Goal: Task Accomplishment & Management: Manage account settings

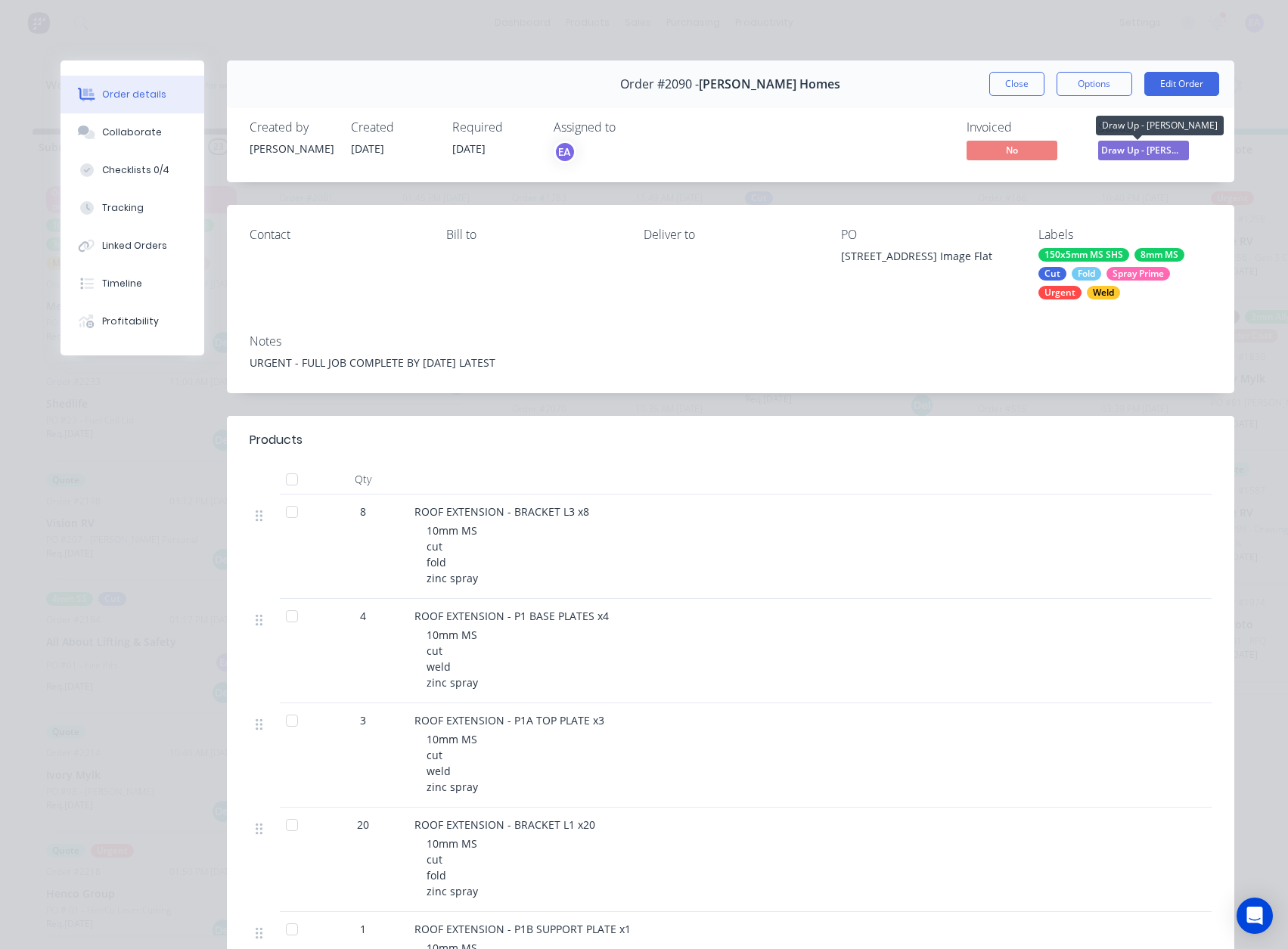
click at [1127, 158] on span "Draw Up - [PERSON_NAME]" at bounding box center [1144, 150] width 91 height 19
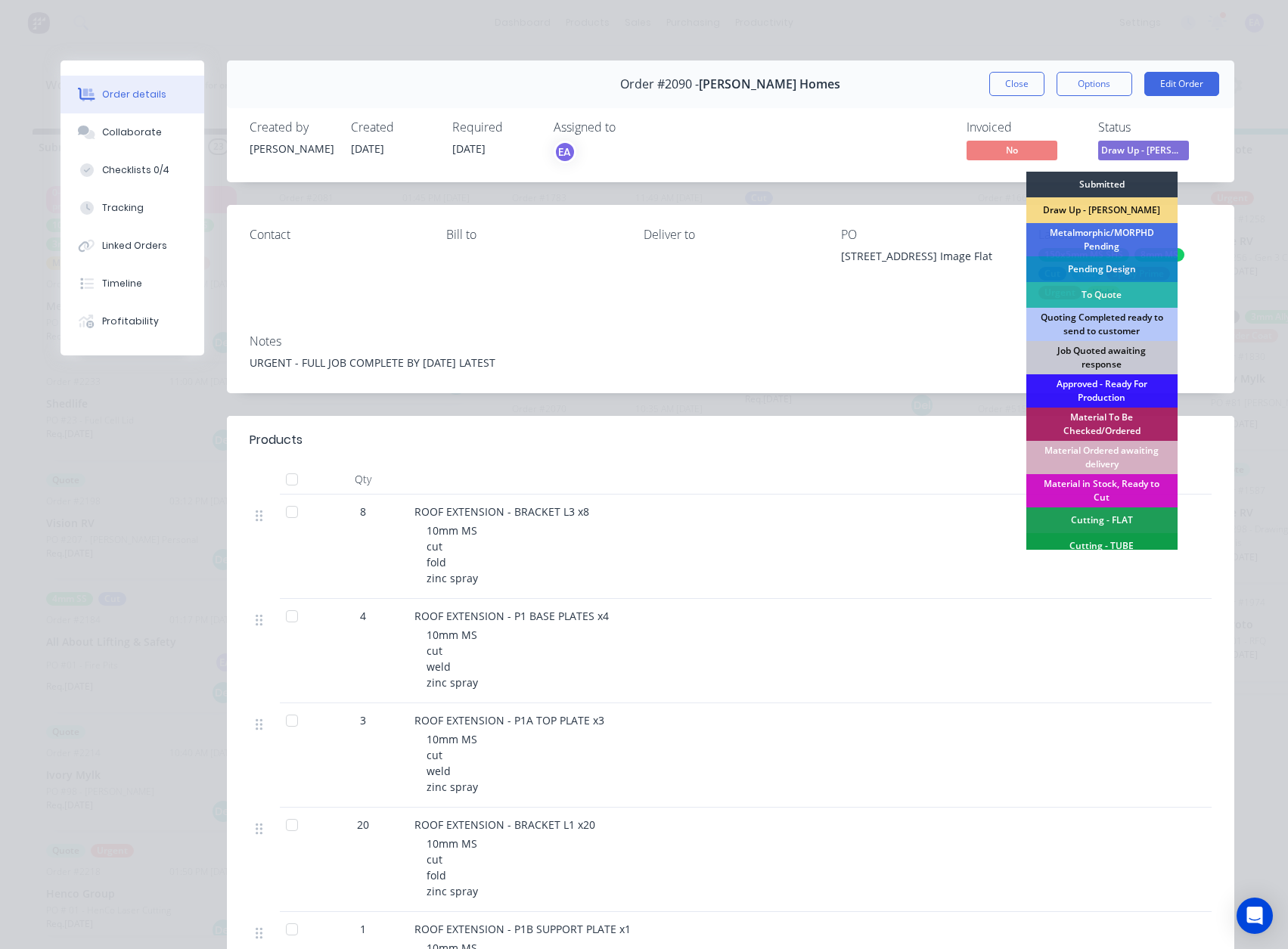
click at [756, 171] on div "Created by [PERSON_NAME] Created [DATE] Required [DATE] Assigned to EA Invoiced…" at bounding box center [730, 141] width 1008 height 80
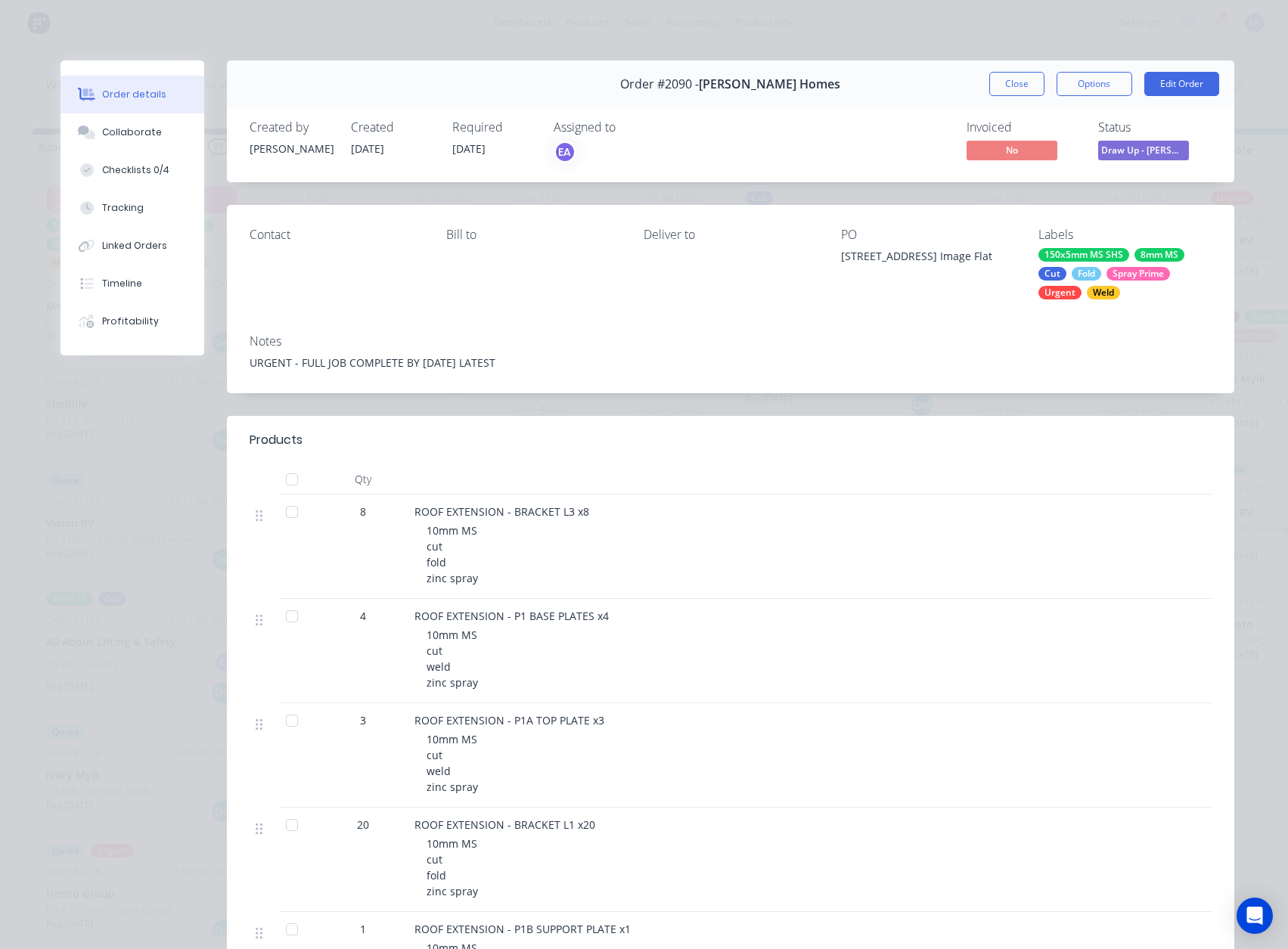
click at [1161, 156] on span "Draw Up - [PERSON_NAME]" at bounding box center [1144, 150] width 91 height 19
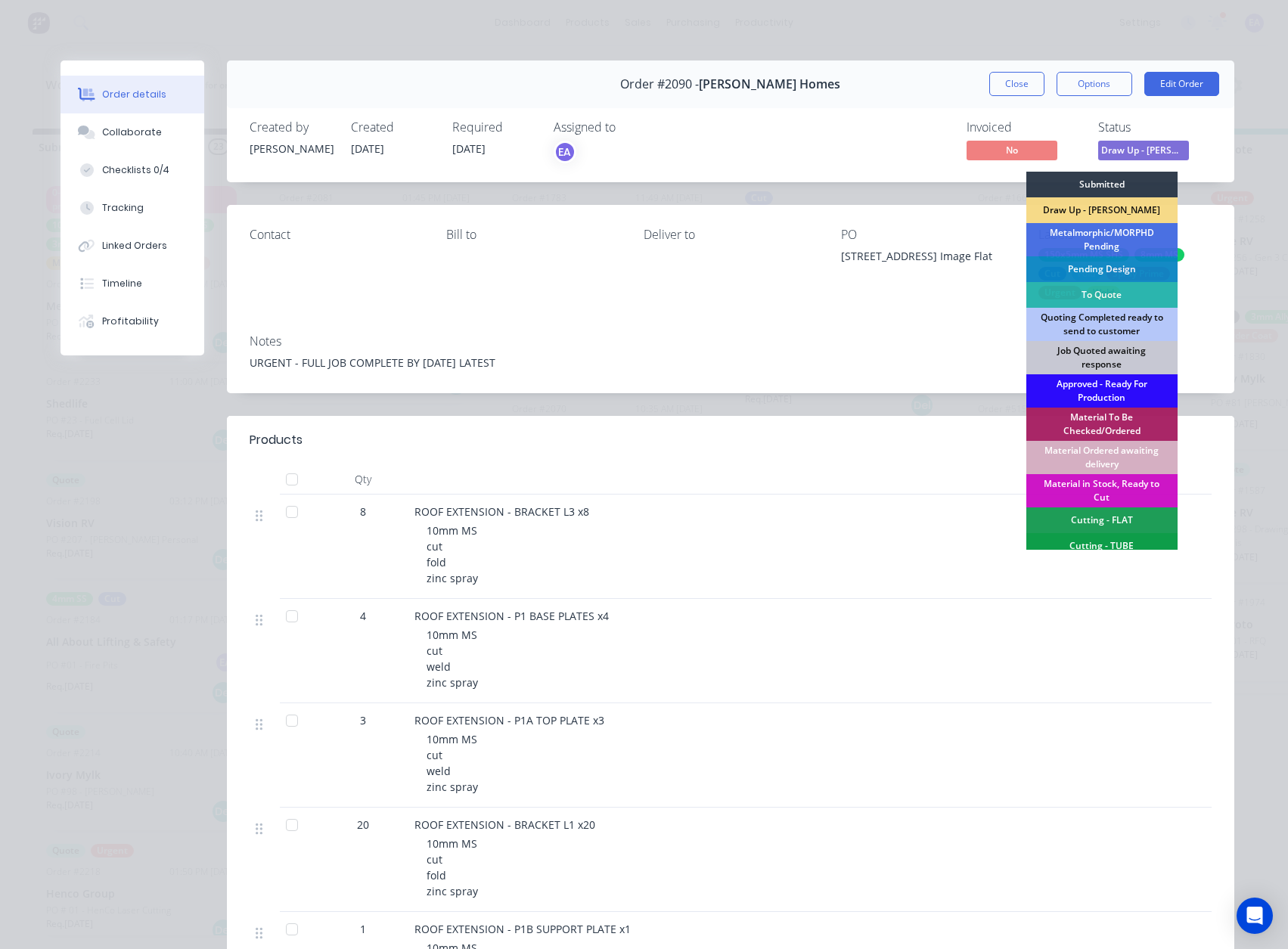
click at [1093, 378] on div "Approved - Ready For Production" at bounding box center [1103, 391] width 152 height 34
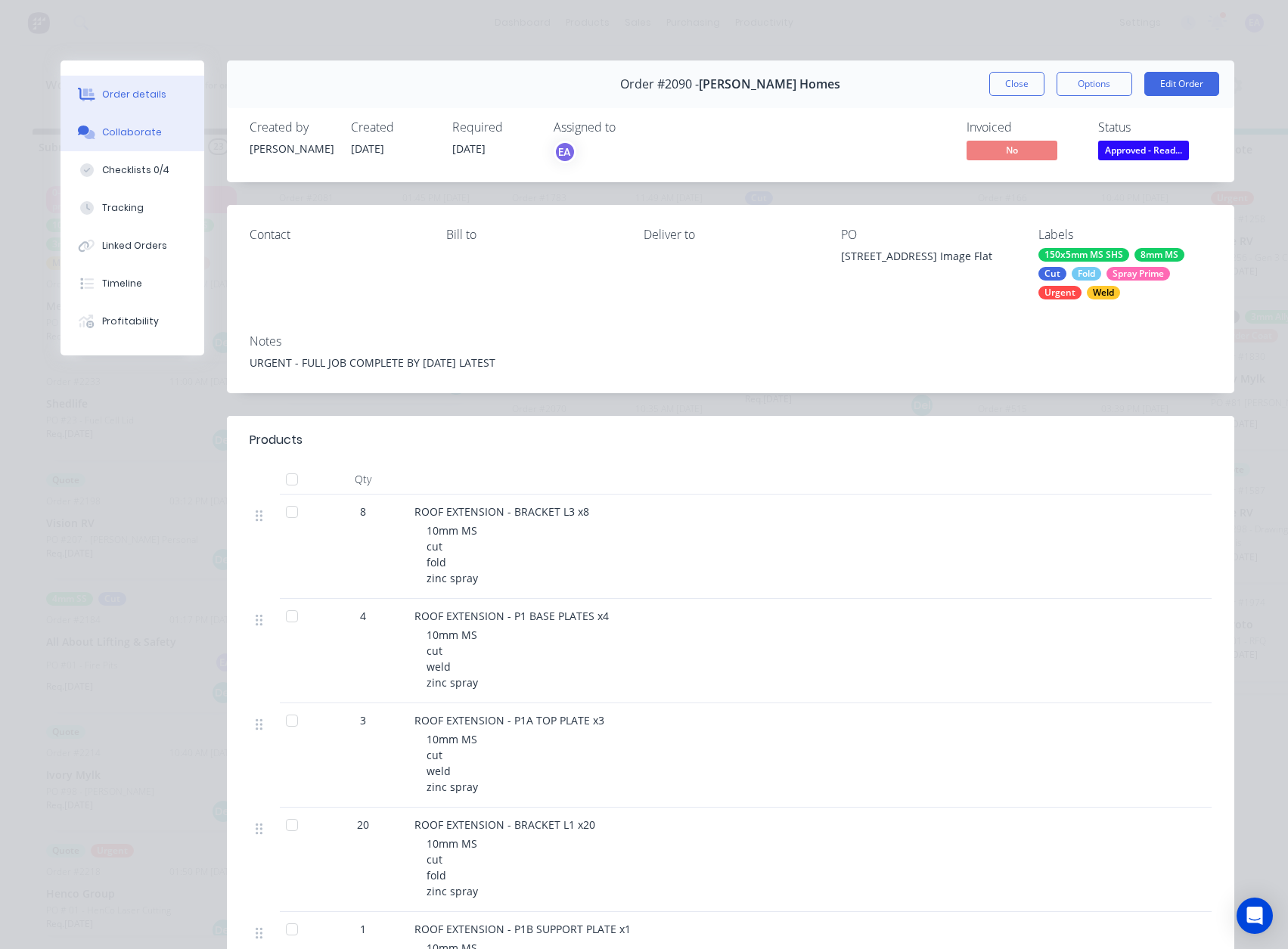
click at [130, 120] on button "Collaborate" at bounding box center [133, 132] width 144 height 37
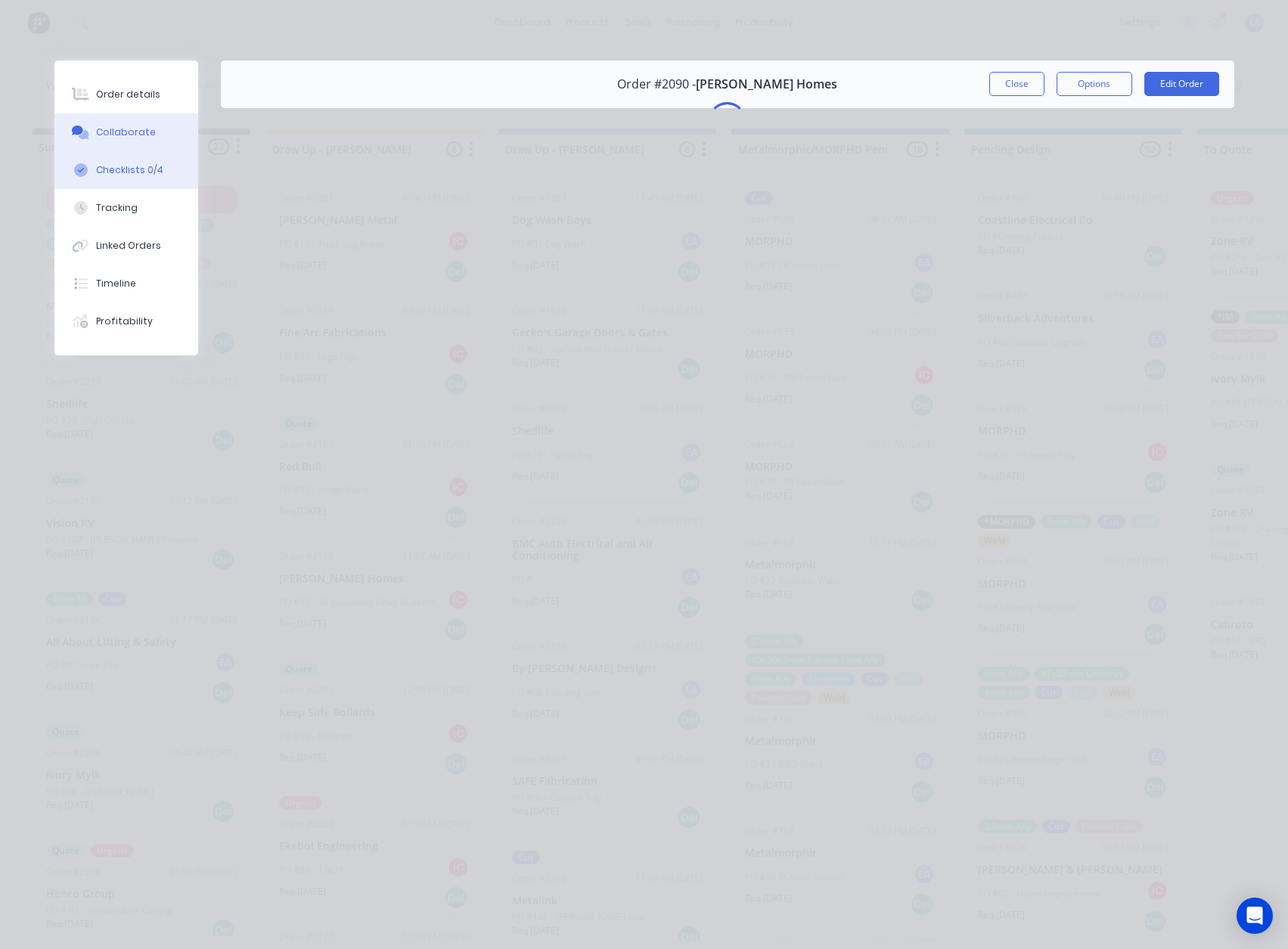
click at [130, 168] on div "Checklists 0/4" at bounding box center [130, 170] width 67 height 13
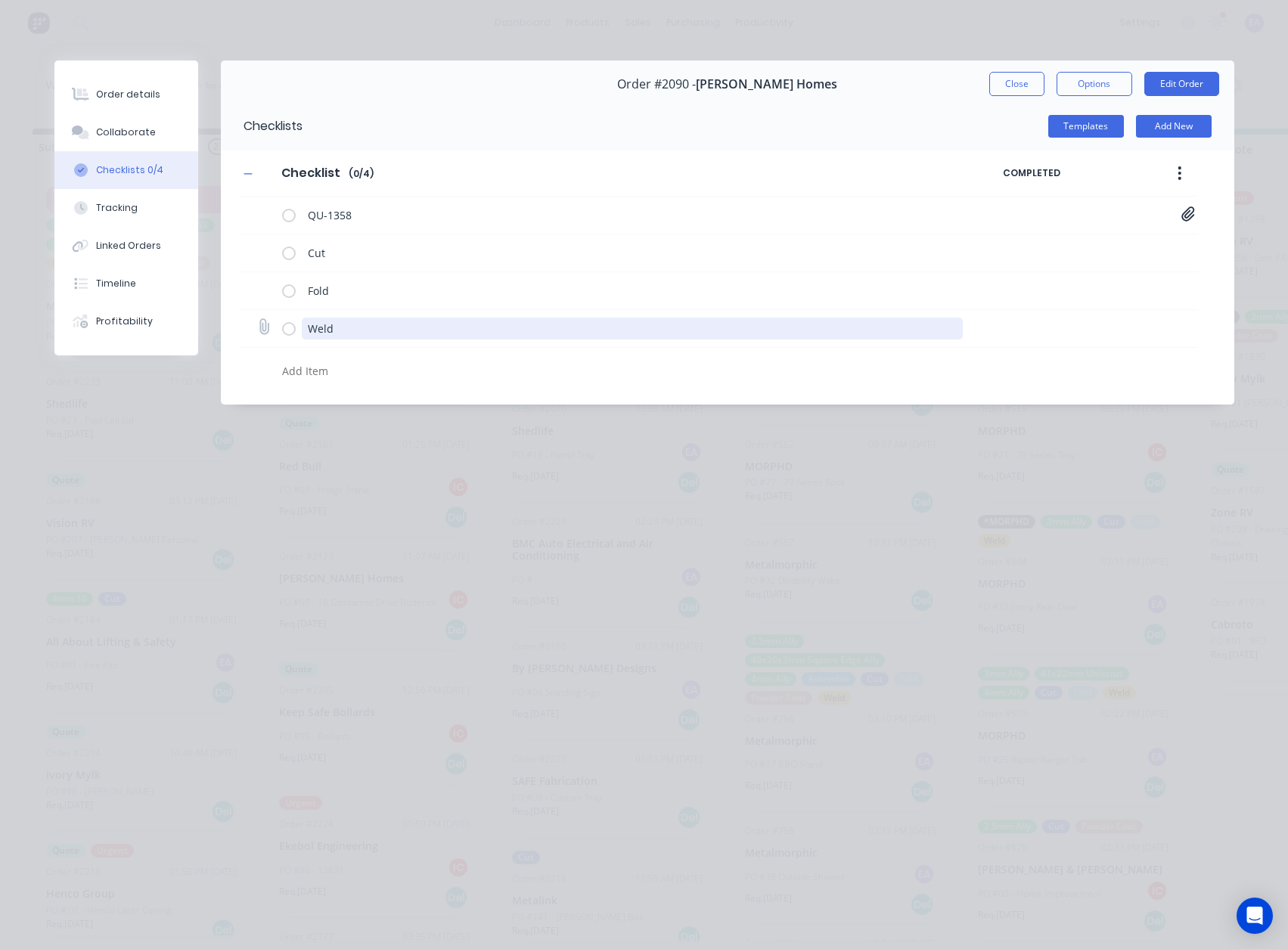
click at [352, 336] on textarea "Weld" at bounding box center [632, 328] width 661 height 22
type textarea "x"
type textarea "S"
type textarea "x"
type textarea "SP"
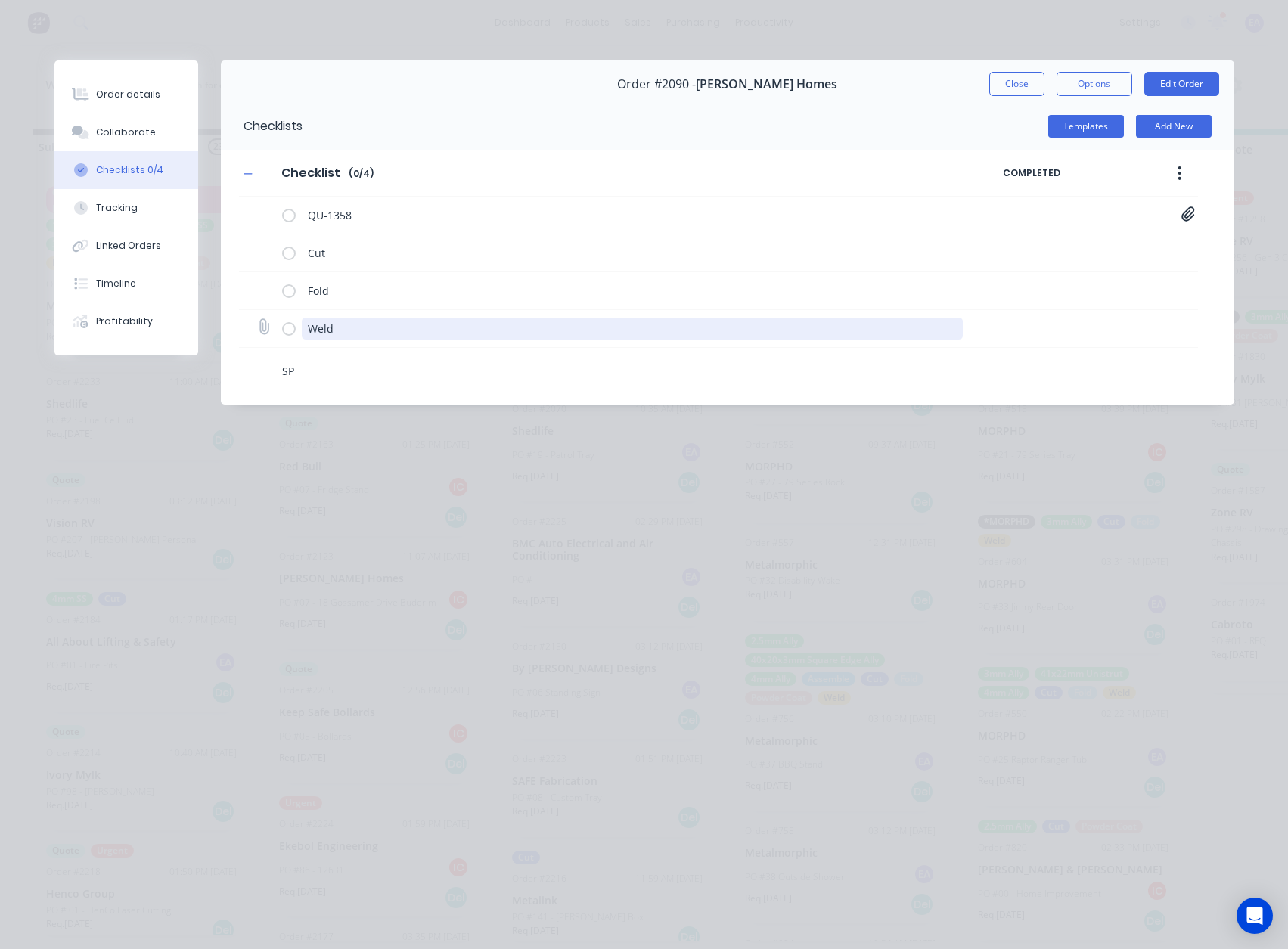
type textarea "x"
type textarea "SPR"
type textarea "x"
type textarea "SPRA"
type textarea "x"
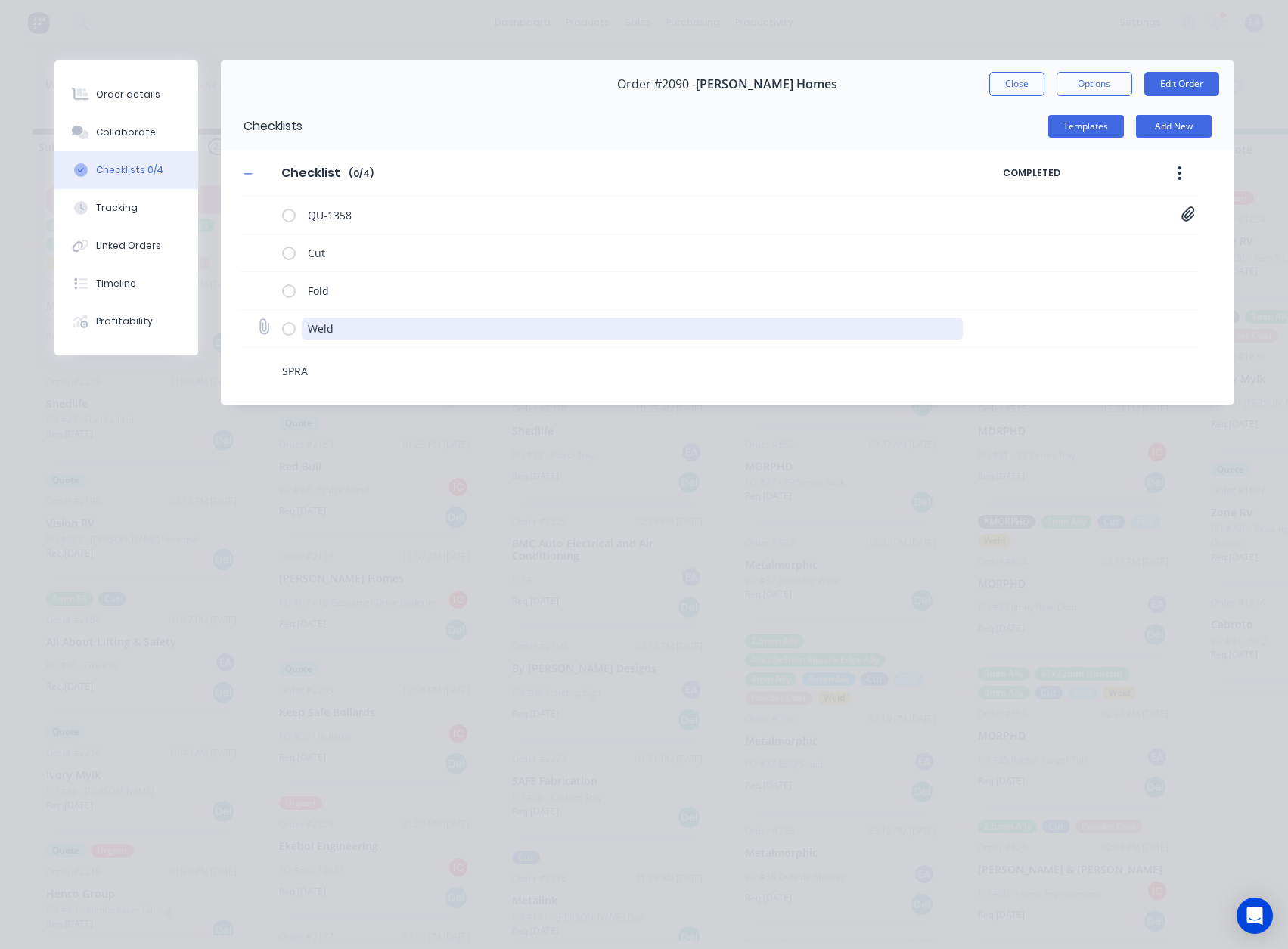
type textarea "SPRAY"
type textarea "x"
type textarea "SPRA"
type textarea "x"
type textarea "SPR"
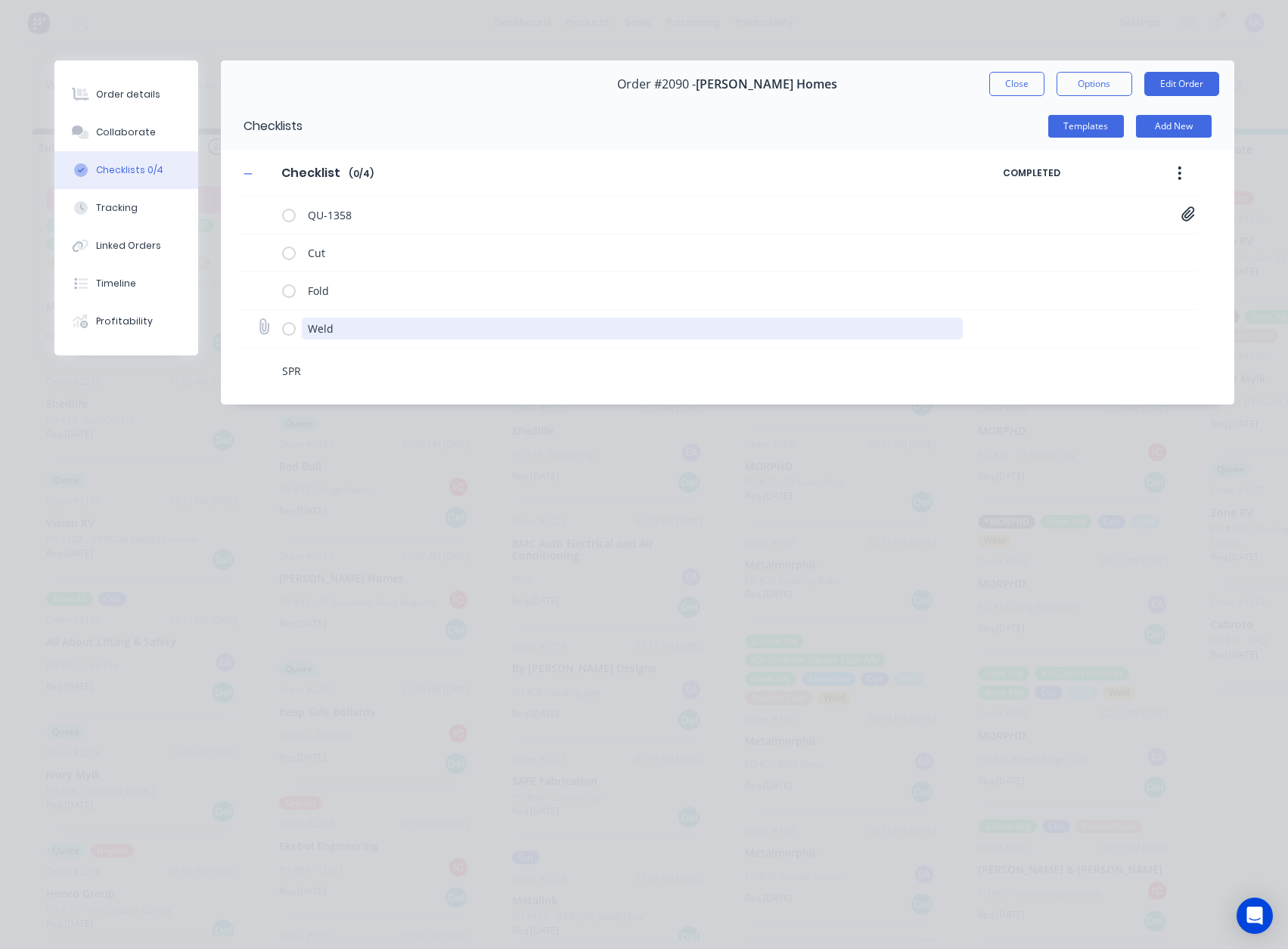
type textarea "x"
type textarea "SP"
type textarea "x"
type textarea "S"
type textarea "x"
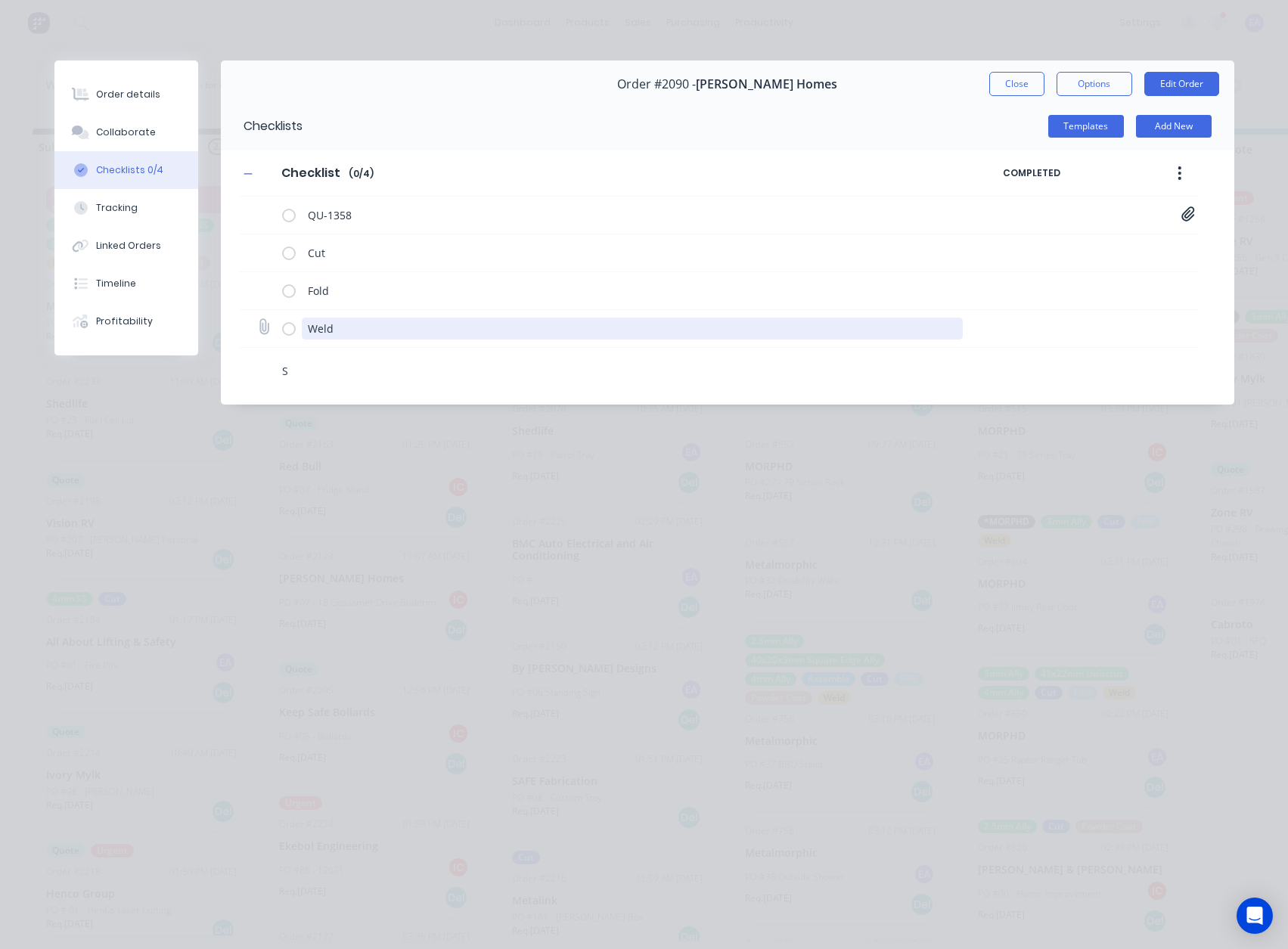
type textarea "Sr"
type textarea "x"
type textarea "Sray"
type textarea "x"
type textarea "Sra"
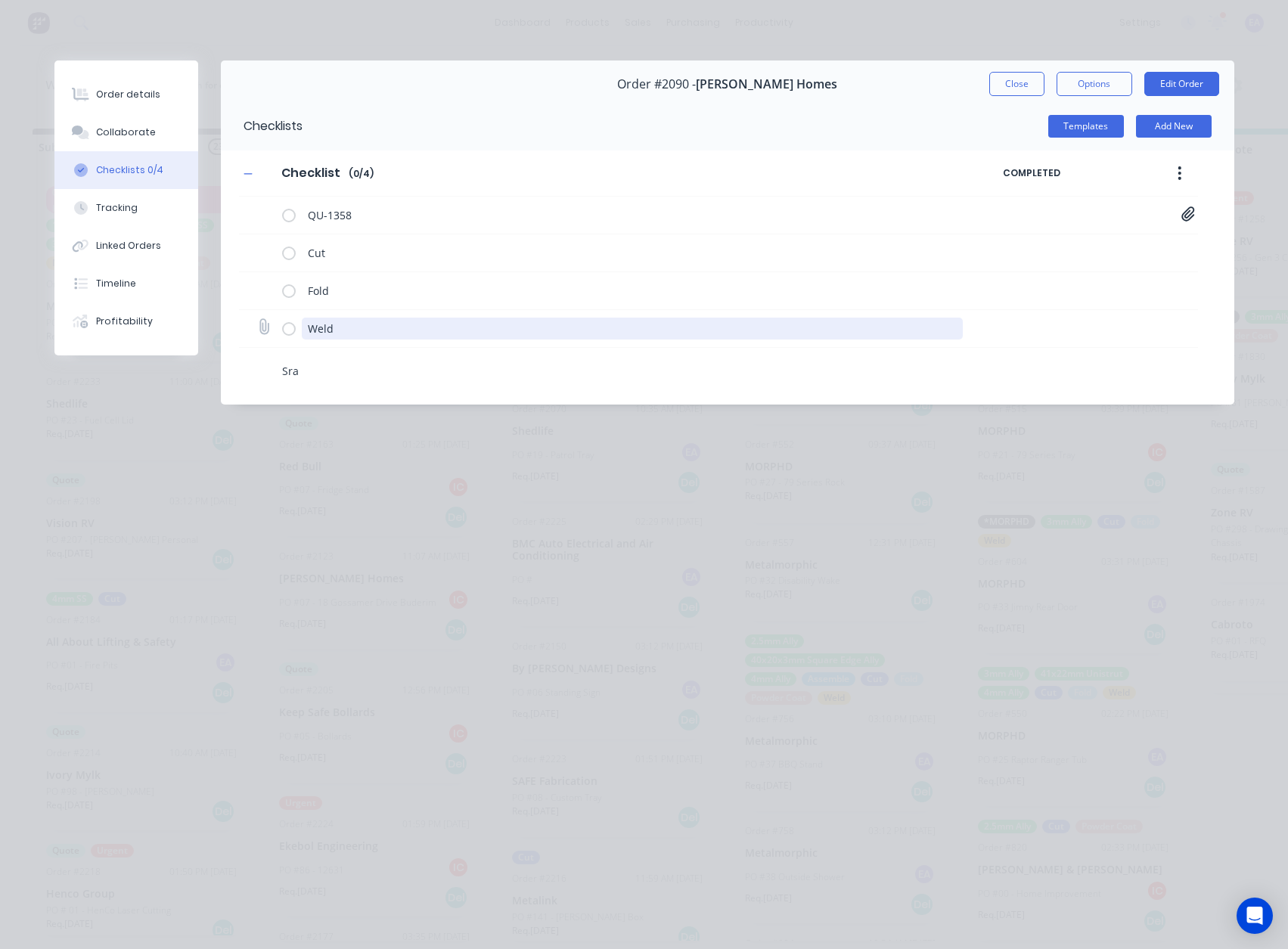
type textarea "x"
type textarea "Sr"
type textarea "x"
type textarea "S"
type textarea "x"
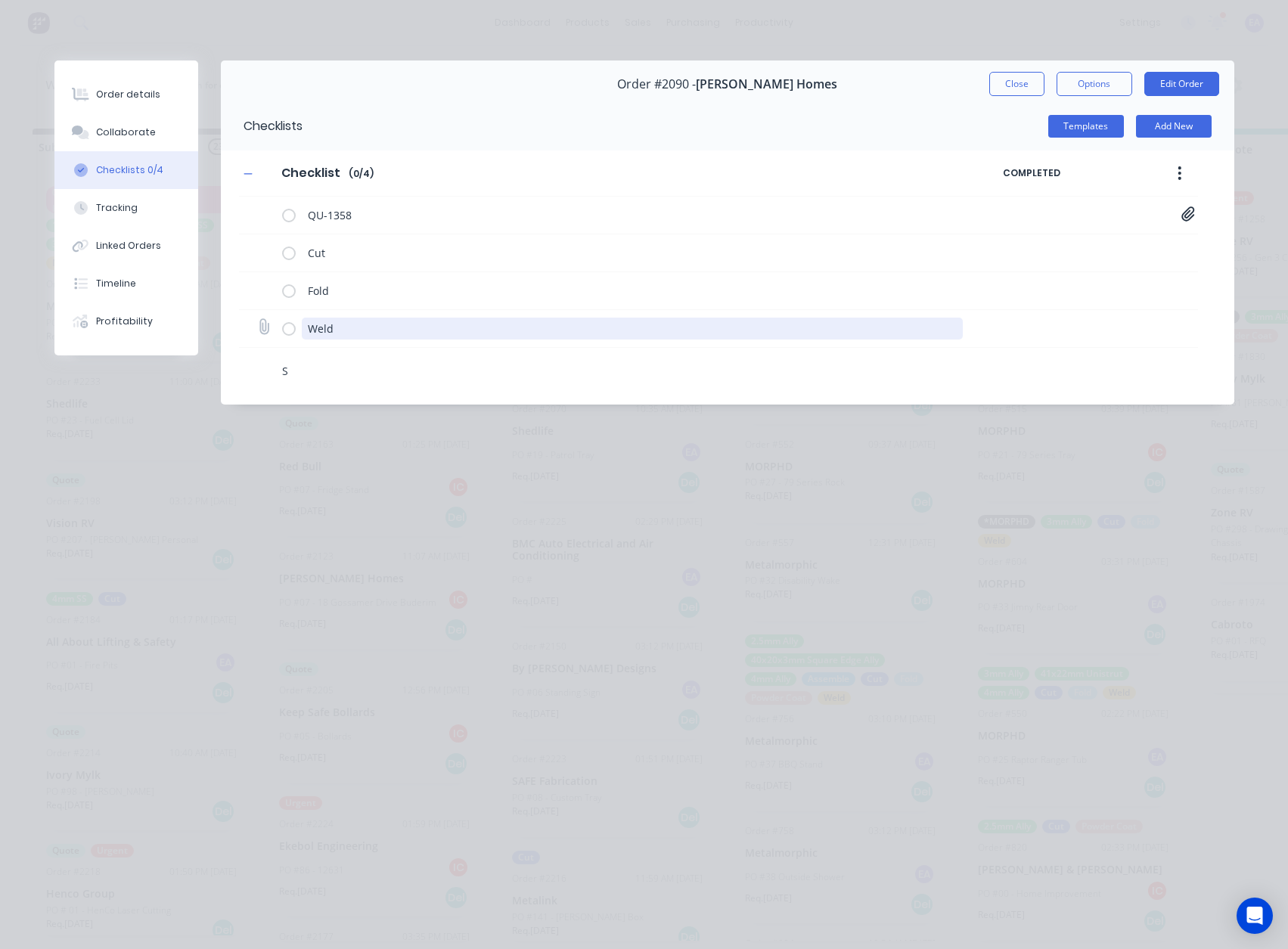
type textarea "Sp"
type textarea "x"
type textarea "Spr"
type textarea "x"
type textarea "Spra"
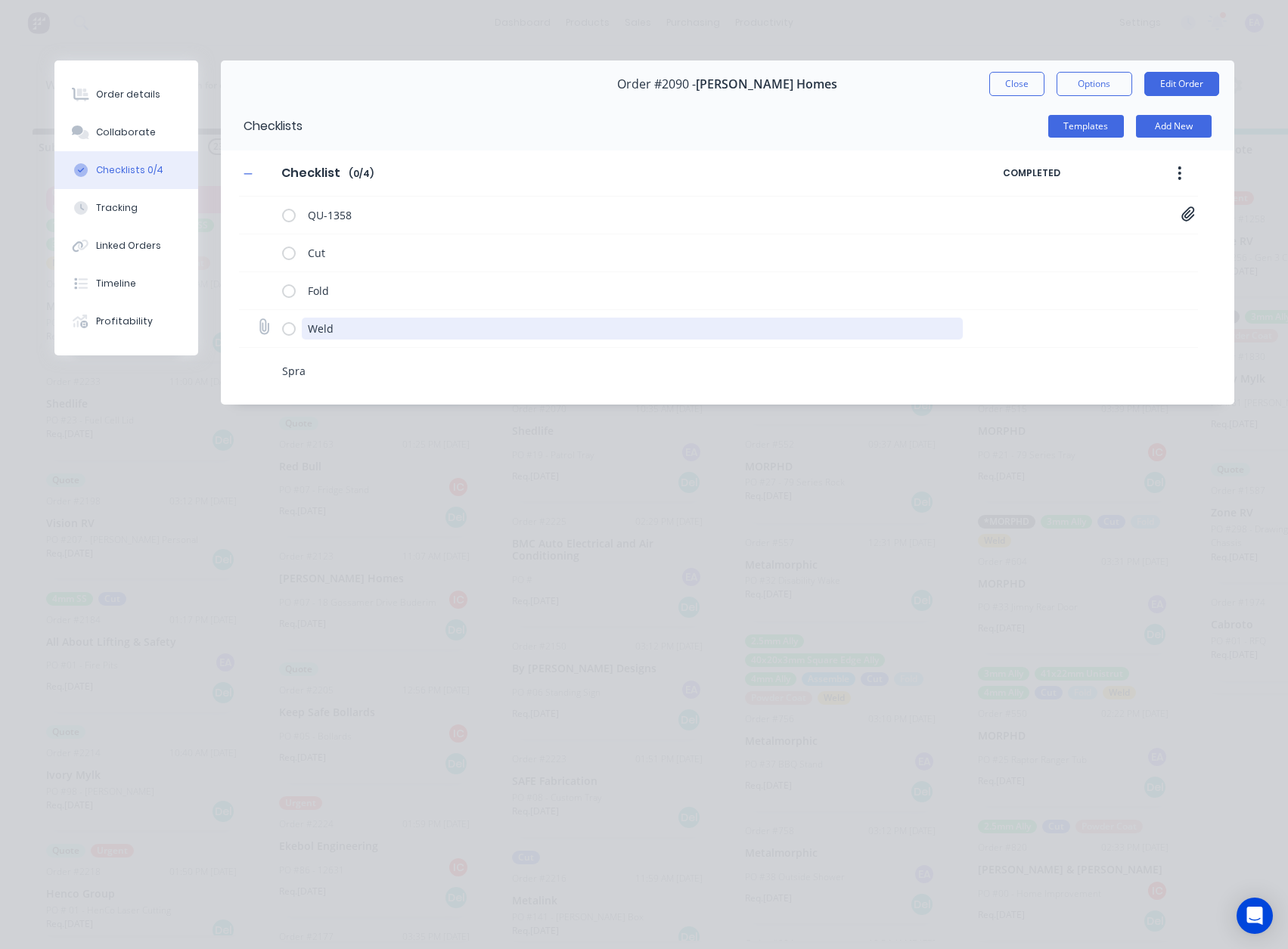
type textarea "x"
type textarea "Spray"
type textarea "x"
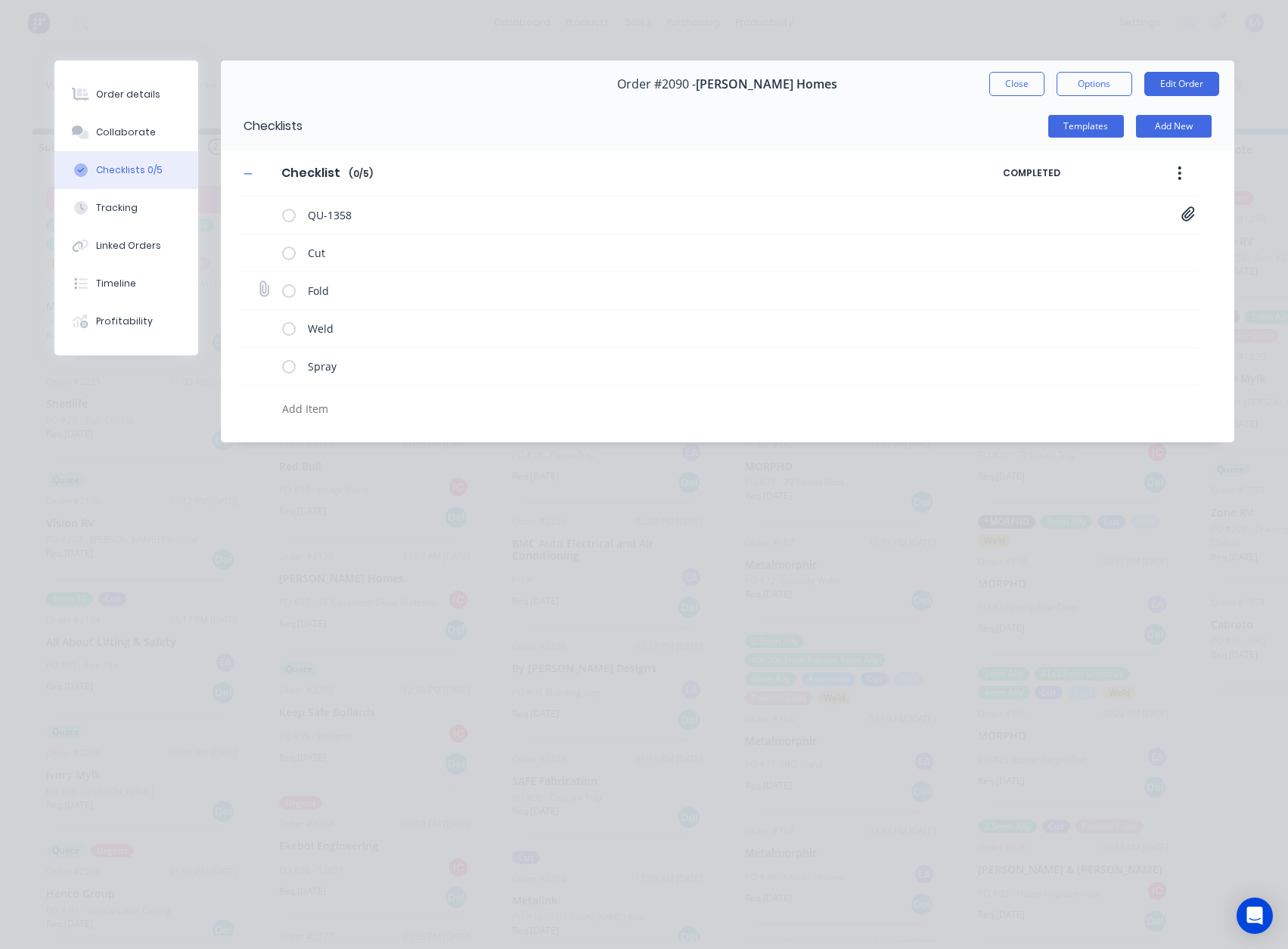
type textarea "x"
click at [261, 286] on icon at bounding box center [263, 289] width 19 height 19
click at [257, 282] on input "file" at bounding box center [257, 282] width 0 height 0
type input "C:\fakepath\Roof Extension[C].PDF"
type textarea "x"
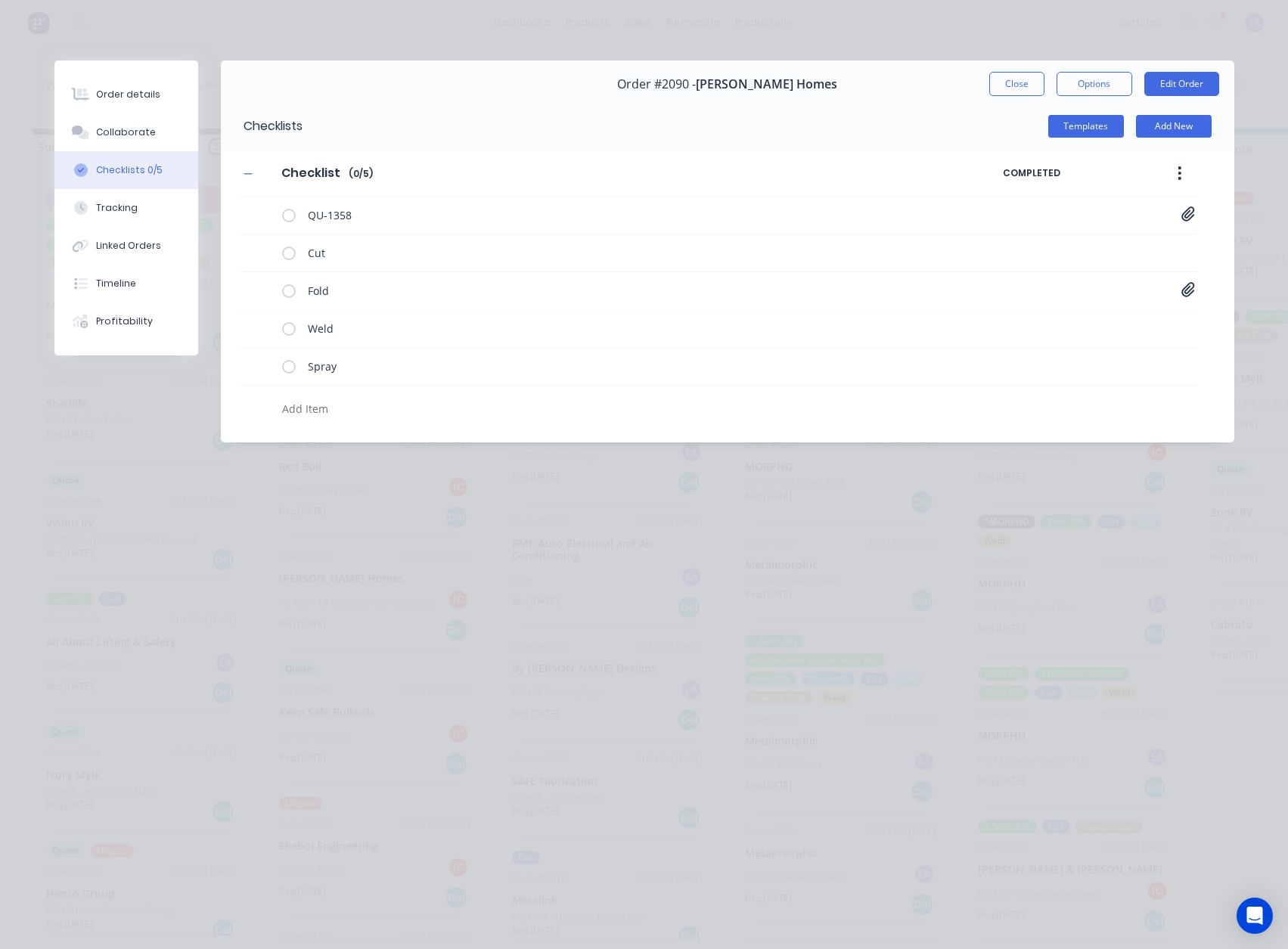
drag, startPoint x: 996, startPoint y: 80, endPoint x: 561, endPoint y: 497, distance: 602.6
click at [996, 80] on button "Close" at bounding box center [1016, 84] width 55 height 24
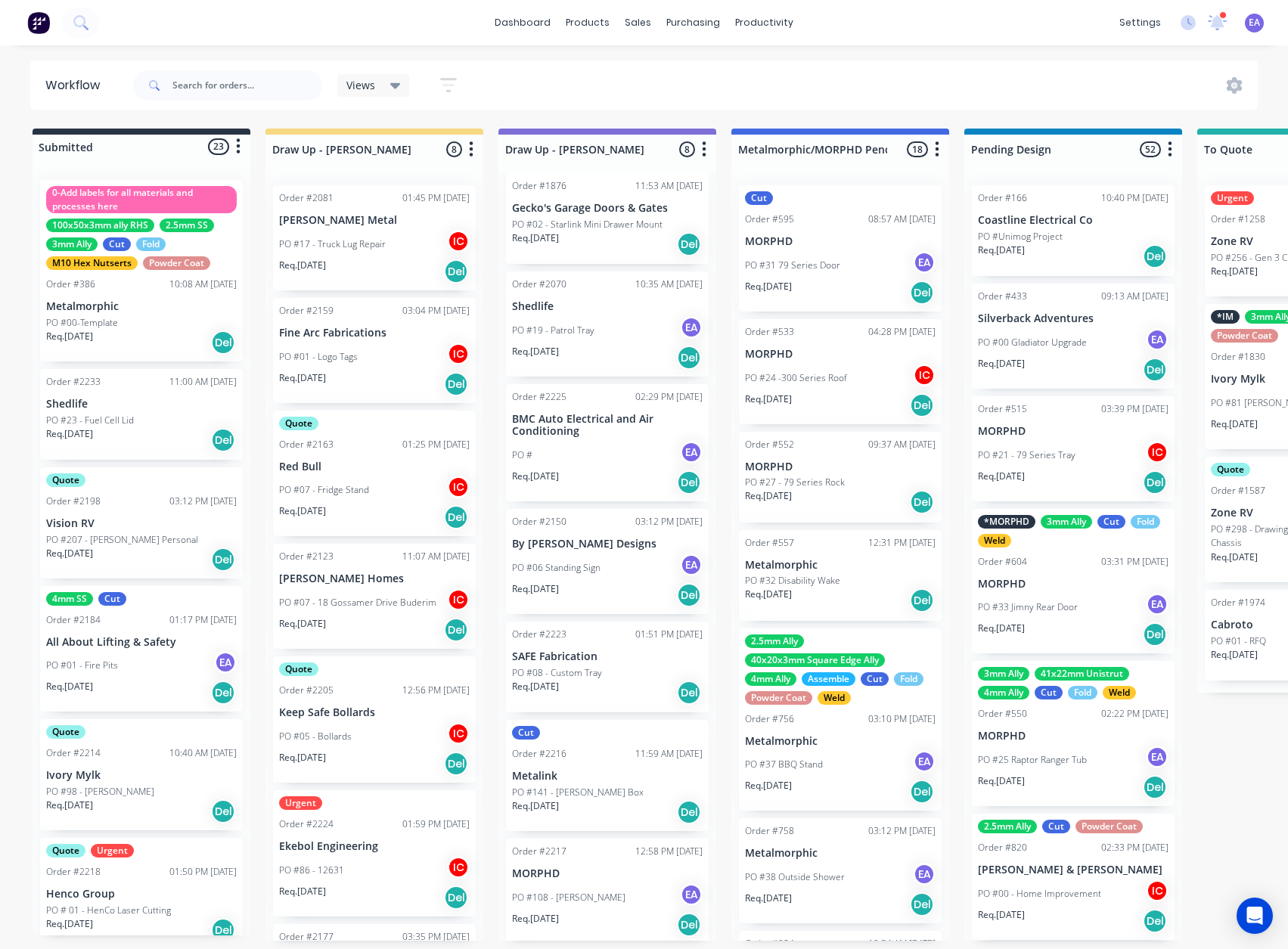
scroll to position [129, 0]
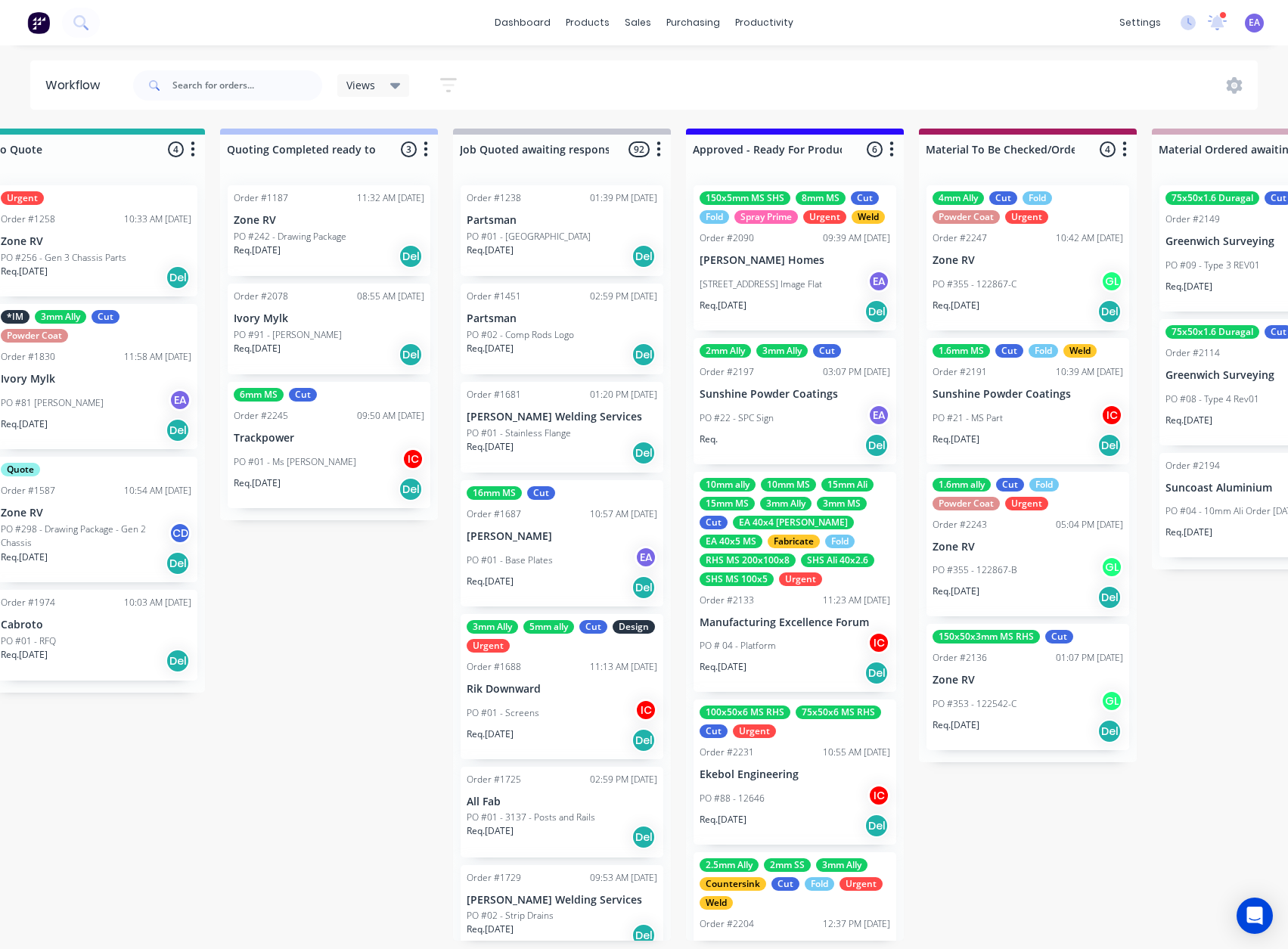
drag, startPoint x: 945, startPoint y: 653, endPoint x: 979, endPoint y: 653, distance: 34.0
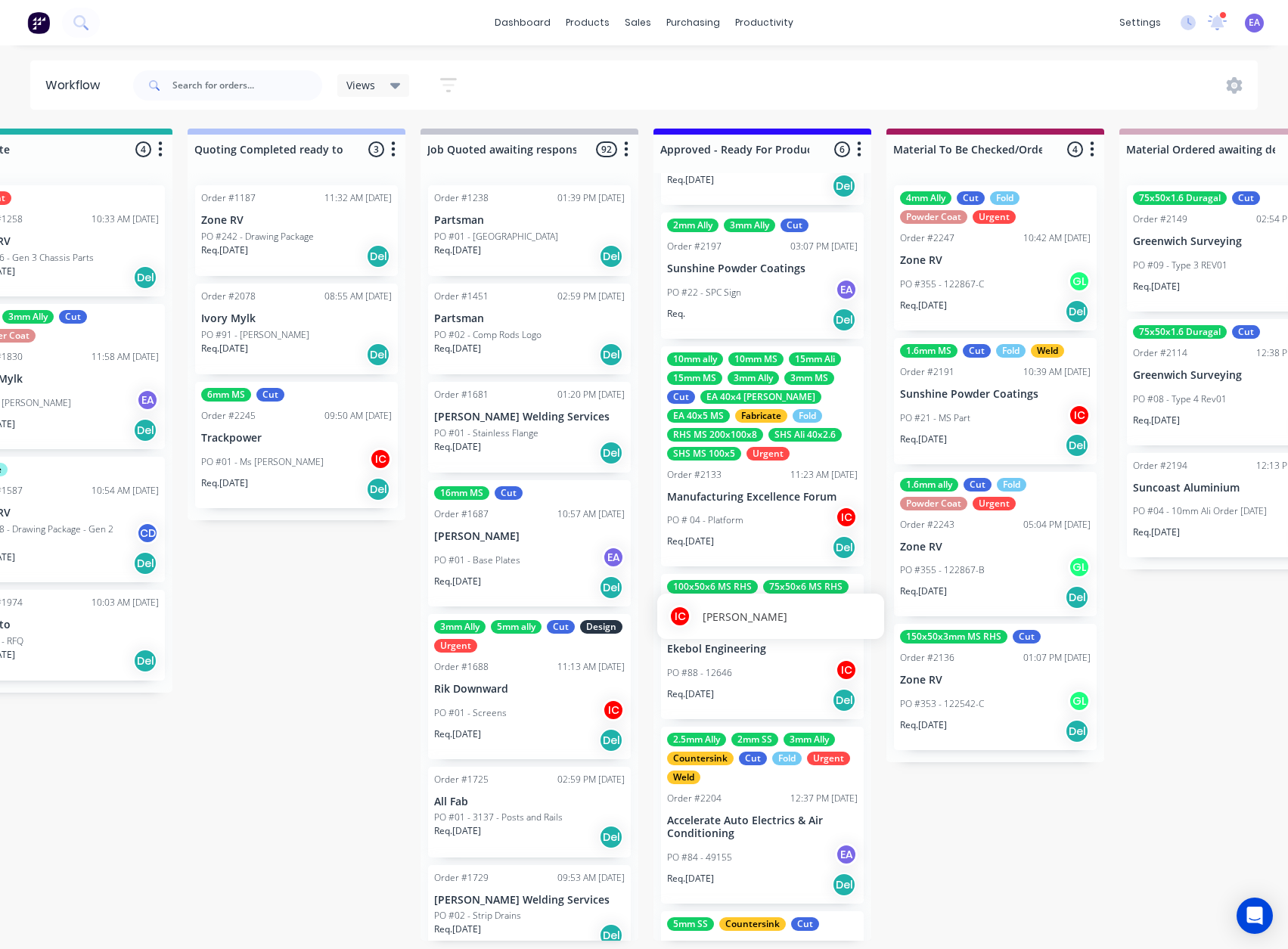
scroll to position [242, 0]
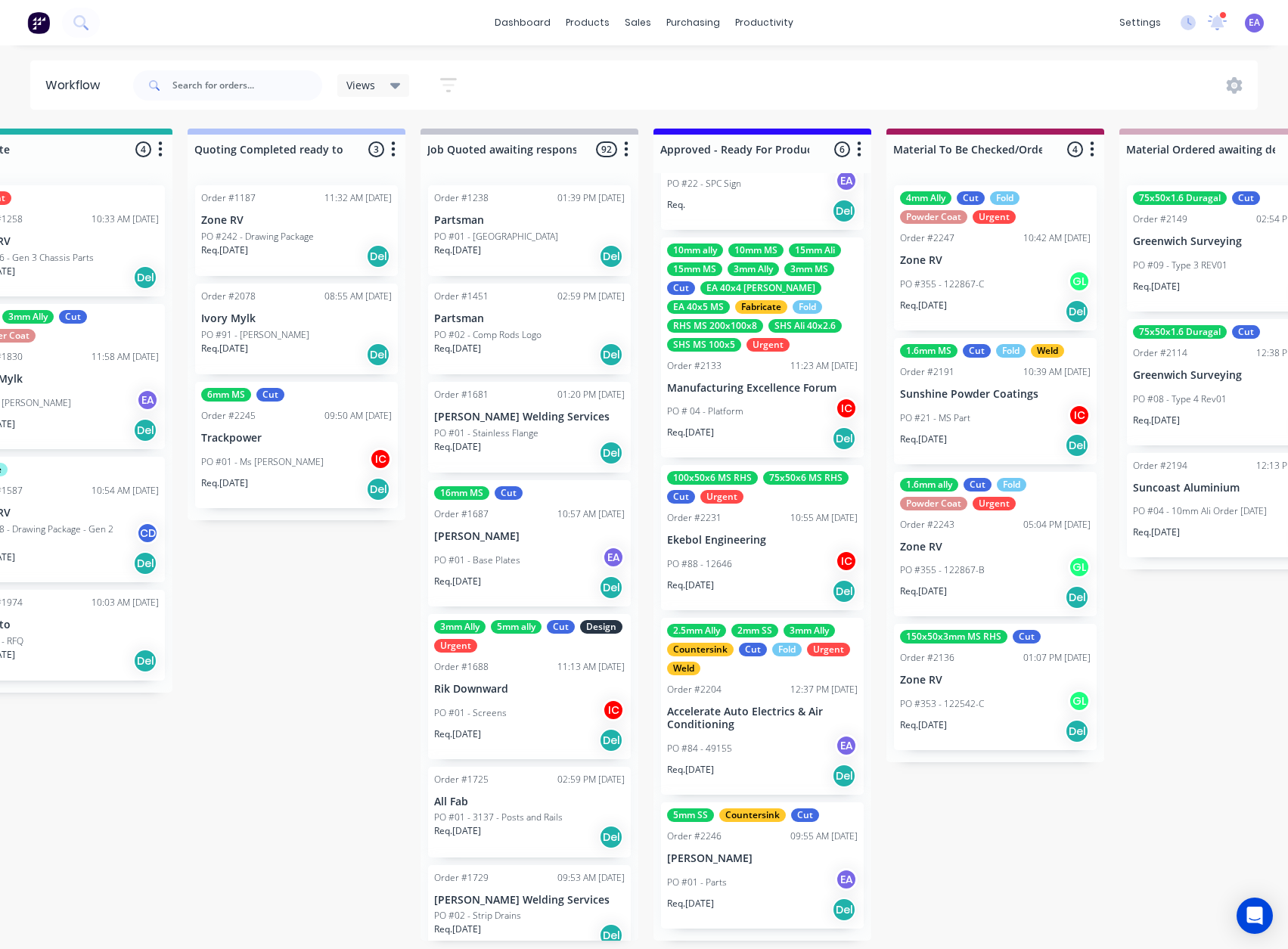
click at [788, 729] on p "Accelerate Auto Electrics & Air Conditioning" at bounding box center [763, 718] width 190 height 26
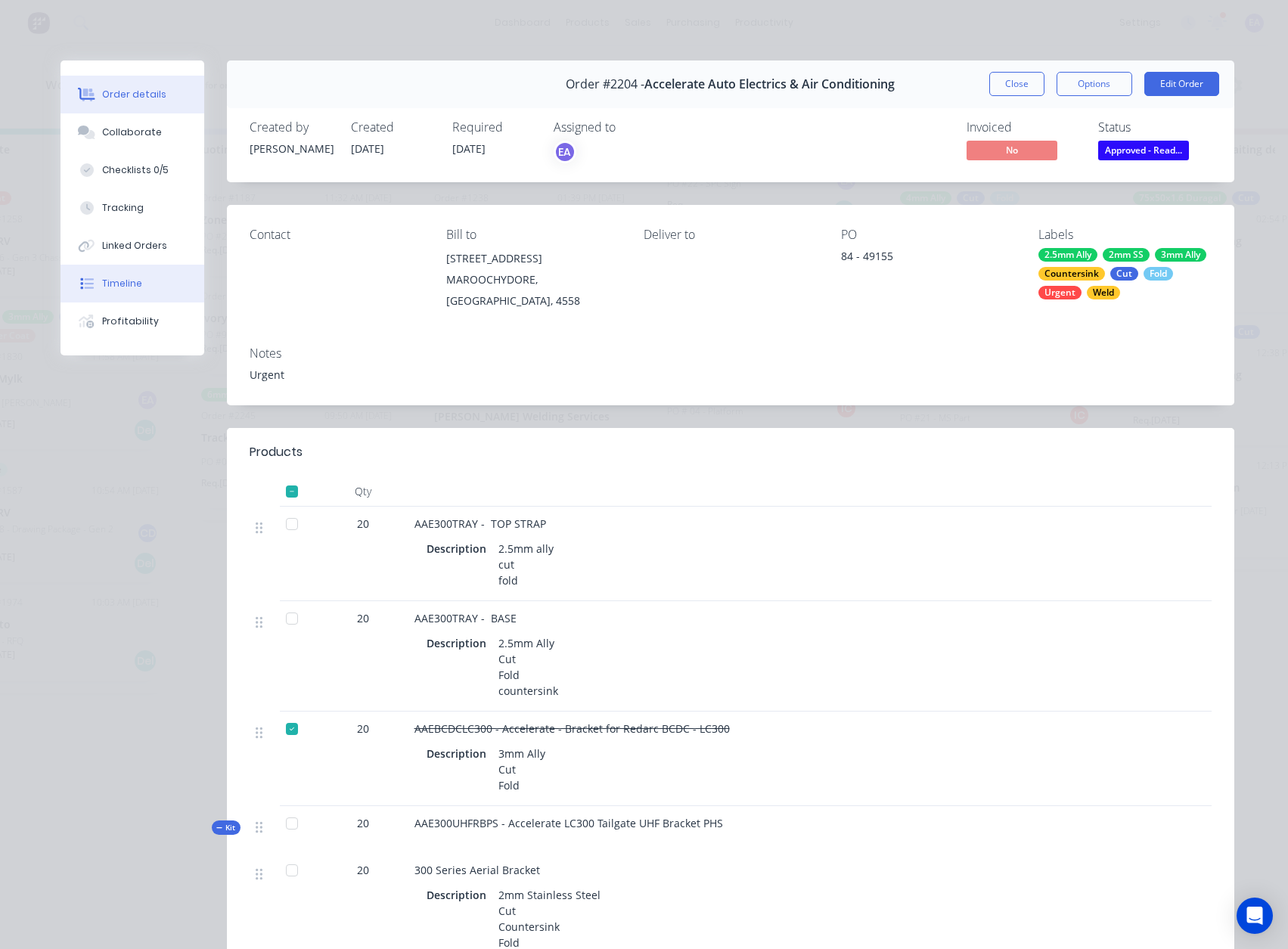
click at [124, 291] on button "Timeline" at bounding box center [133, 283] width 144 height 37
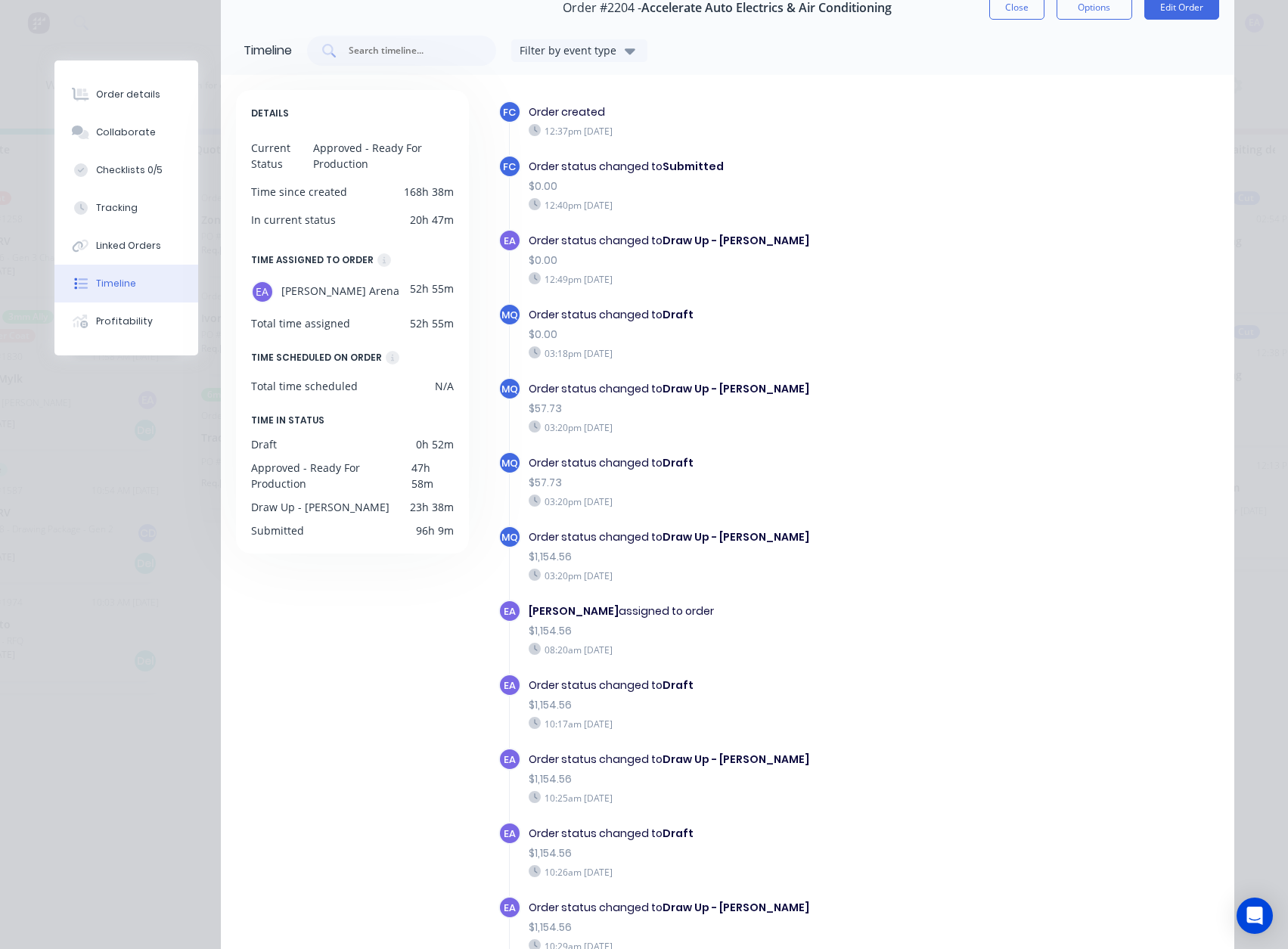
scroll to position [0, 0]
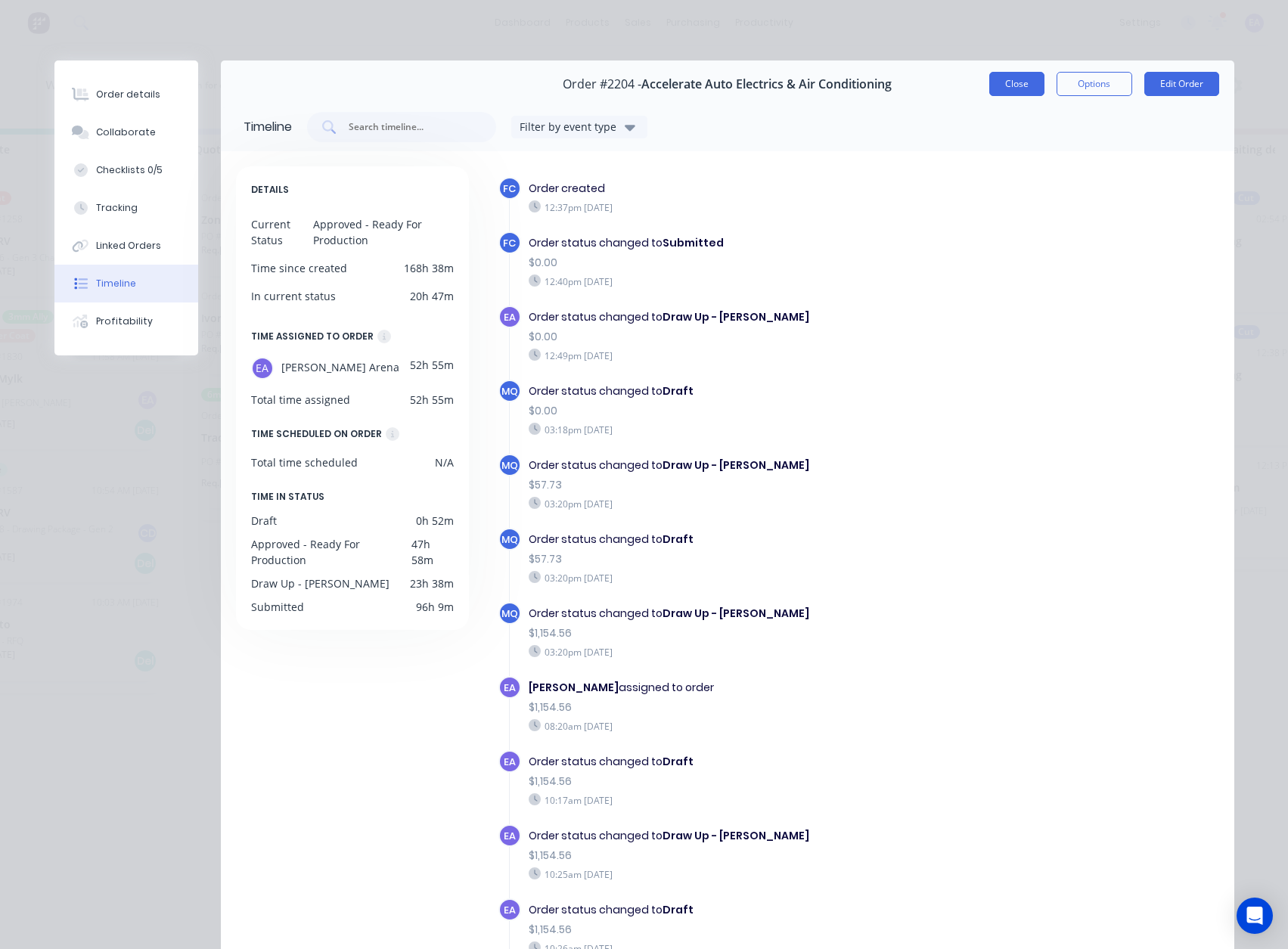
click at [1020, 80] on button "Close" at bounding box center [1016, 84] width 55 height 24
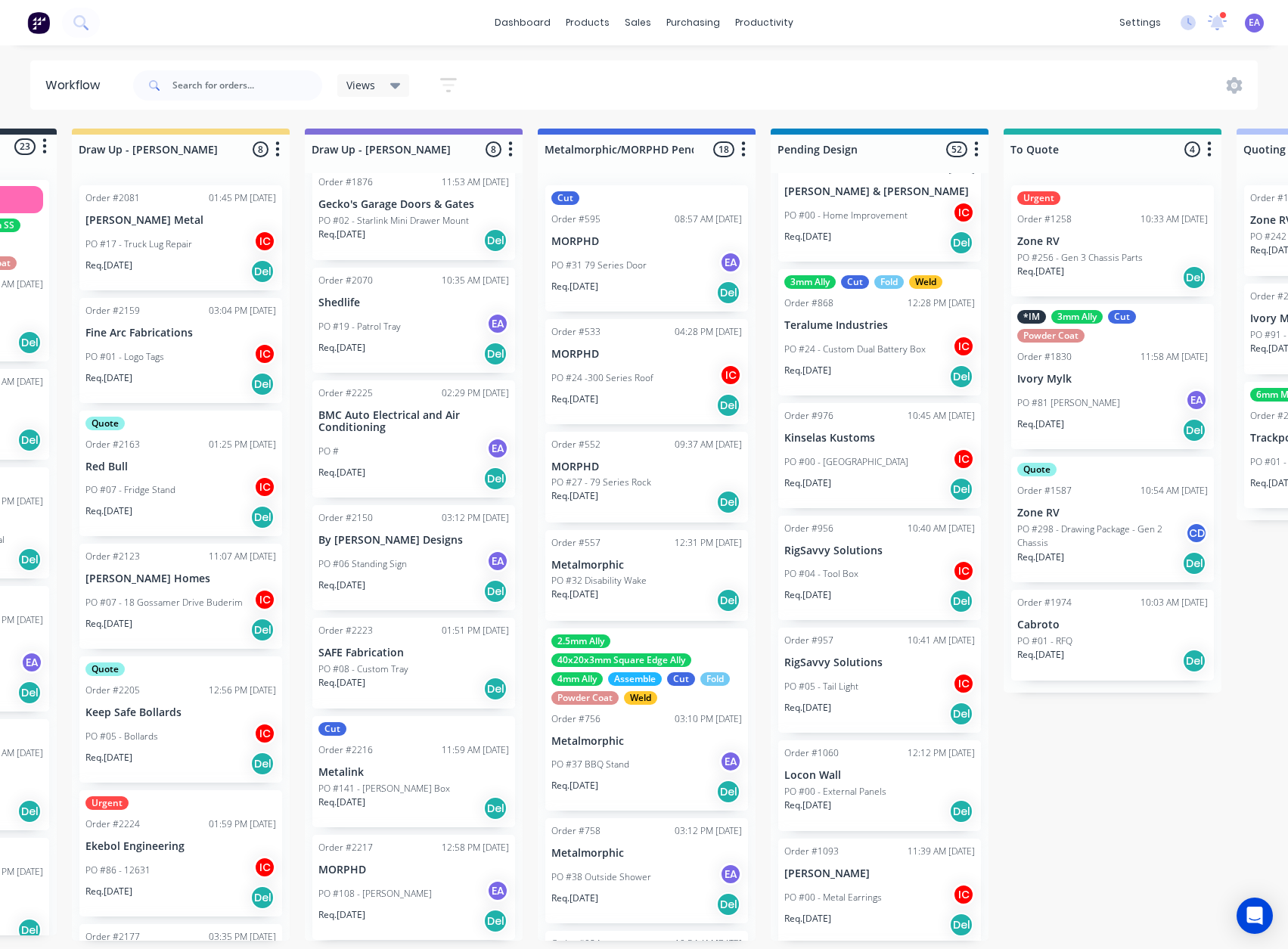
scroll to position [681, 0]
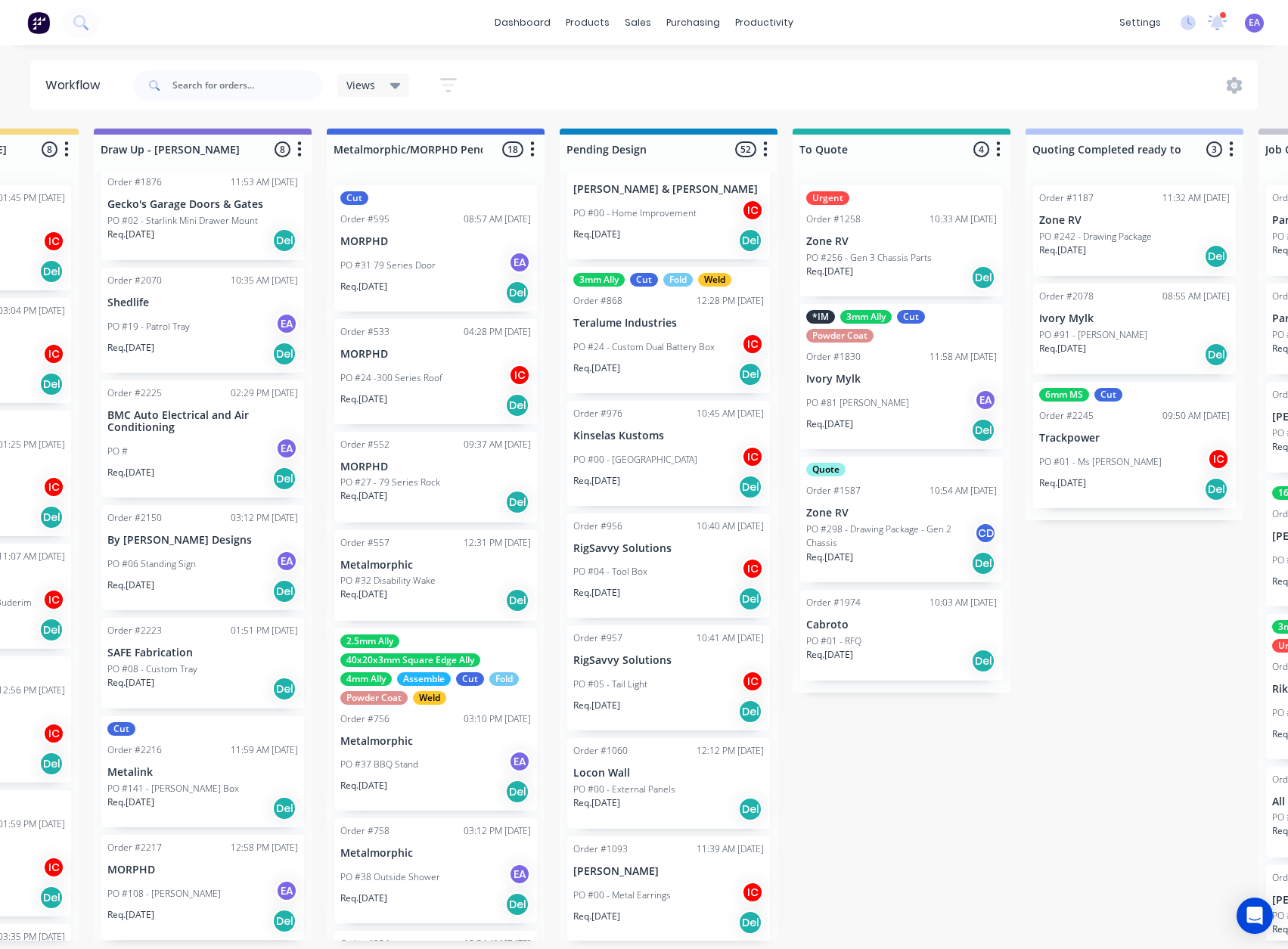
drag, startPoint x: 882, startPoint y: 721, endPoint x: 995, endPoint y: 743, distance: 115.1
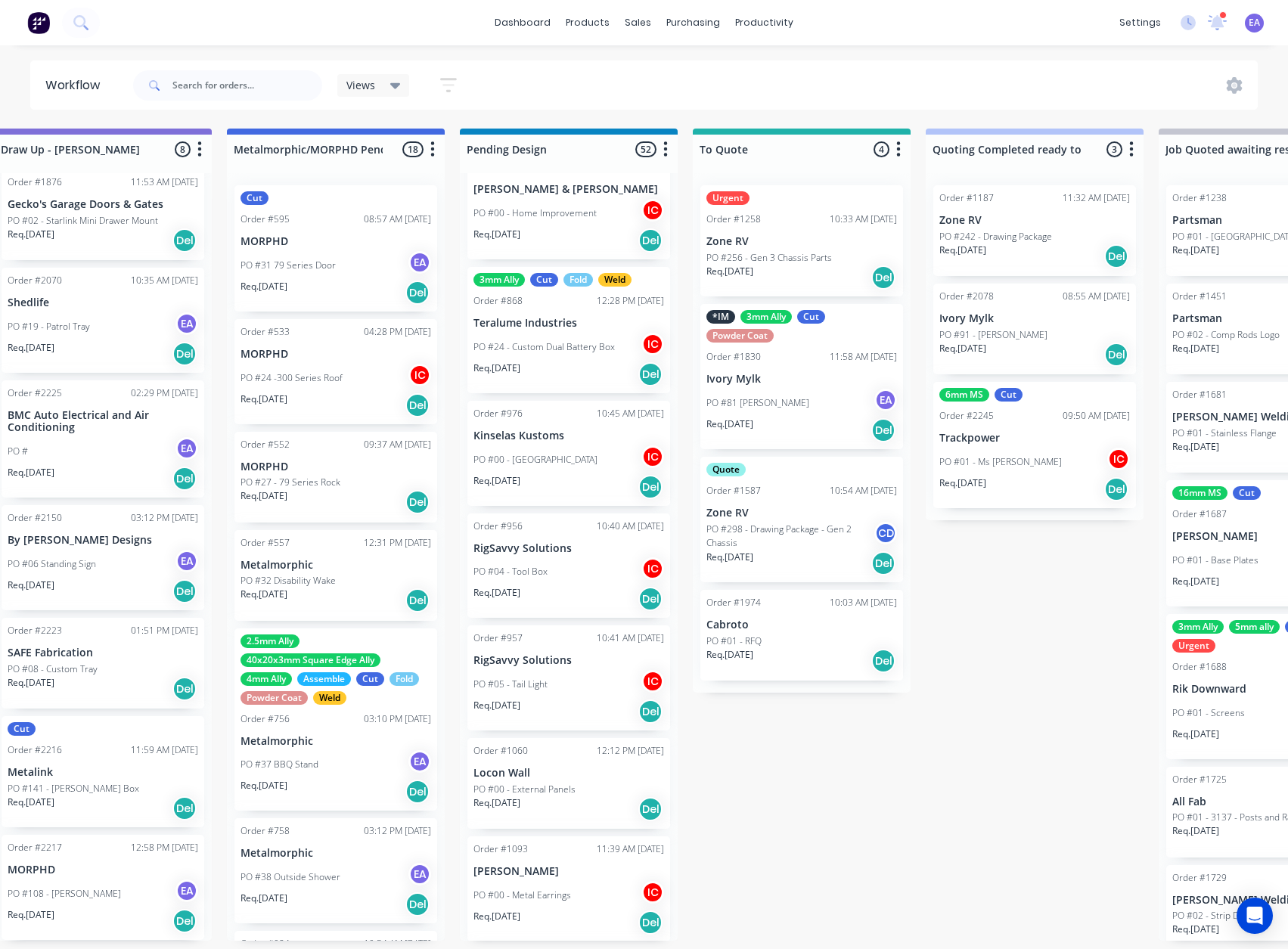
scroll to position [0, 504]
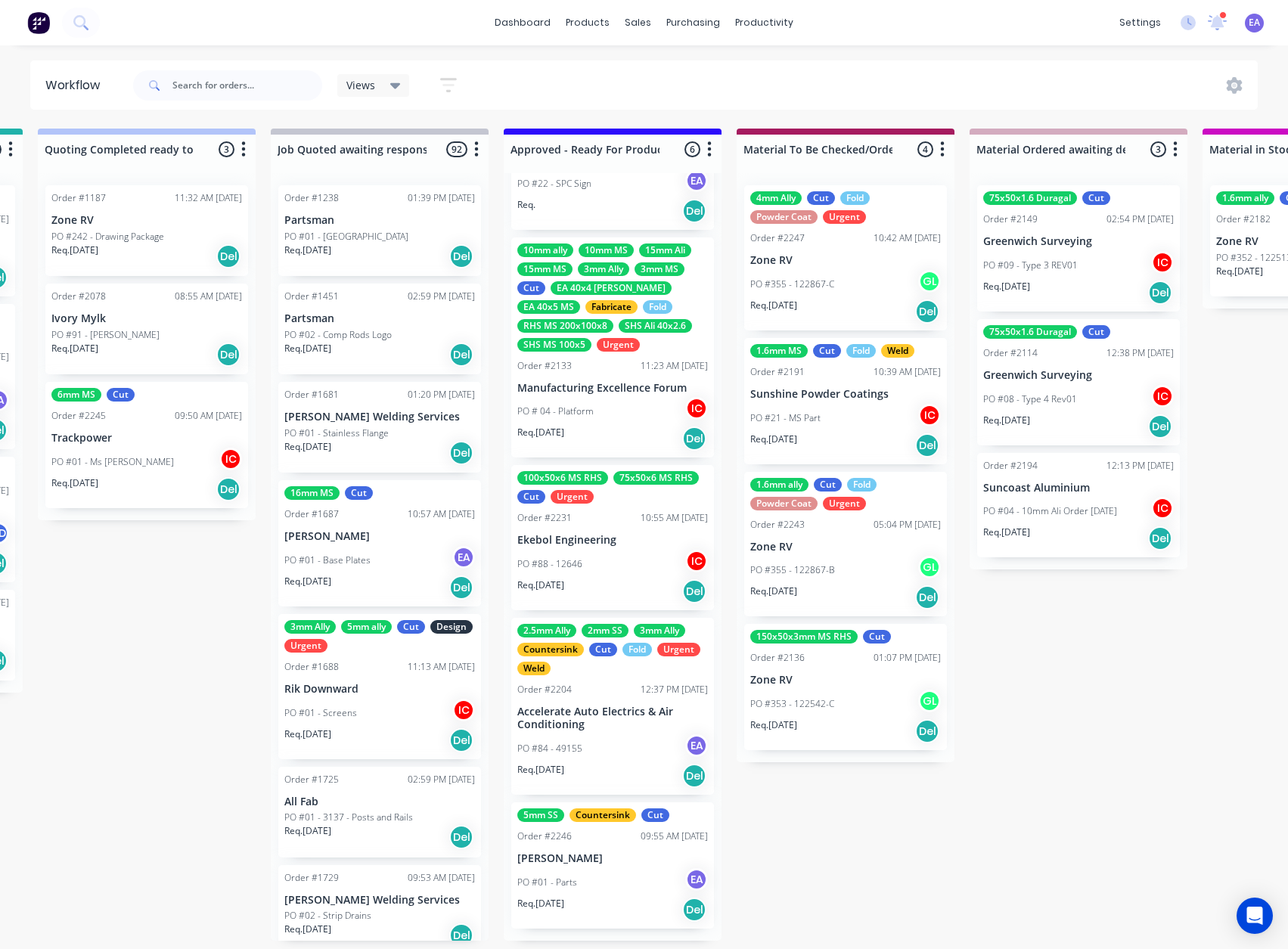
drag, startPoint x: 863, startPoint y: 623, endPoint x: 942, endPoint y: 635, distance: 79.9
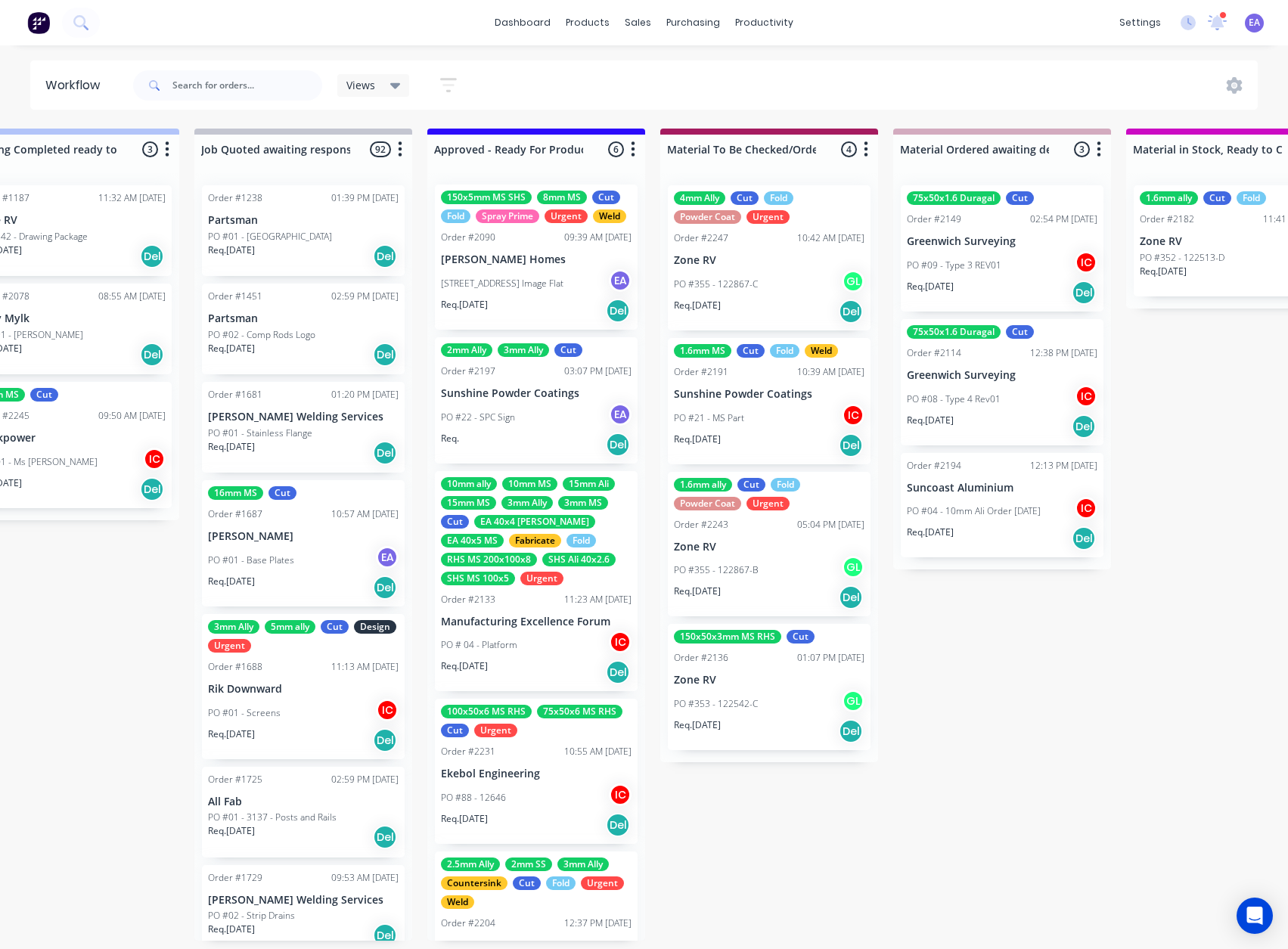
scroll to position [0, 0]
click at [523, 291] on p "[STREET_ADDRESS] Image Flat" at bounding box center [502, 284] width 123 height 13
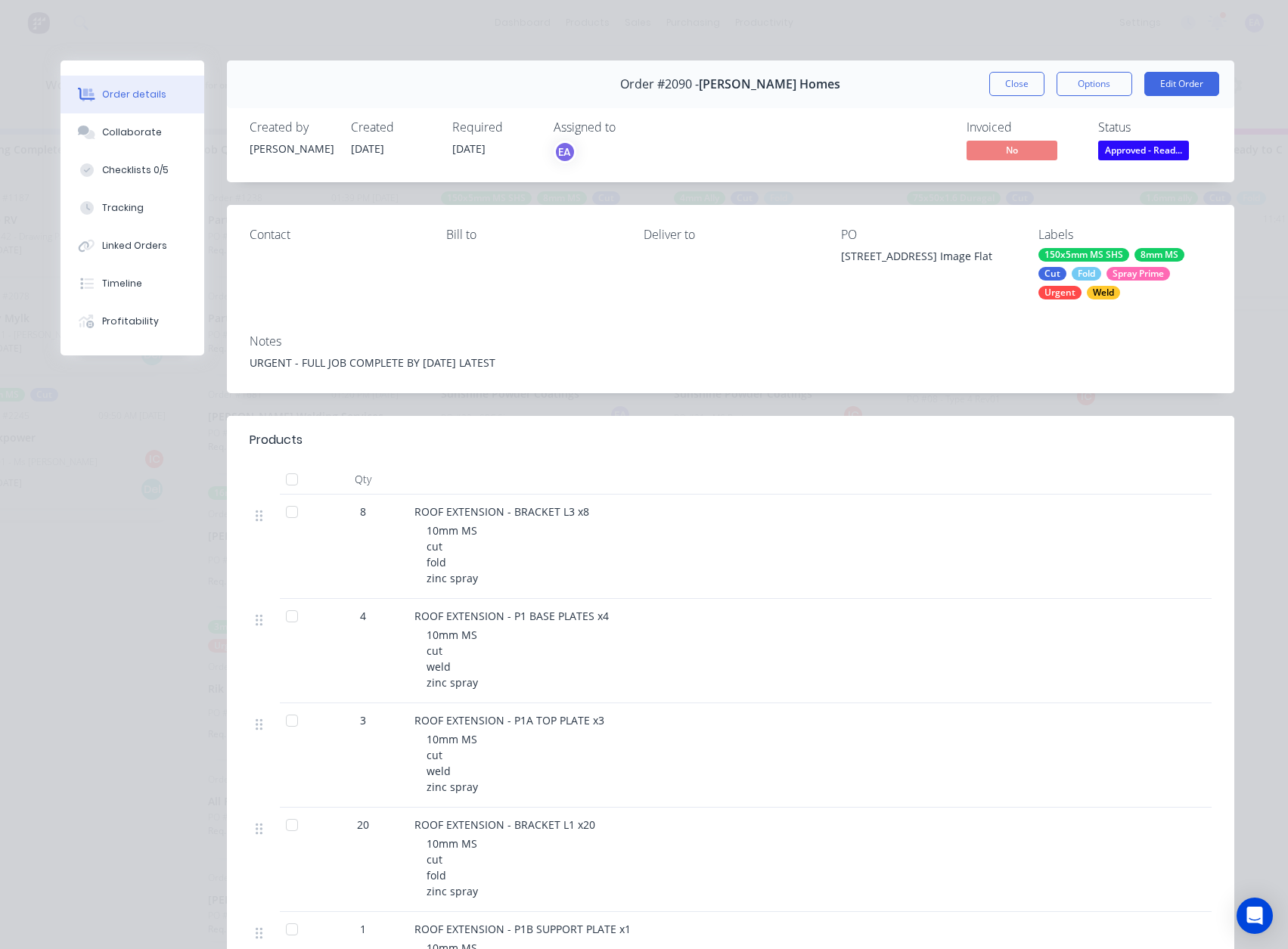
click at [1070, 287] on div "Urgent" at bounding box center [1059, 293] width 43 height 13
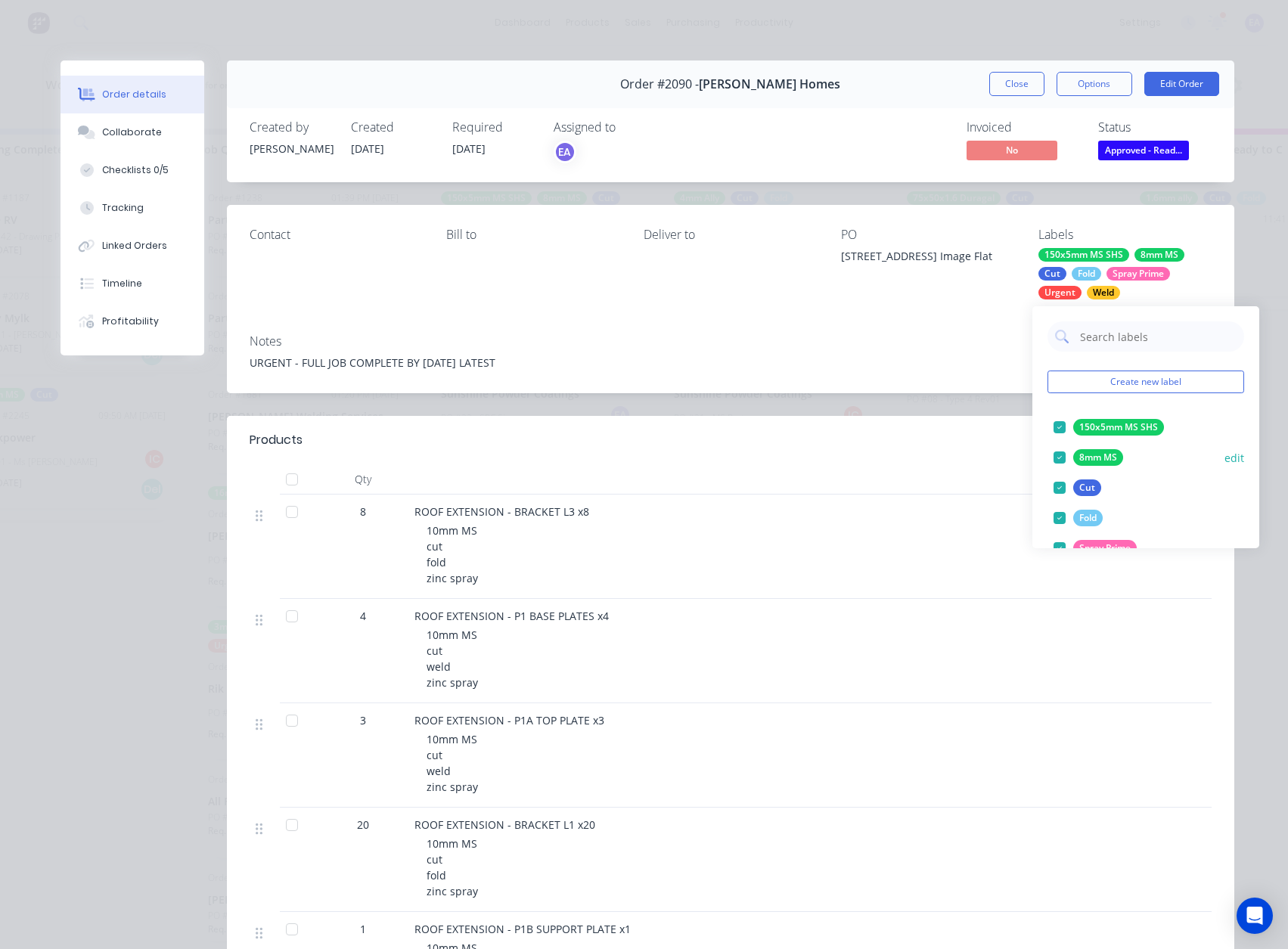
click at [1058, 451] on div at bounding box center [1060, 458] width 31 height 31
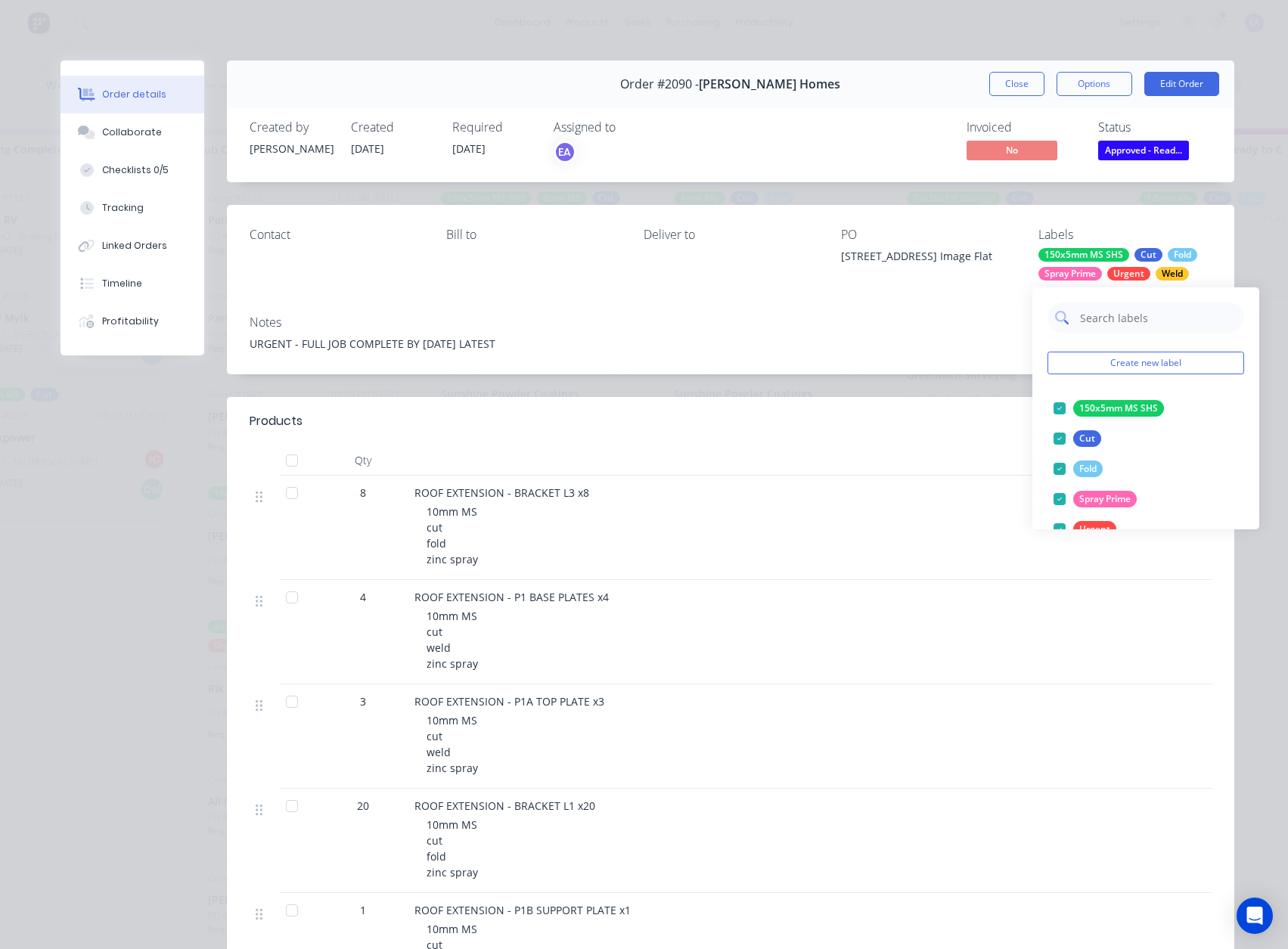
click at [1116, 314] on input "text" at bounding box center [1157, 318] width 158 height 31
click at [1059, 435] on div at bounding box center [1060, 439] width 31 height 31
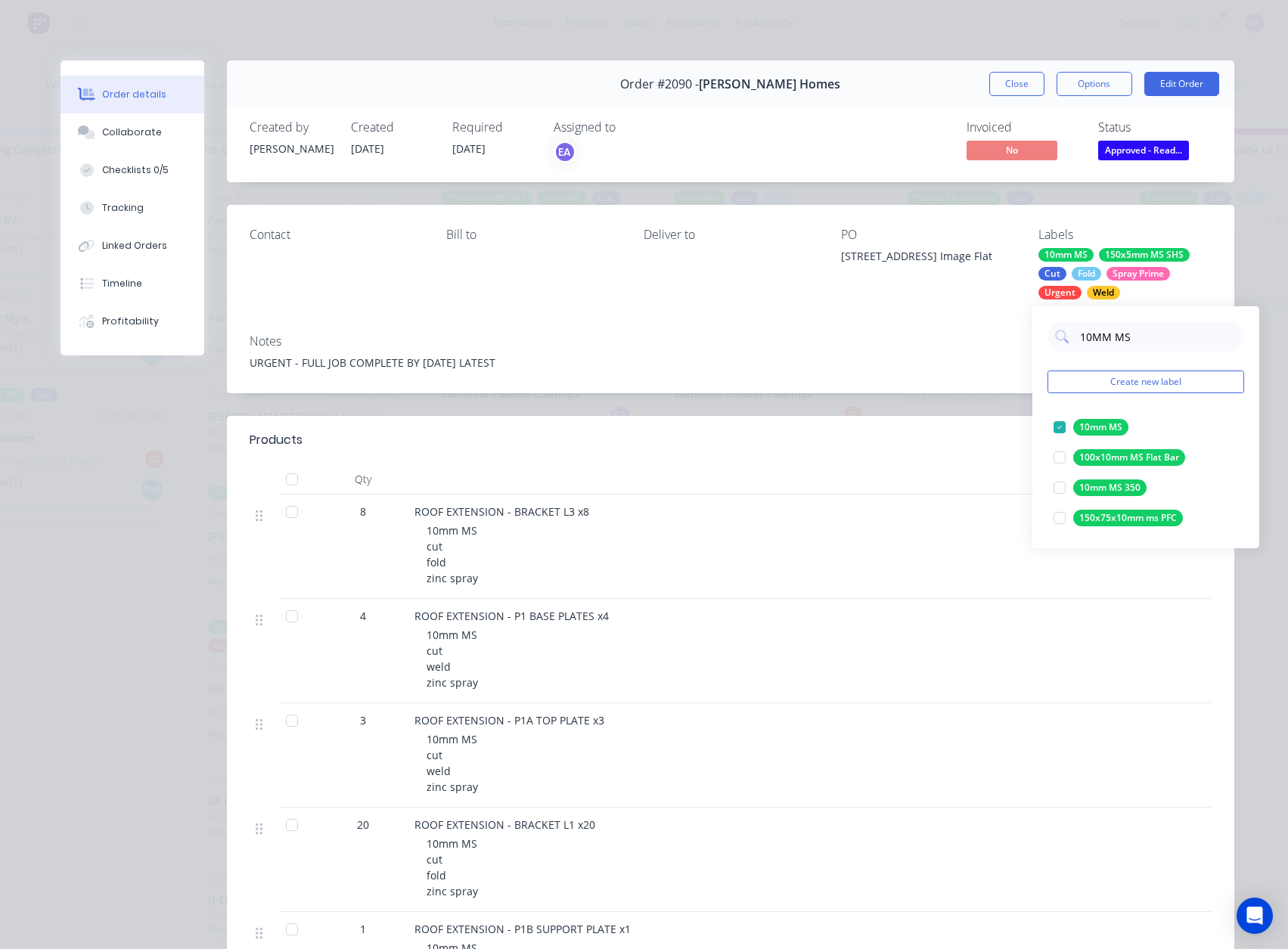
drag, startPoint x: 1130, startPoint y: 330, endPoint x: 1043, endPoint y: 337, distance: 87.3
click at [1043, 337] on div "10MM MS Create new label 10mm MS edit 100x10mm MS Flat Bar edit 10mm MS 350 edi…" at bounding box center [1146, 427] width 227 height 242
type input "180"
click at [1060, 425] on div at bounding box center [1060, 427] width 31 height 31
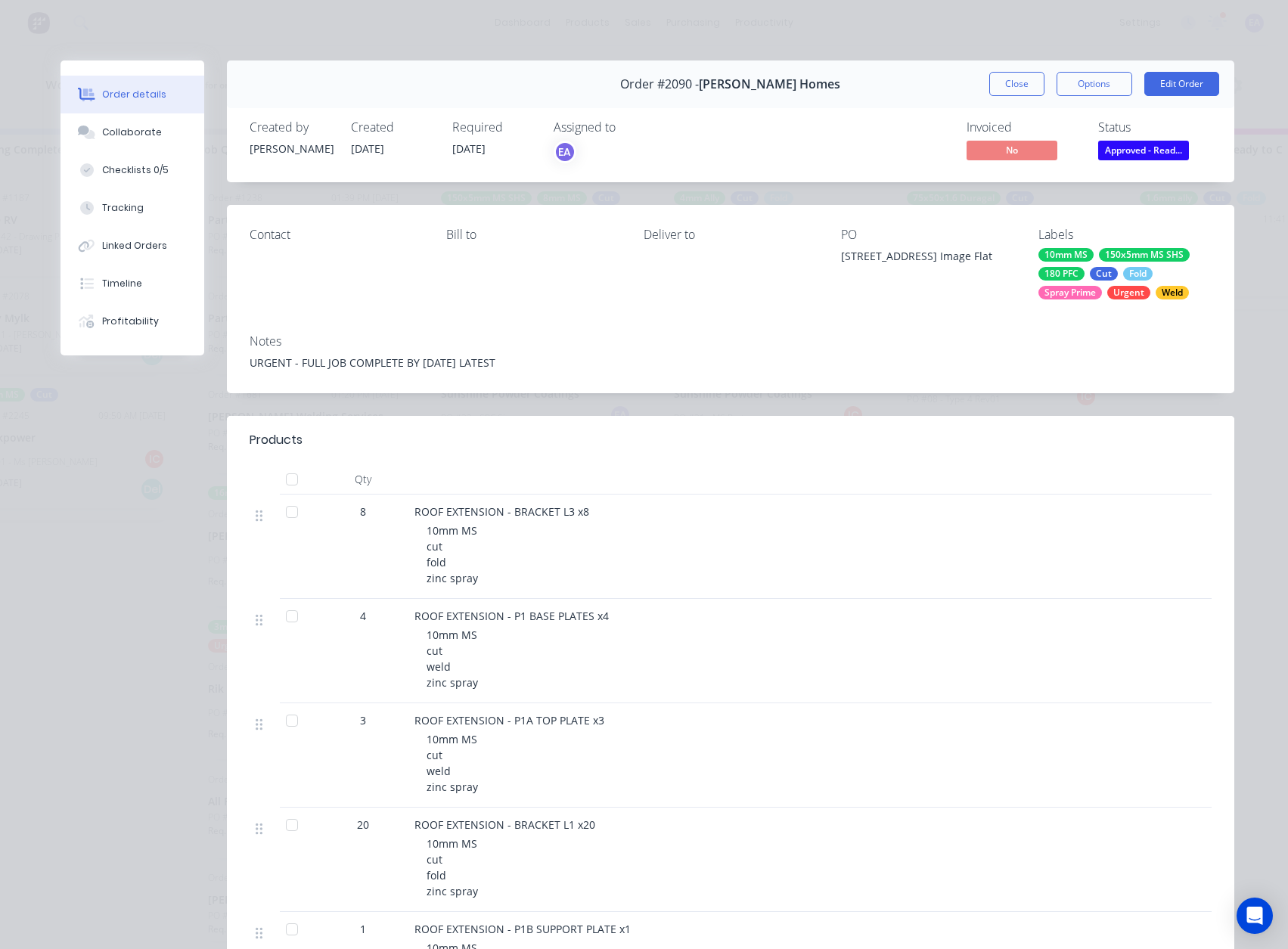
click at [978, 390] on div "Notes URGENT - FULL JOB COMPLETE BY [DATE] LATEST" at bounding box center [730, 358] width 1008 height 71
click at [1163, 84] on button "Edit Order" at bounding box center [1182, 84] width 75 height 24
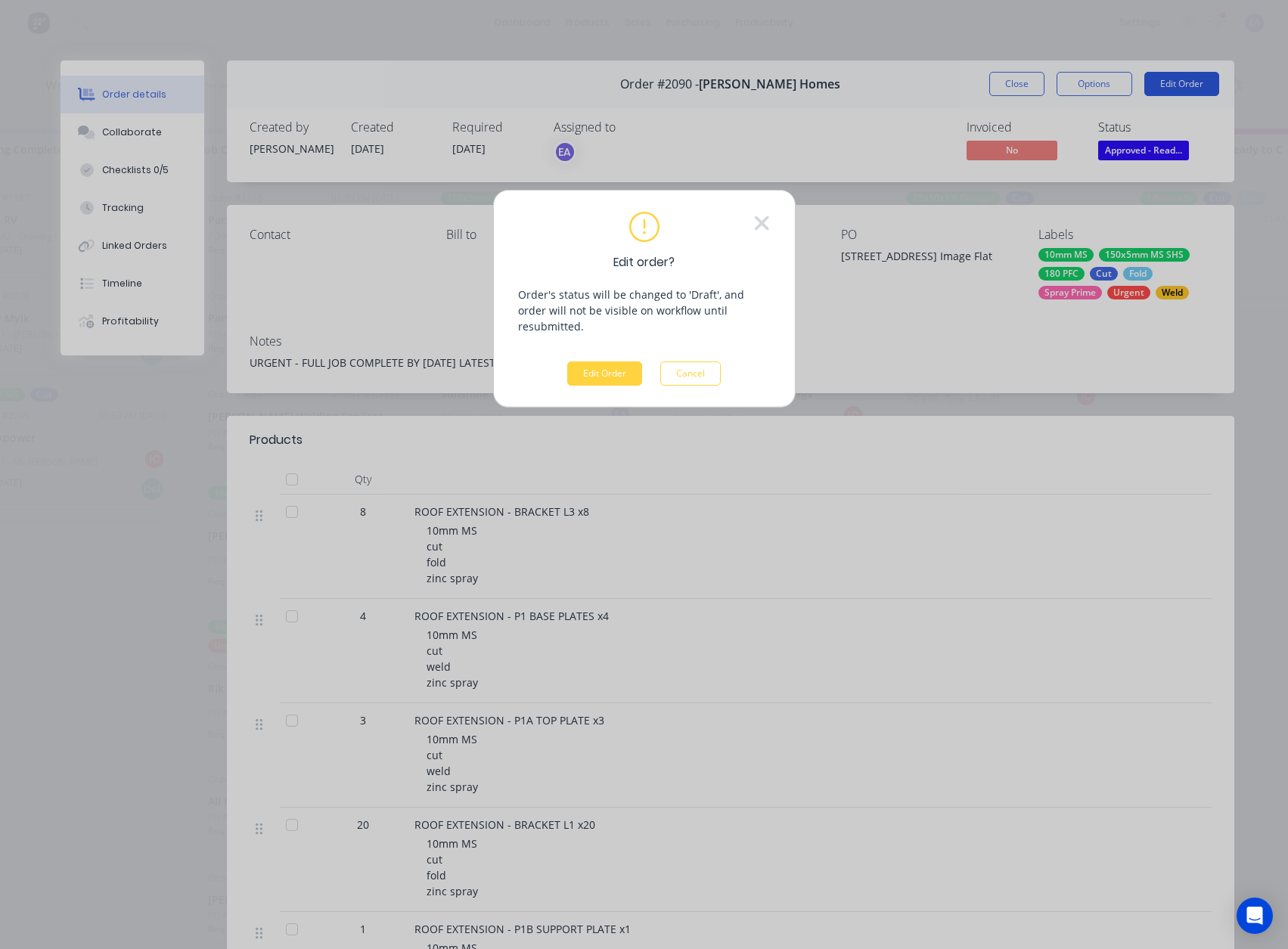
scroll to position [0, 1470]
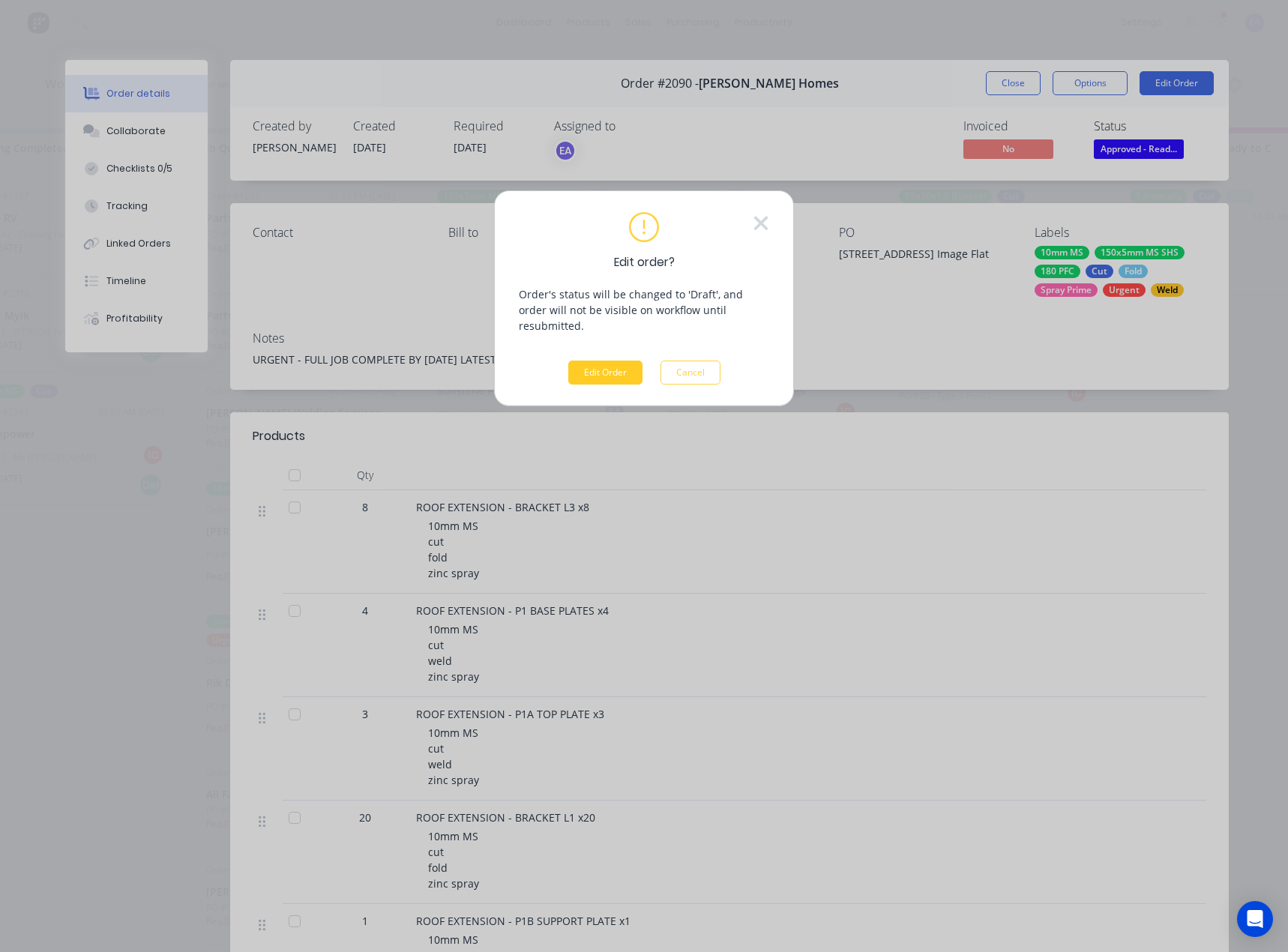
click at [625, 361] on button "Edit Order" at bounding box center [605, 372] width 74 height 24
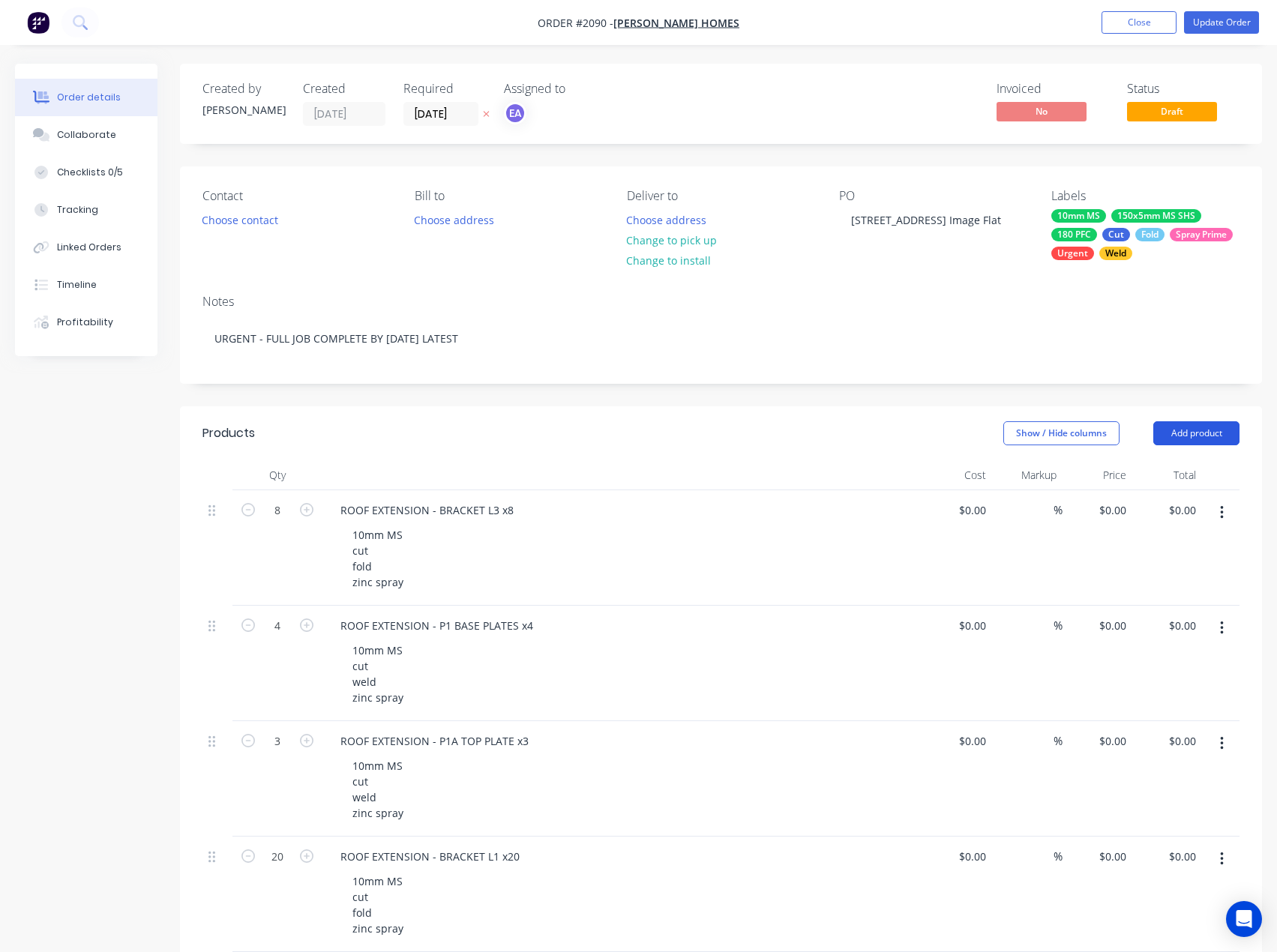
click at [1199, 434] on button "Add product" at bounding box center [1196, 433] width 87 height 24
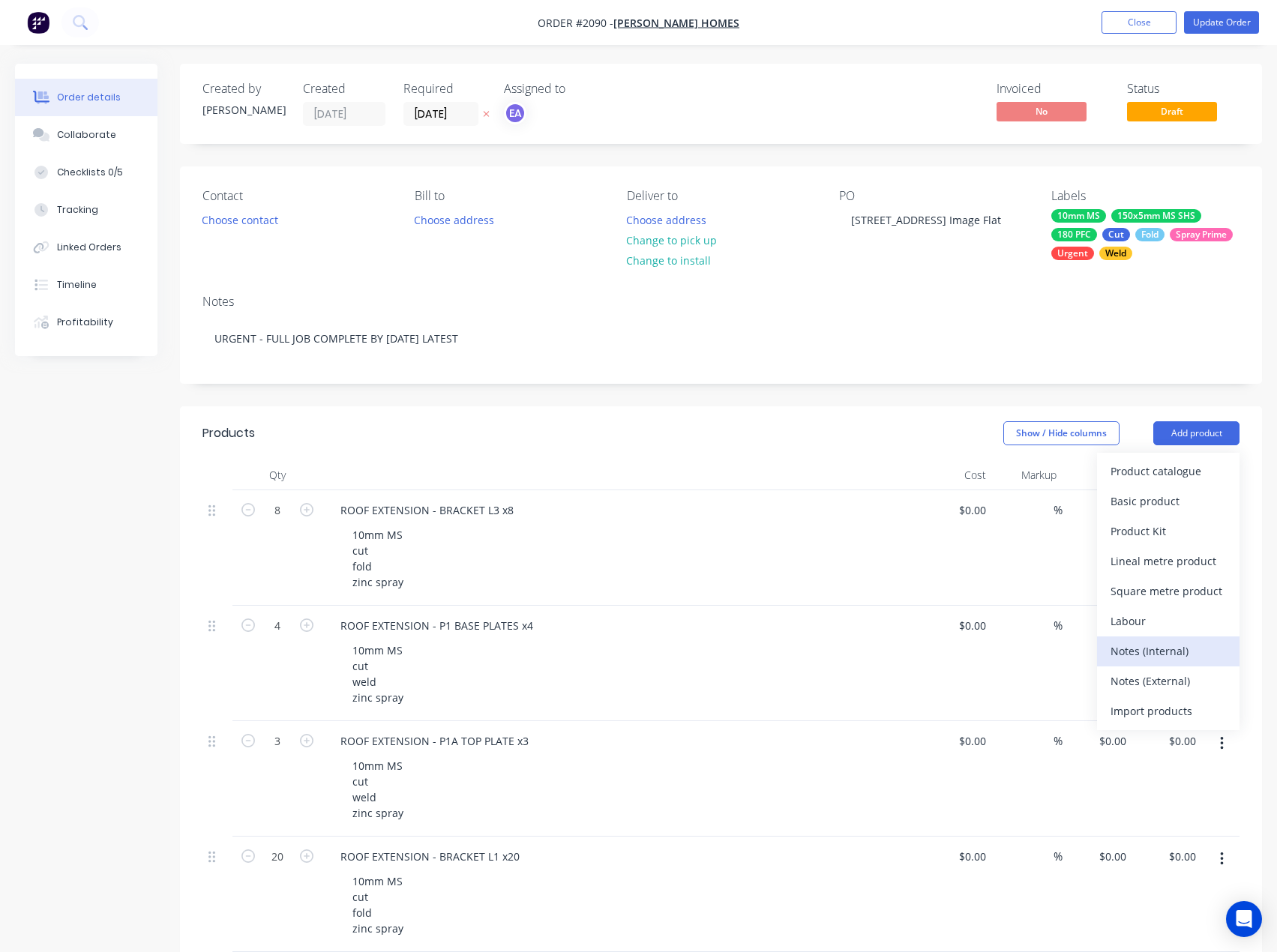
click at [1153, 647] on div "Notes (Internal)" at bounding box center [1167, 651] width 115 height 22
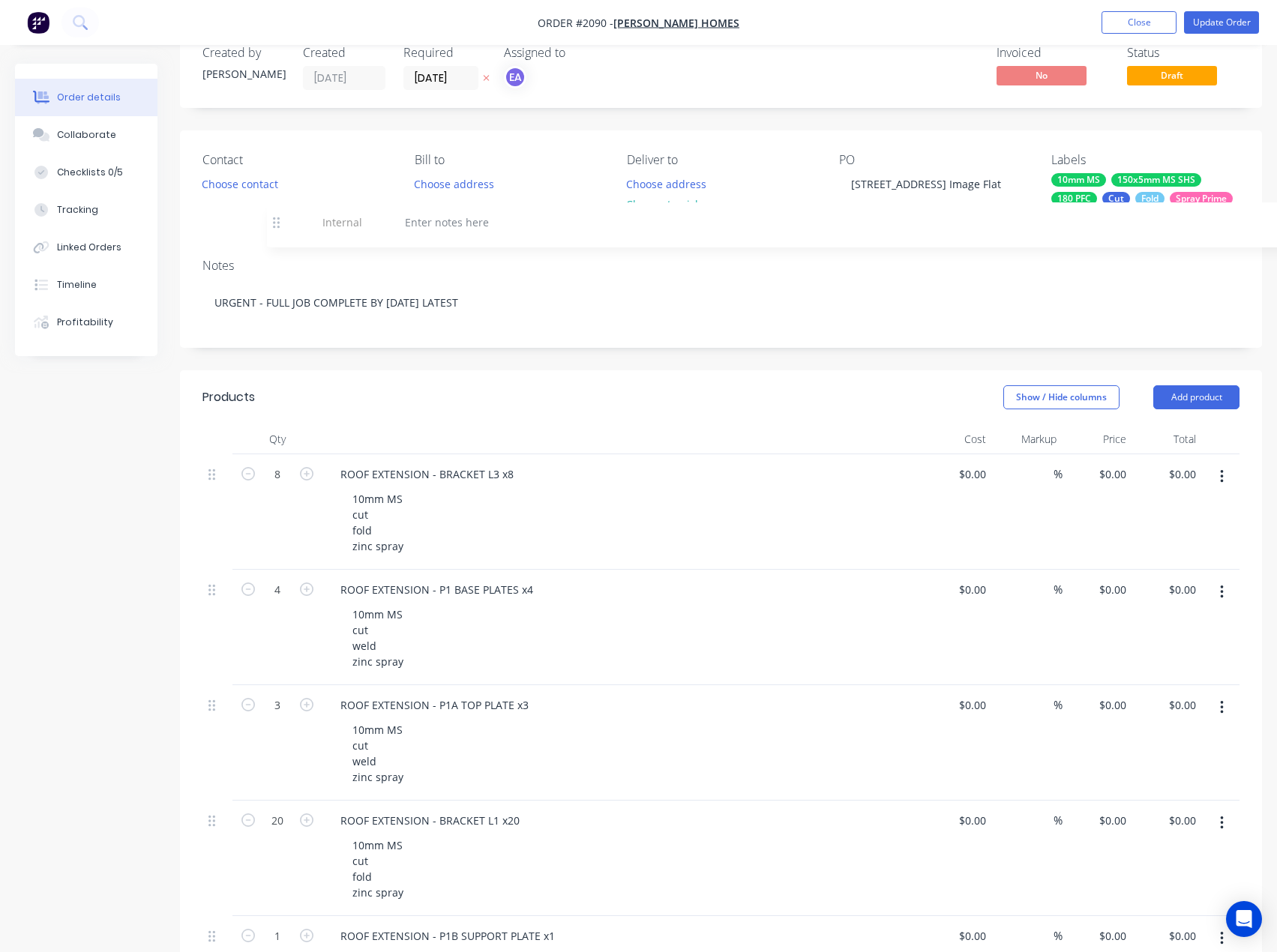
scroll to position [35, 0]
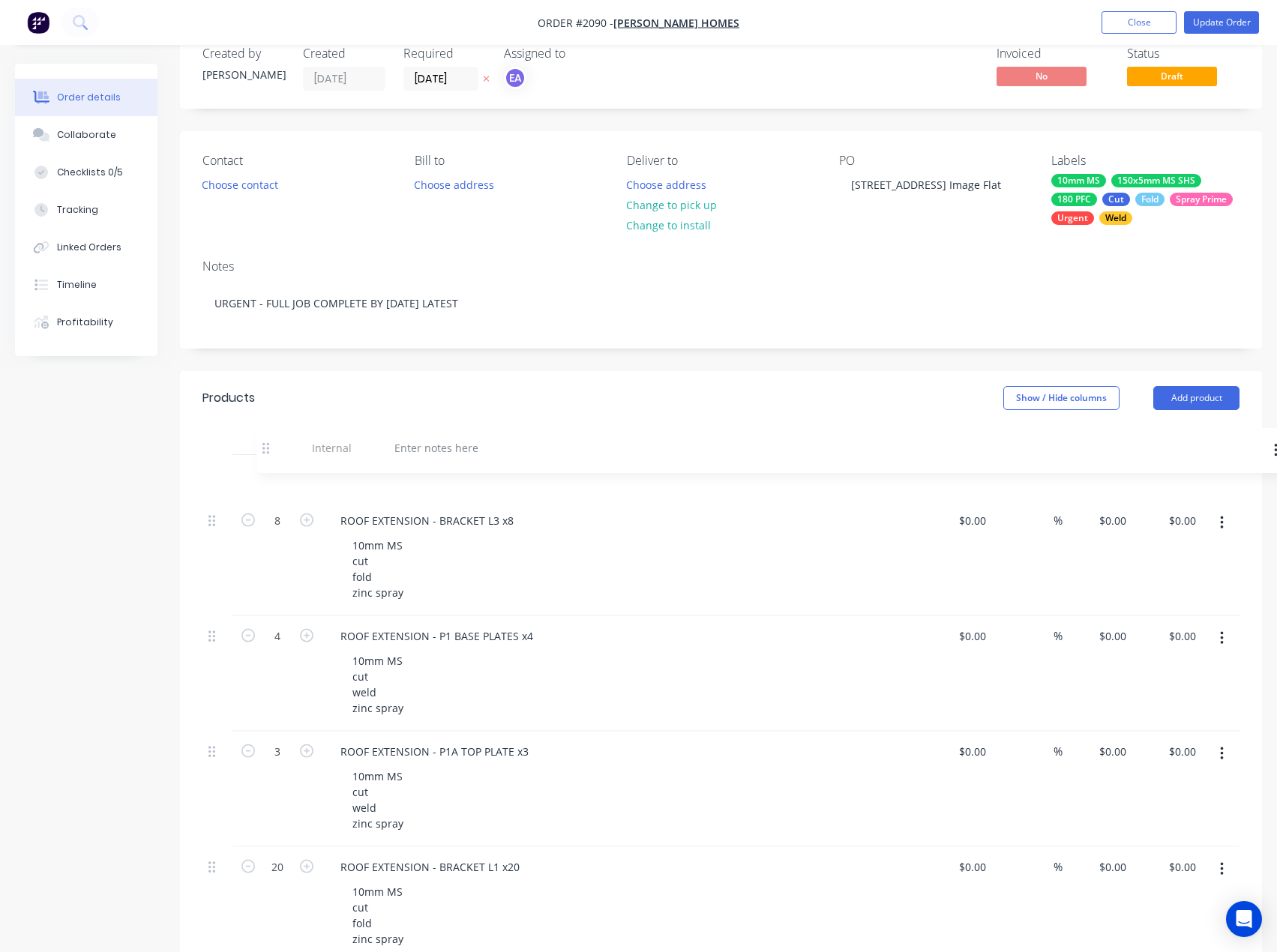
drag, startPoint x: 212, startPoint y: 501, endPoint x: 267, endPoint y: 446, distance: 77.8
click at [381, 475] on div at bounding box center [382, 475] width 108 height 22
click at [391, 475] on div "16mm MS [PERSON_NAME] & 5-6mm MS [PERSON_NAME]" at bounding box center [487, 475] width 316 height 22
click at [566, 473] on div "16mm THREADED MS [PERSON_NAME] & 5-6mm MS [PERSON_NAME]" at bounding box center [514, 475] width 372 height 22
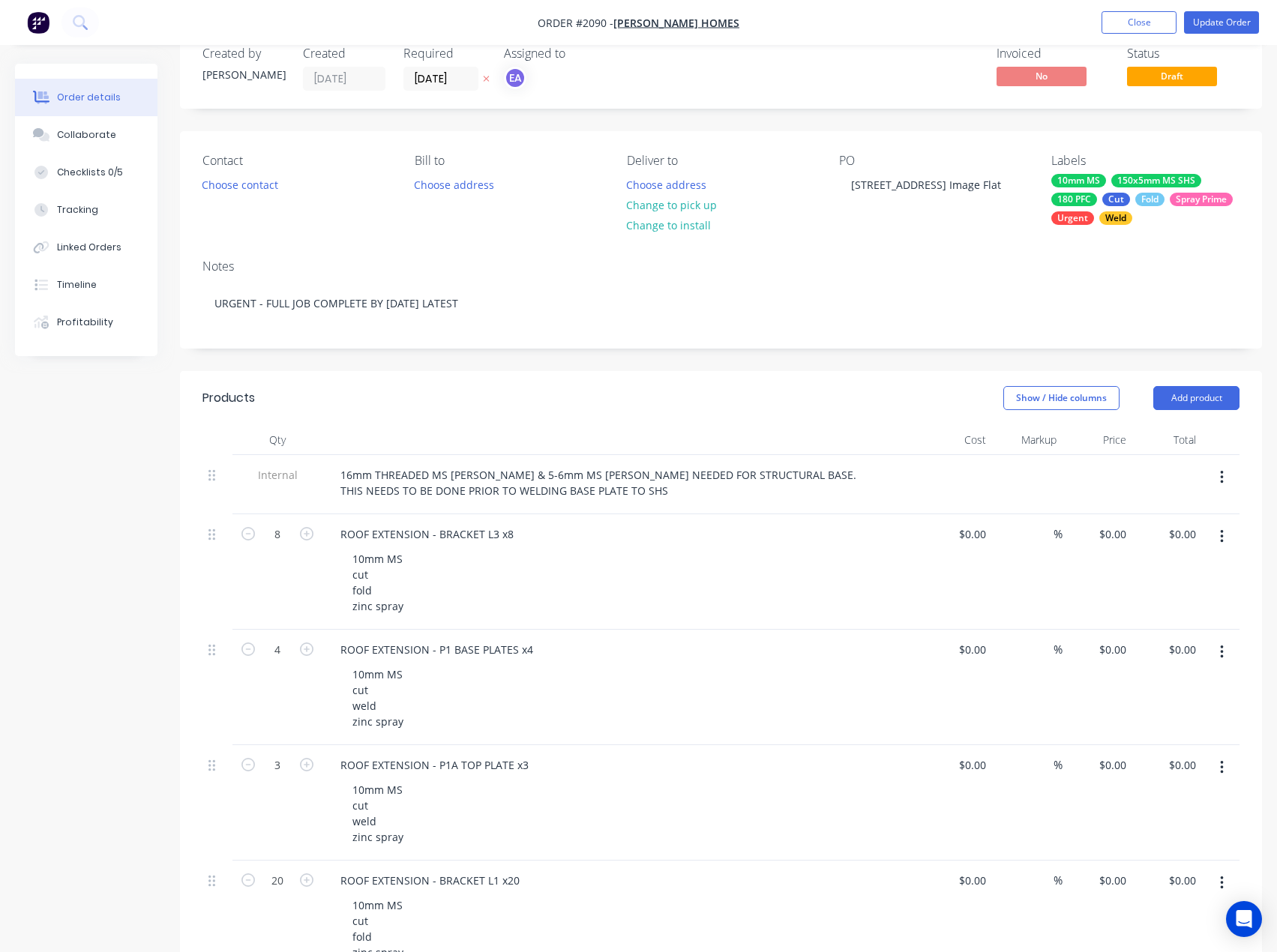
click at [822, 468] on div "16mm THREADED MS [PERSON_NAME] & 5-6mm MS [PERSON_NAME] NEEDED FOR STRUCTURAL B…" at bounding box center [622, 483] width 588 height 37
click at [1220, 15] on button "Update Order" at bounding box center [1222, 23] width 75 height 23
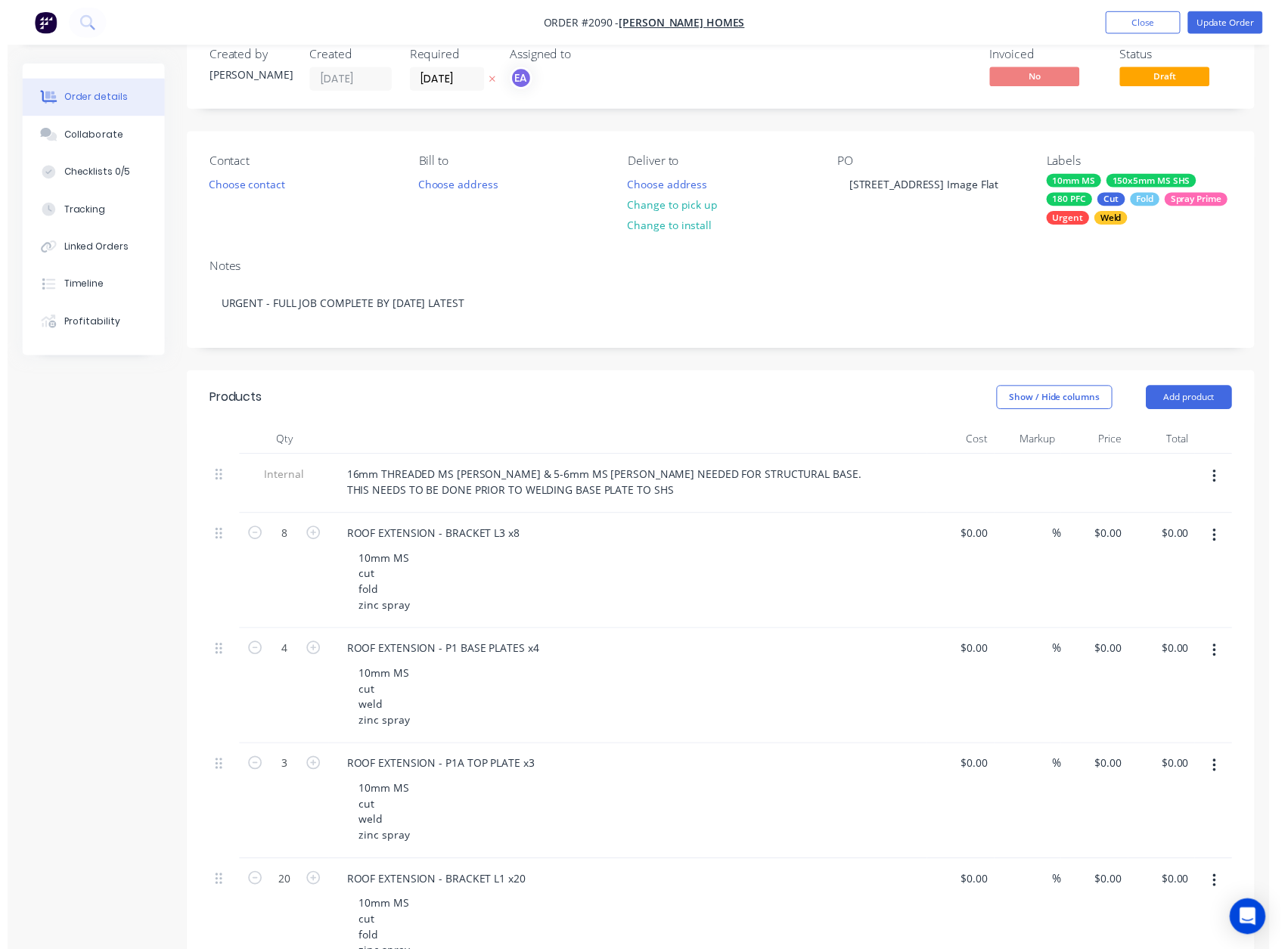
scroll to position [0, 0]
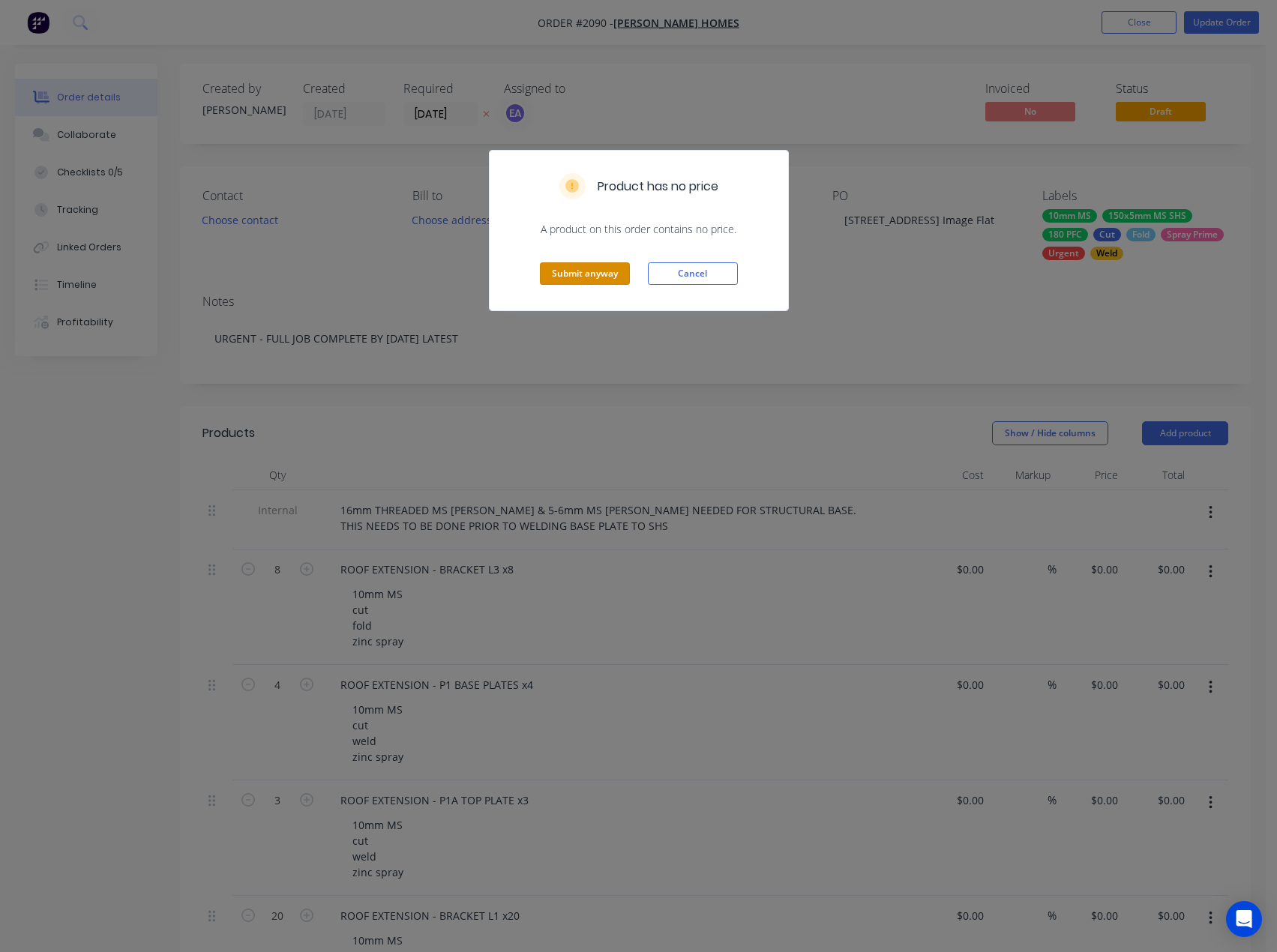
drag, startPoint x: 577, startPoint y: 275, endPoint x: 636, endPoint y: 275, distance: 59.0
click at [578, 275] on button "Submit anyway" at bounding box center [585, 274] width 90 height 23
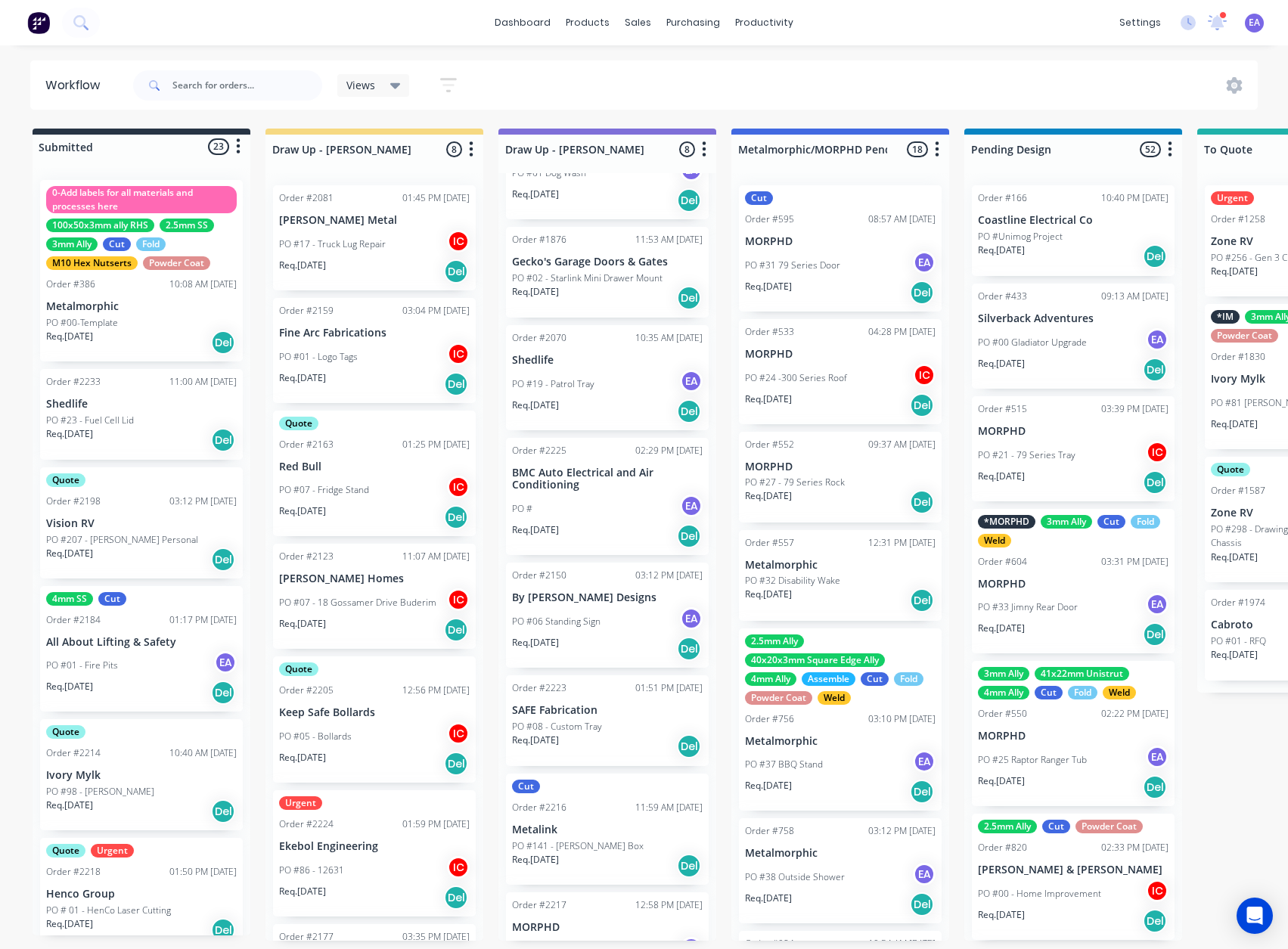
scroll to position [76, 0]
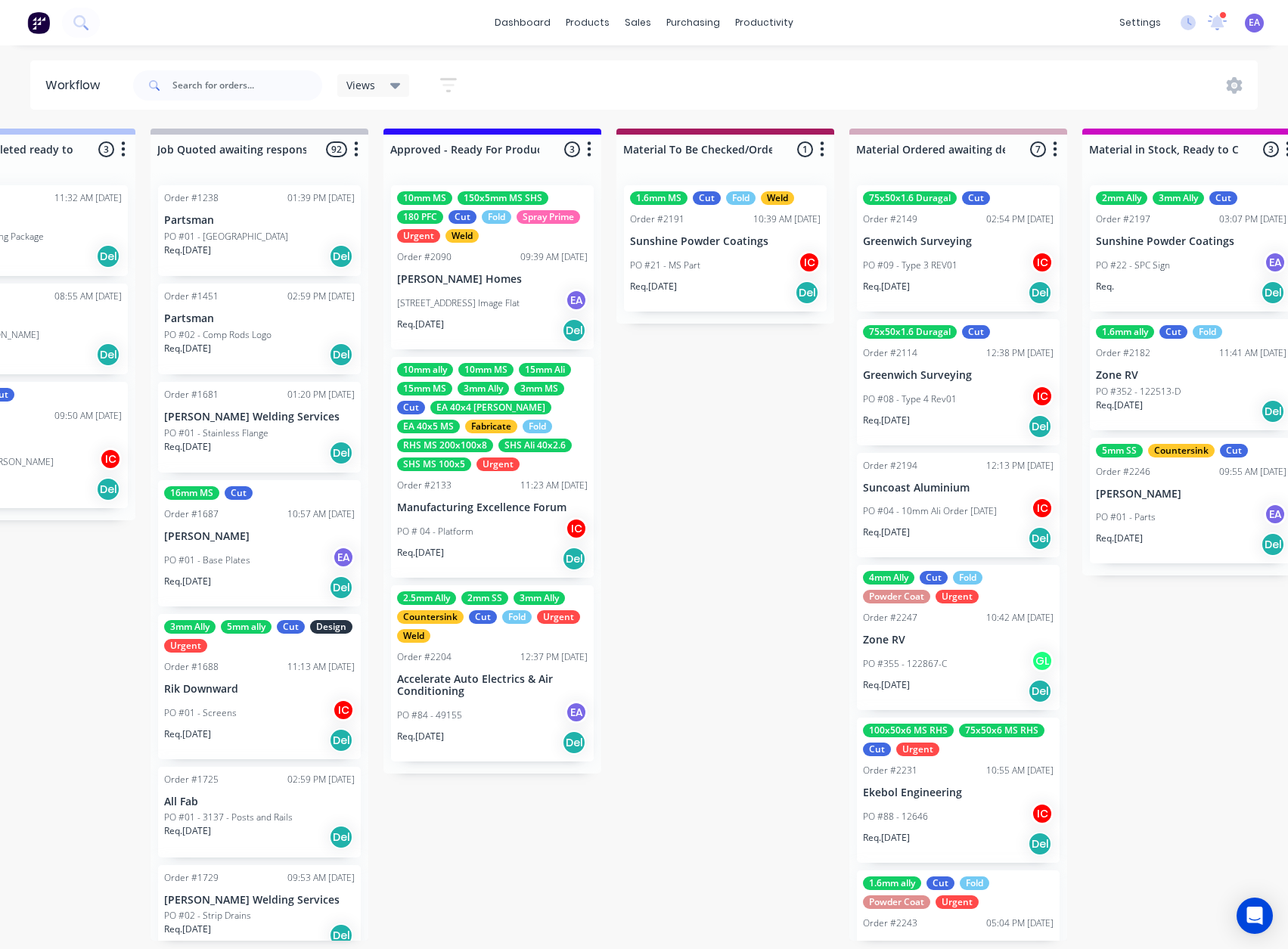
drag, startPoint x: 593, startPoint y: 624, endPoint x: 699, endPoint y: 620, distance: 106.1
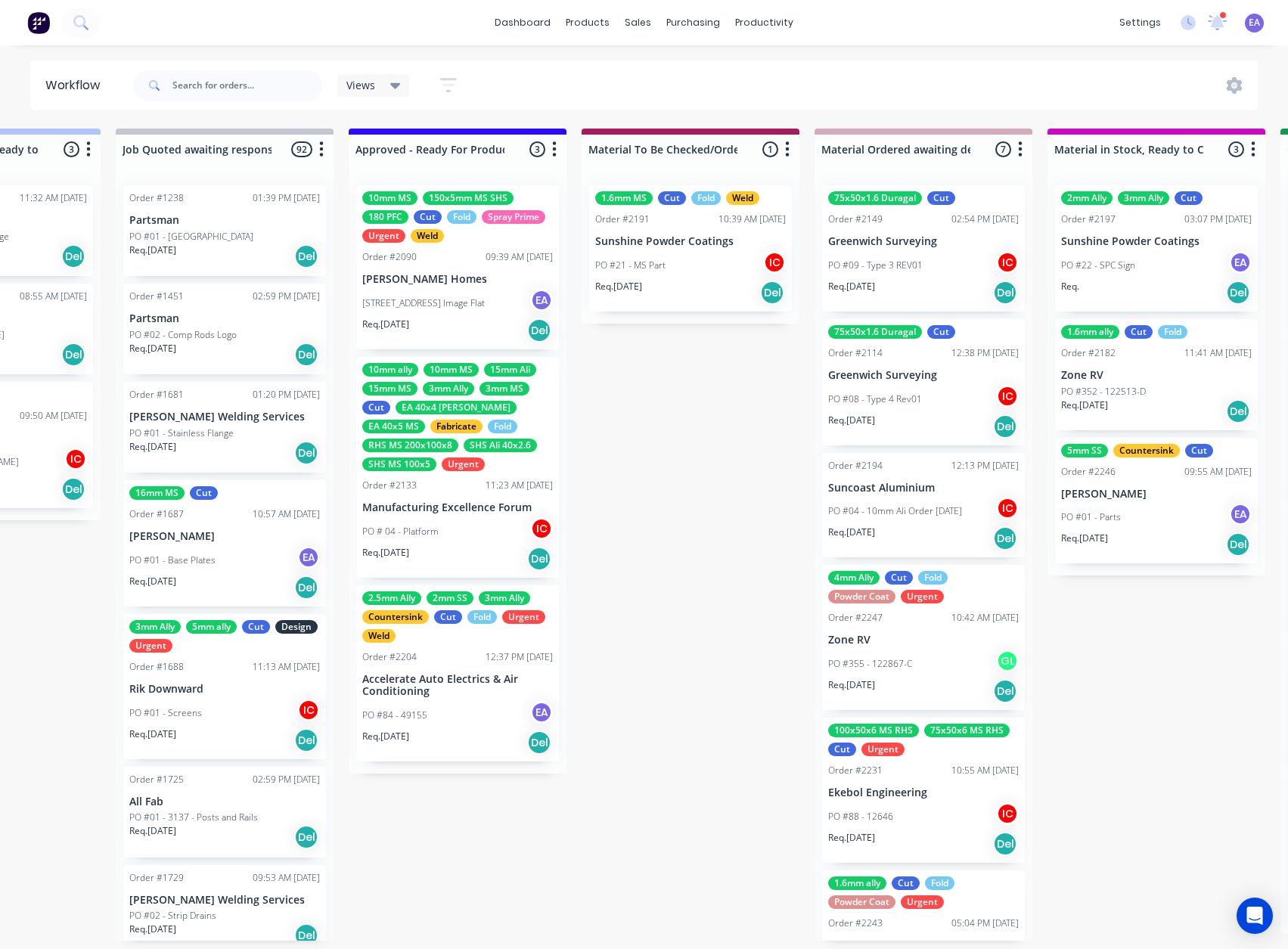
click at [463, 285] on p "[PERSON_NAME] Homes" at bounding box center [457, 279] width 190 height 12
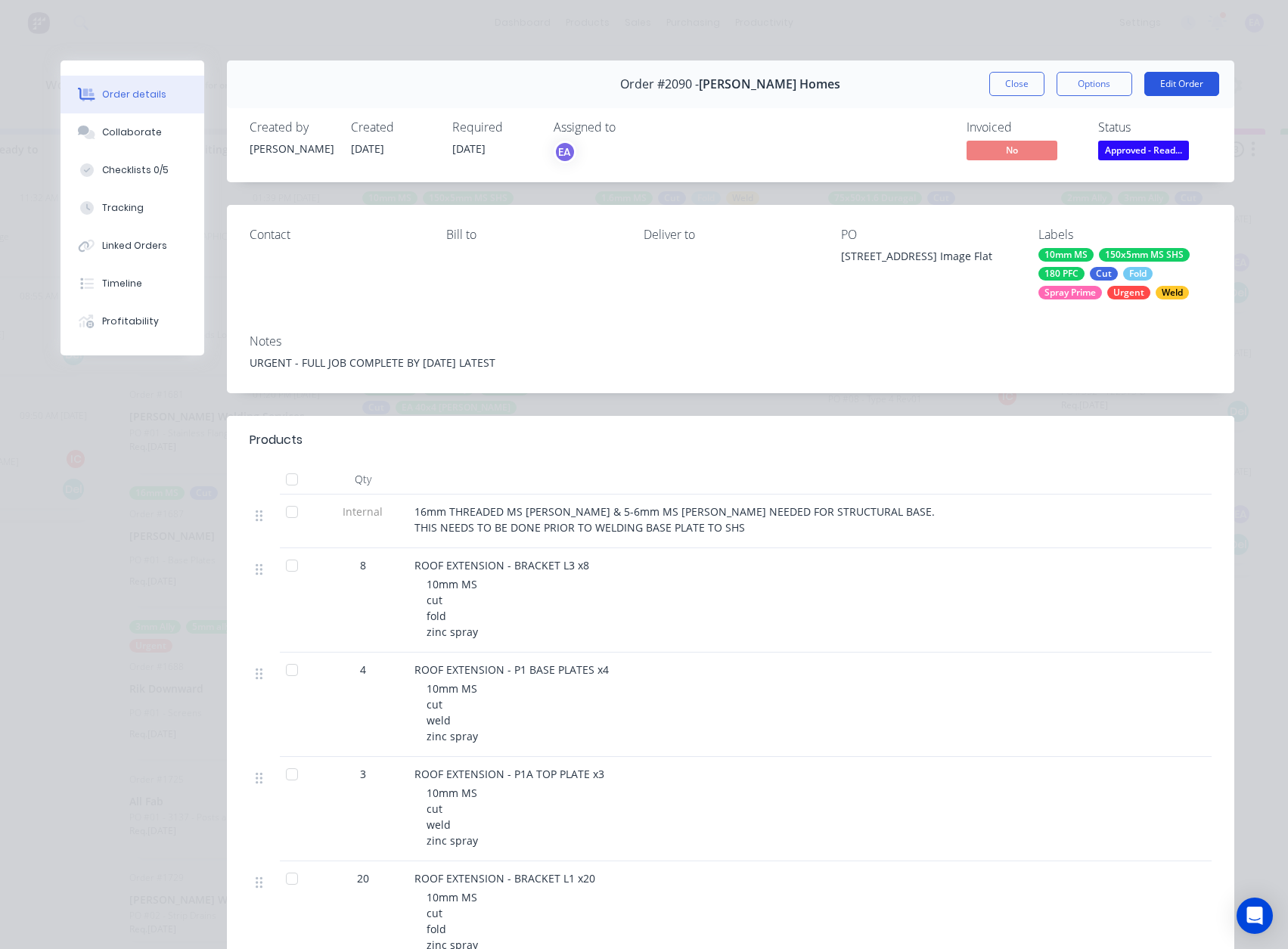
click at [1161, 75] on button "Edit Order" at bounding box center [1182, 84] width 75 height 24
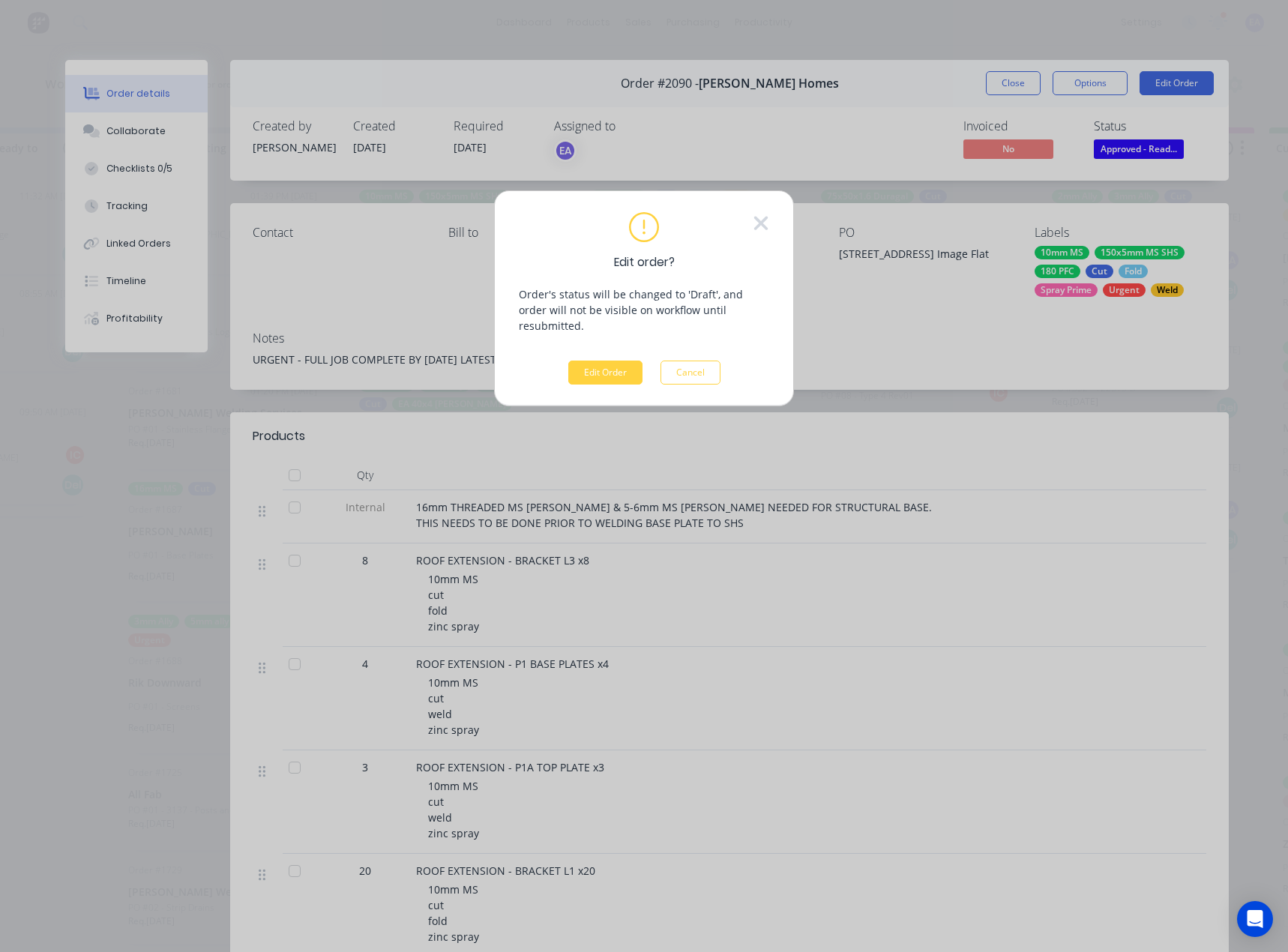
drag, startPoint x: 706, startPoint y: 358, endPoint x: 1087, endPoint y: 110, distance: 454.6
click at [714, 361] on button "Cancel" at bounding box center [690, 372] width 60 height 24
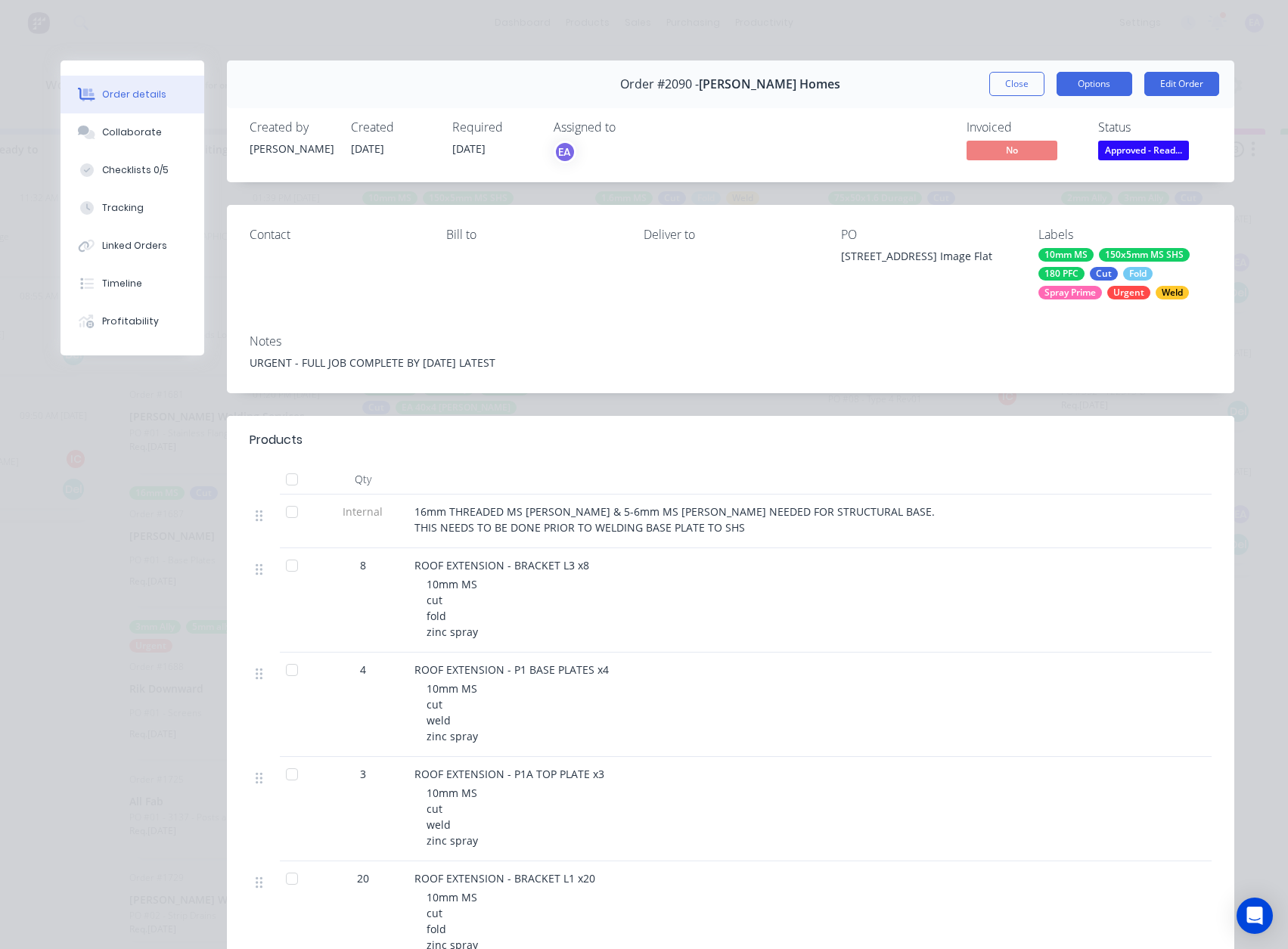
click at [1097, 85] on button "Options" at bounding box center [1094, 84] width 76 height 24
click at [140, 167] on div "Checklists 0/5" at bounding box center [134, 170] width 66 height 13
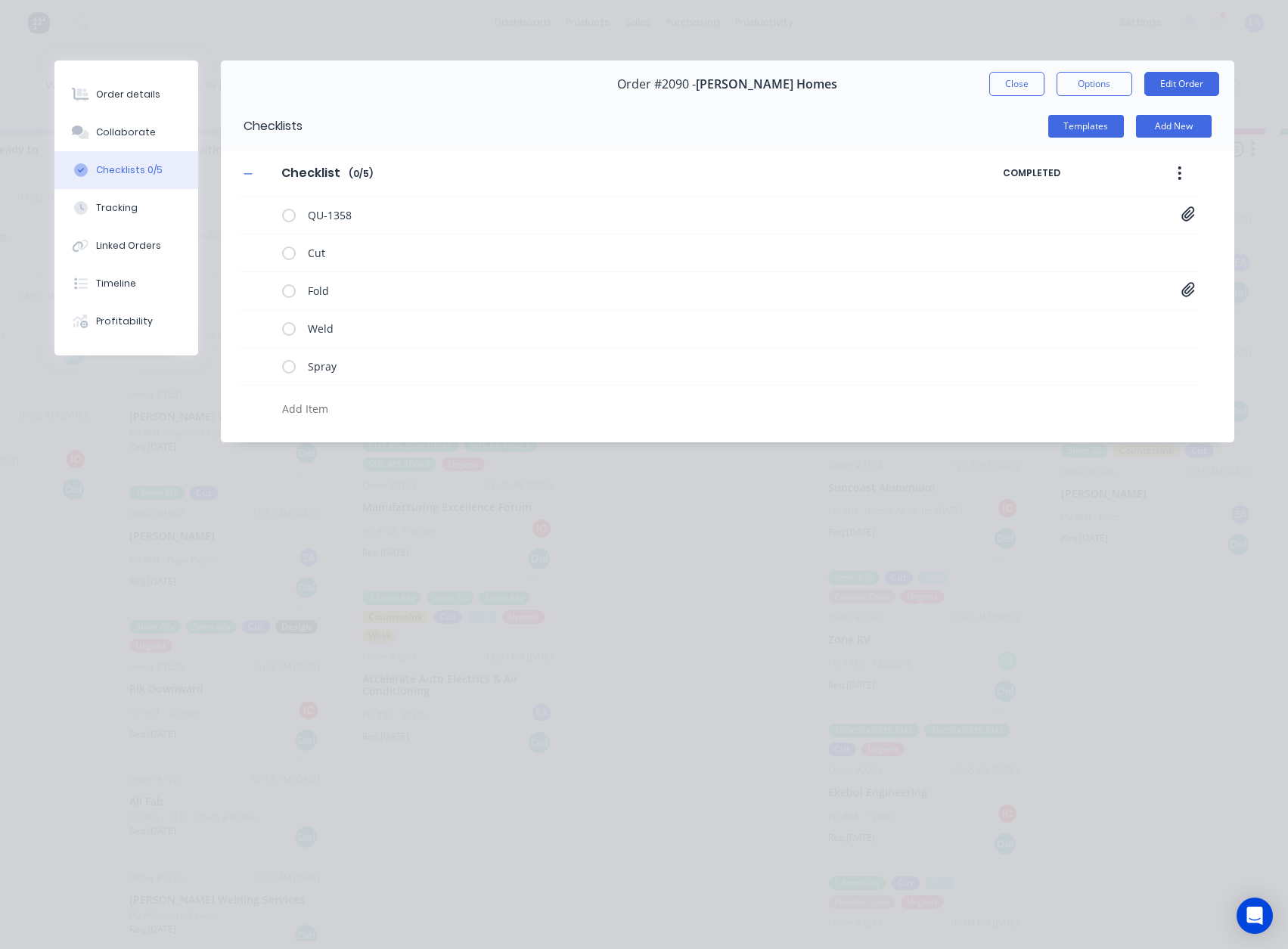
click at [315, 413] on textarea at bounding box center [581, 408] width 611 height 22
type textarea "x"
type textarea "S"
type textarea "x"
type textarea "ST"
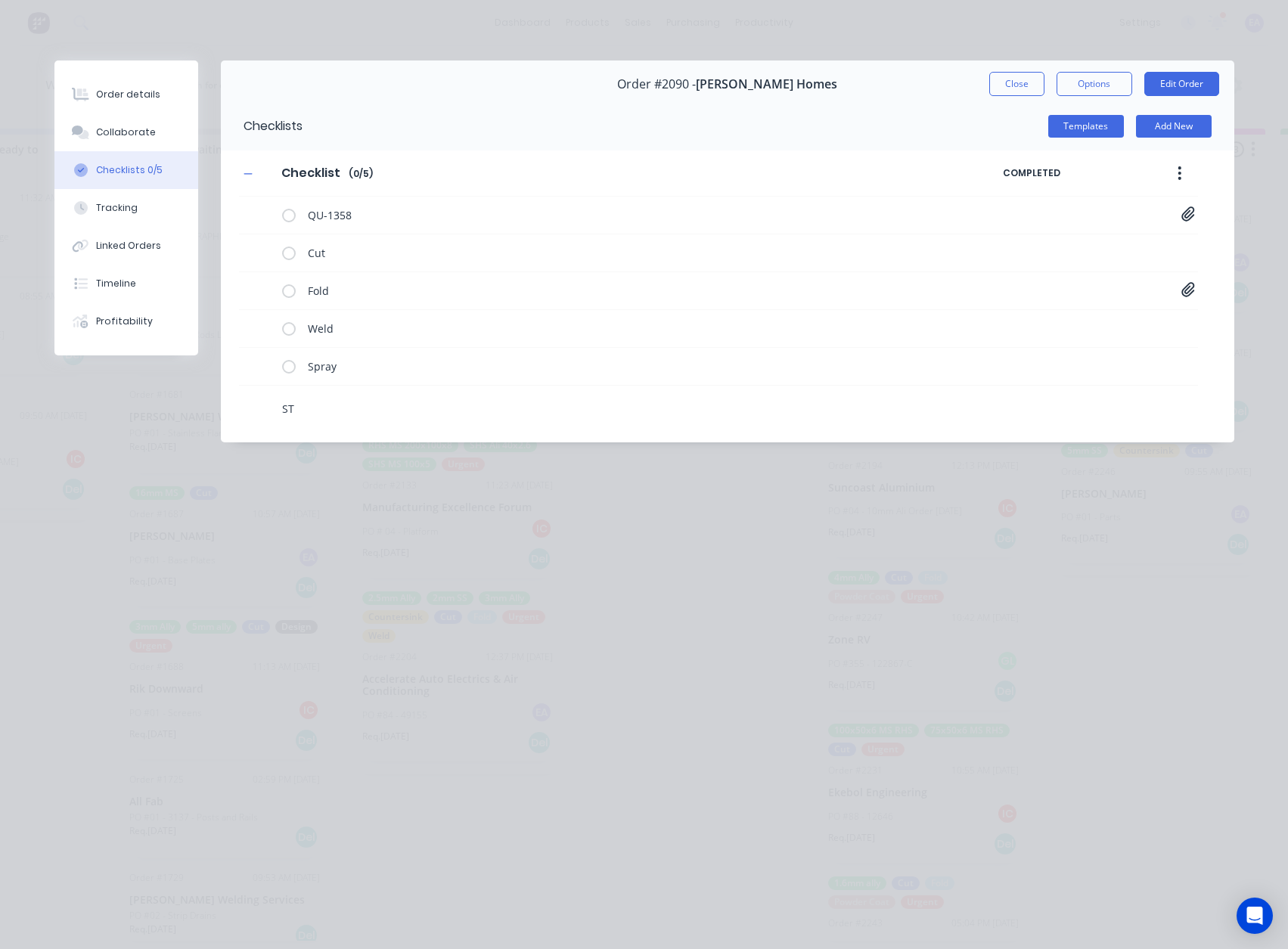
type textarea "x"
type textarea "STR"
type textarea "x"
type textarea "ST"
type textarea "x"
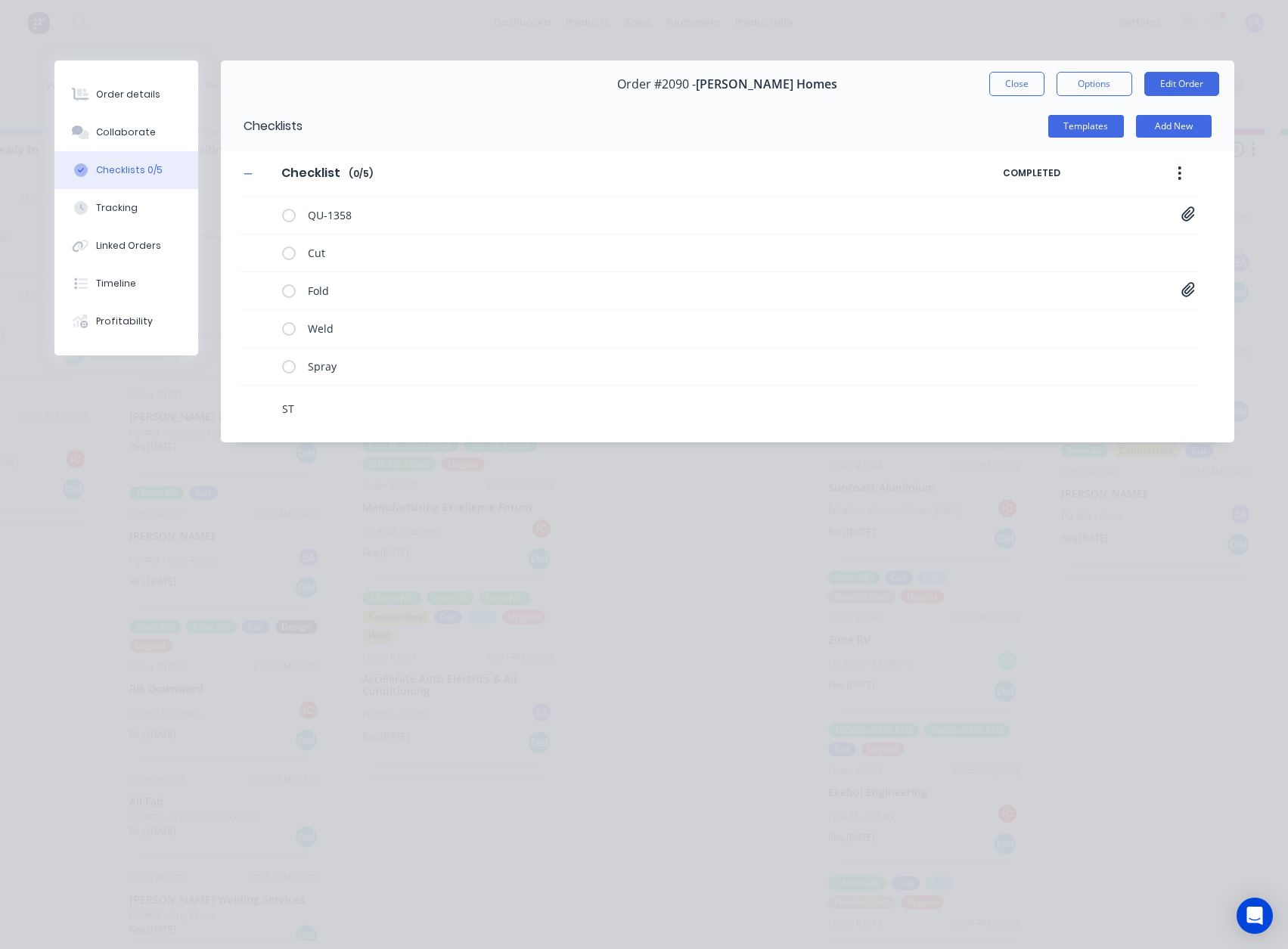
type textarea "STR"
type textarea "x"
type textarea "STRU"
type textarea "x"
type textarea "STRUC"
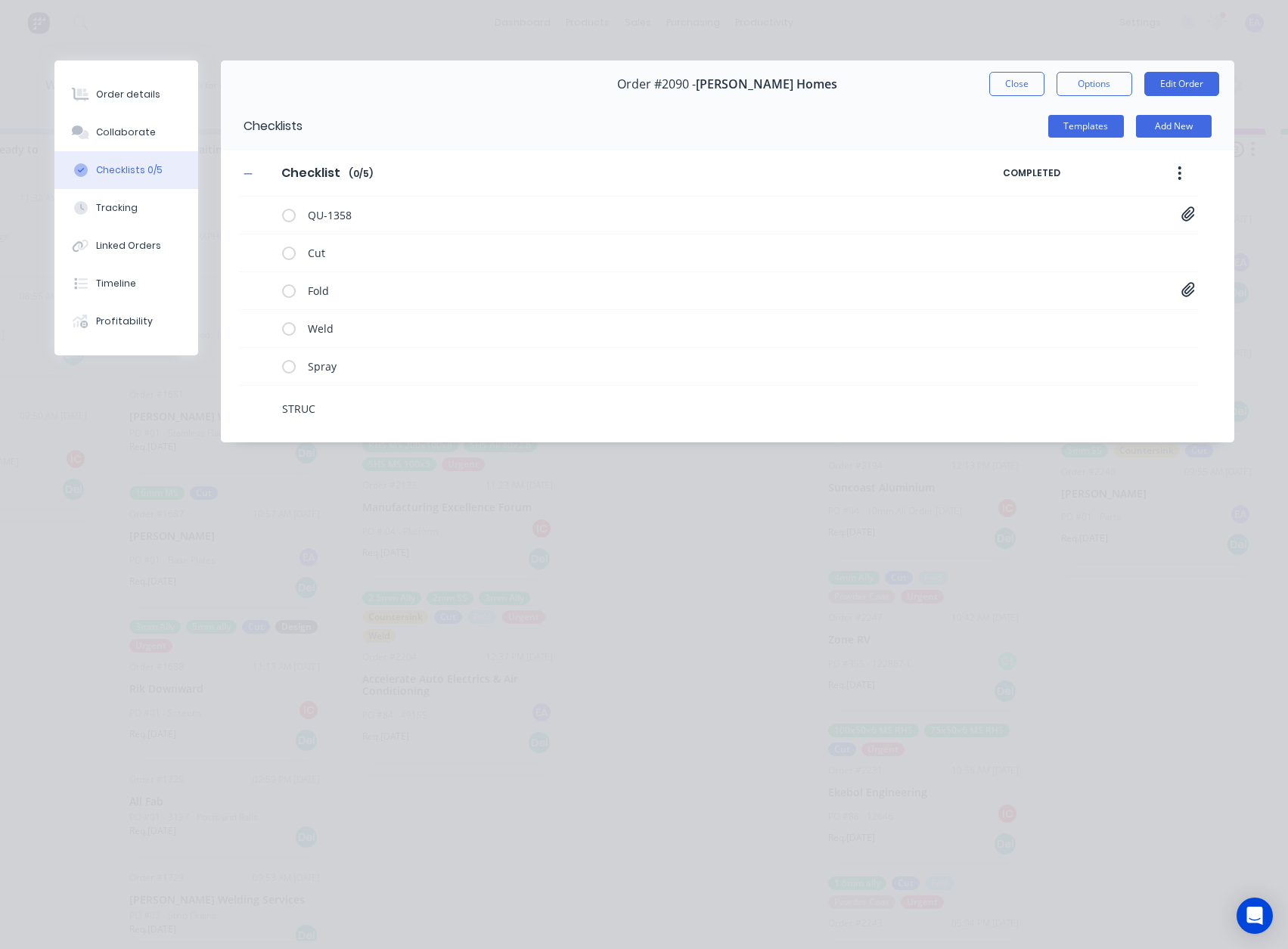
type textarea "x"
type textarea "STRUCT"
type textarea "x"
type textarea "STRUCTU"
type textarea "x"
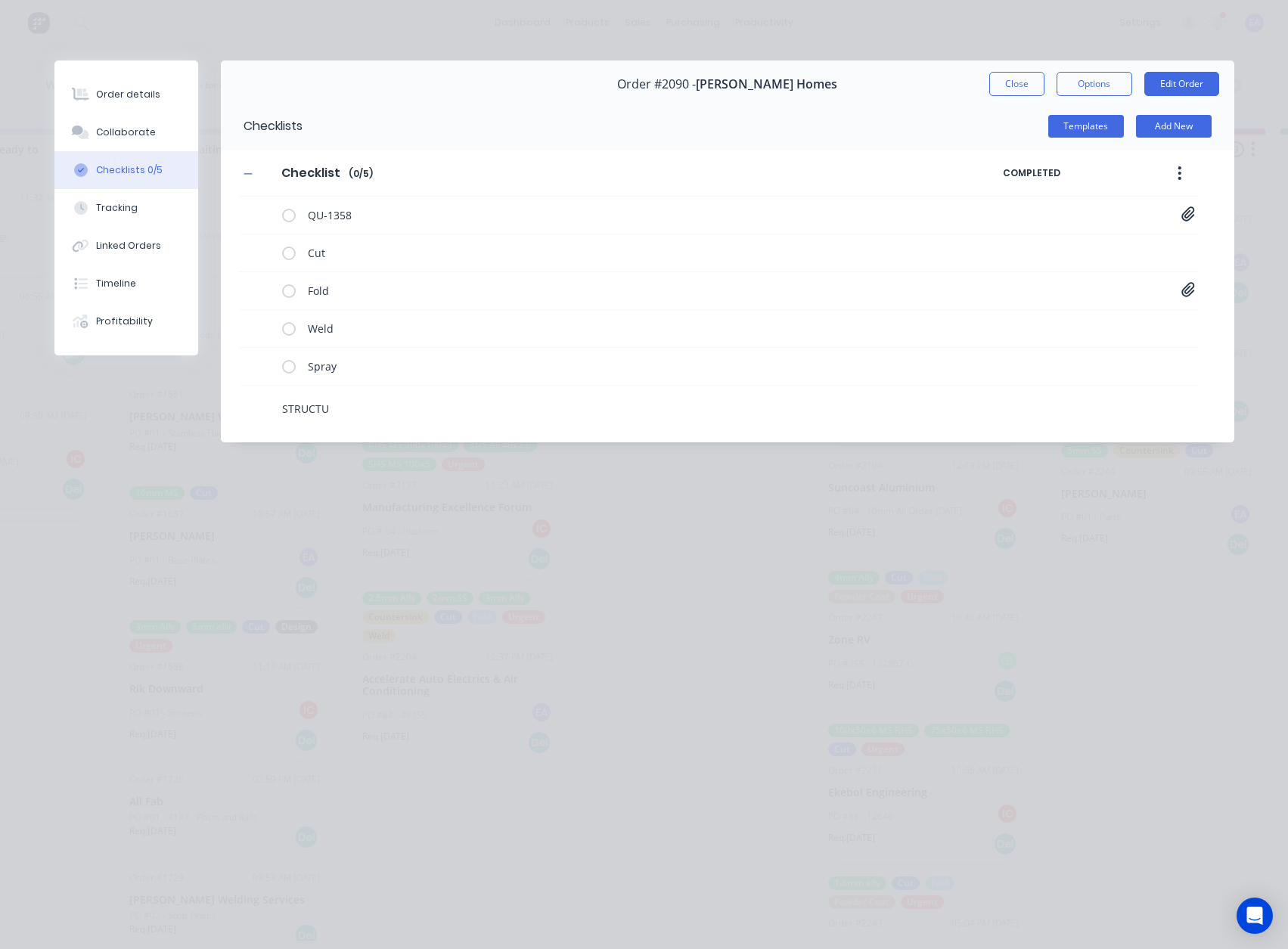
type textarea "STRUCTUR"
type textarea "x"
type textarea "STRUCTURA"
type textarea "x"
type textarea "STRUCTURAL"
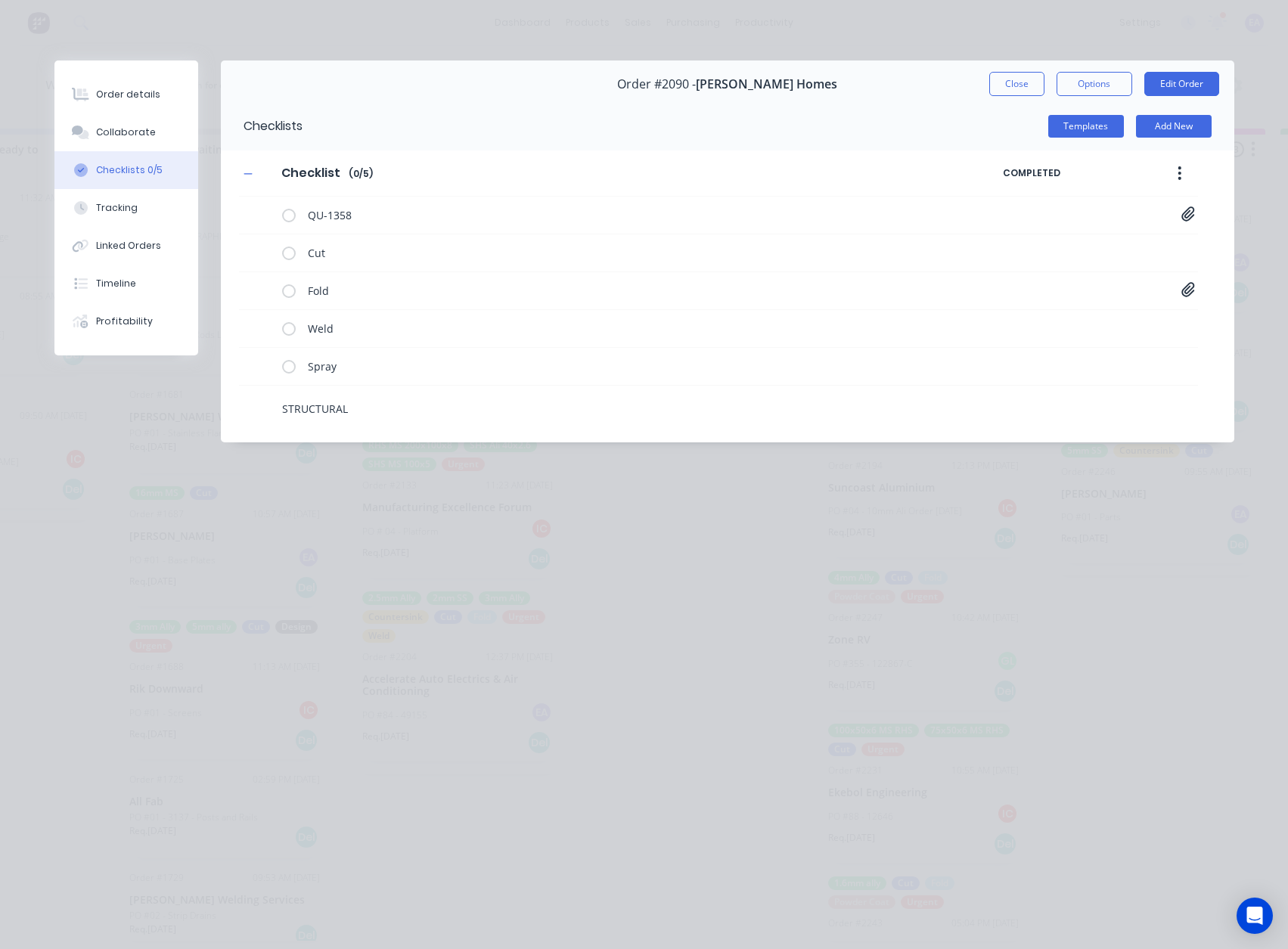
type textarea "x"
type textarea "STRUCTURAL"
type textarea "x"
type textarea "STRUCTURAL B"
type textarea "x"
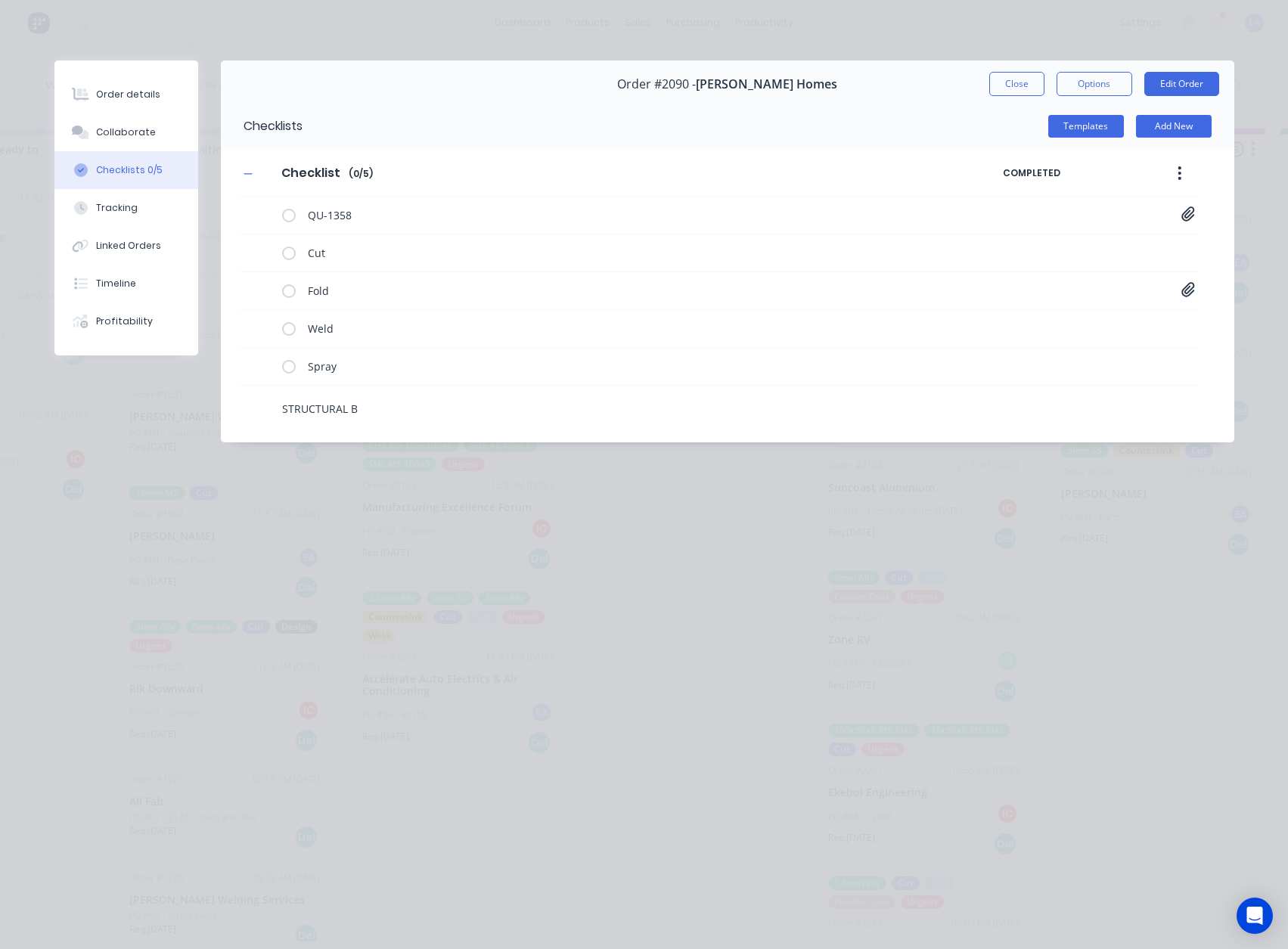
type textarea "STRUCTURAL BA"
type textarea "x"
type textarea "STRUCTURAL BAS"
type textarea "x"
type textarea "STRUCTURAL BASE"
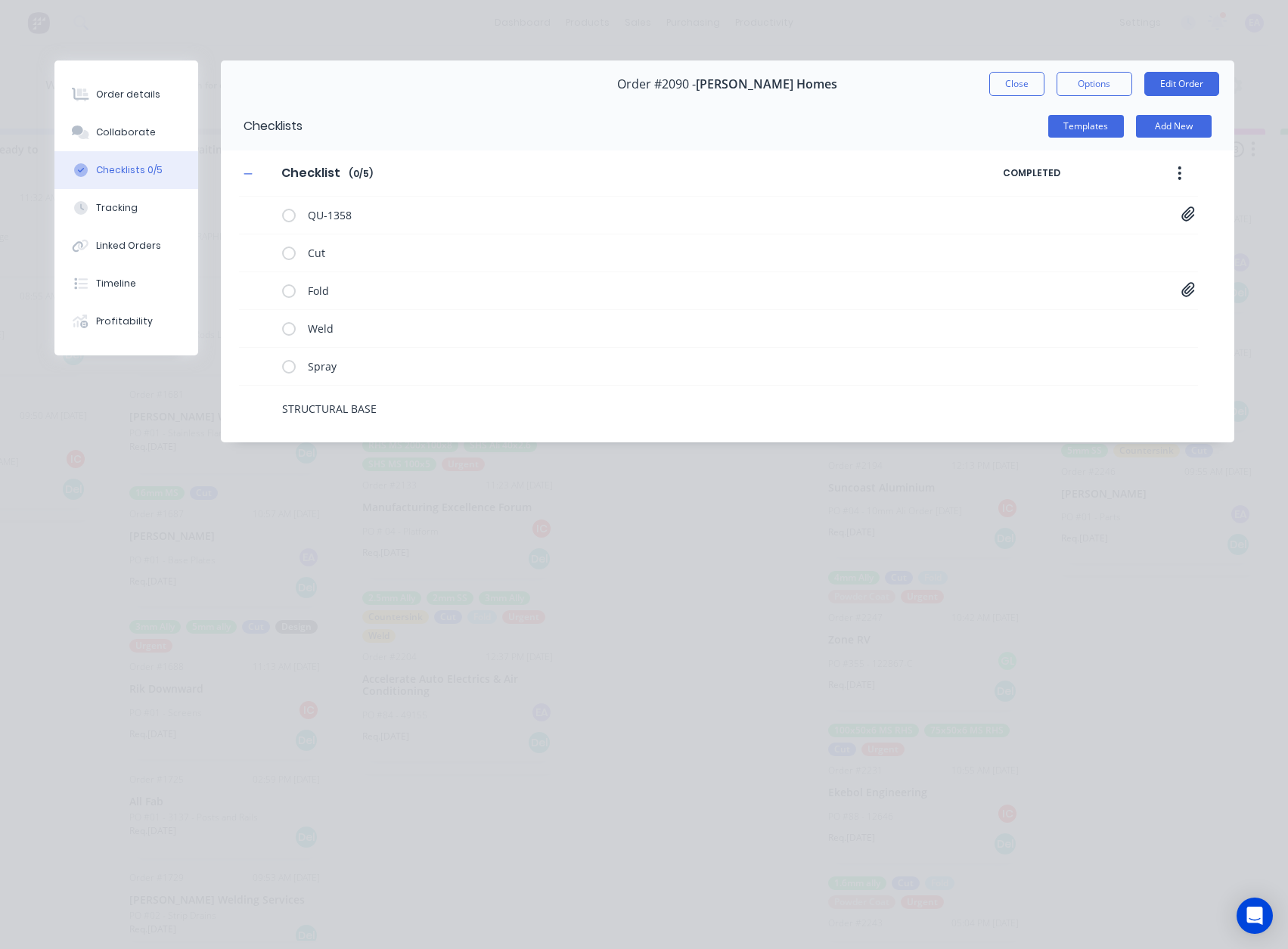
type textarea "x"
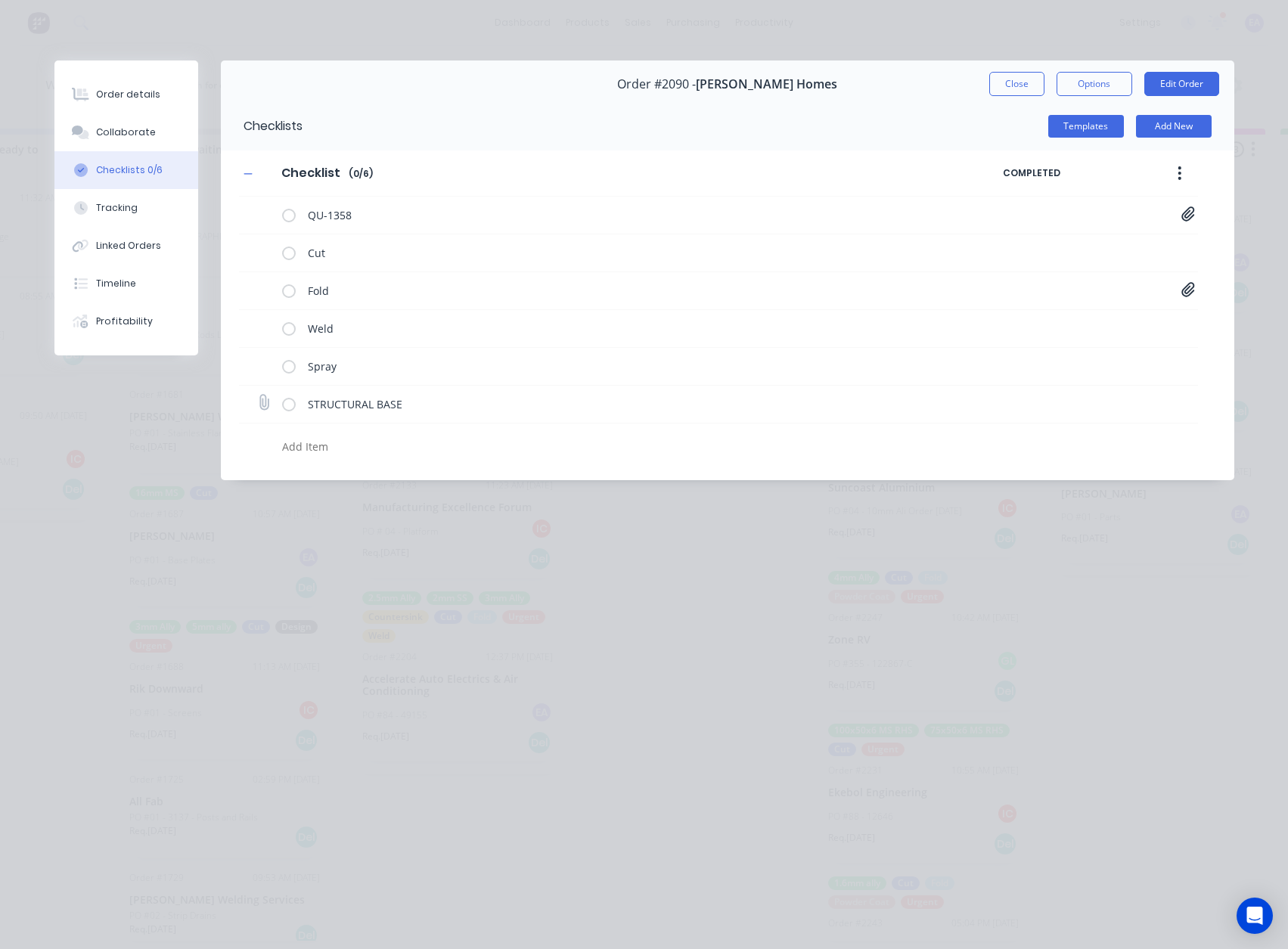
type textarea "x"
click at [267, 398] on icon at bounding box center [263, 402] width 20 height 20
click at [257, 396] on input "file" at bounding box center [257, 396] width 0 height 0
type input "C:\fakepath\Roof Extension - Structure Base[A].PDF"
click at [1021, 81] on button "Close" at bounding box center [1016, 84] width 55 height 24
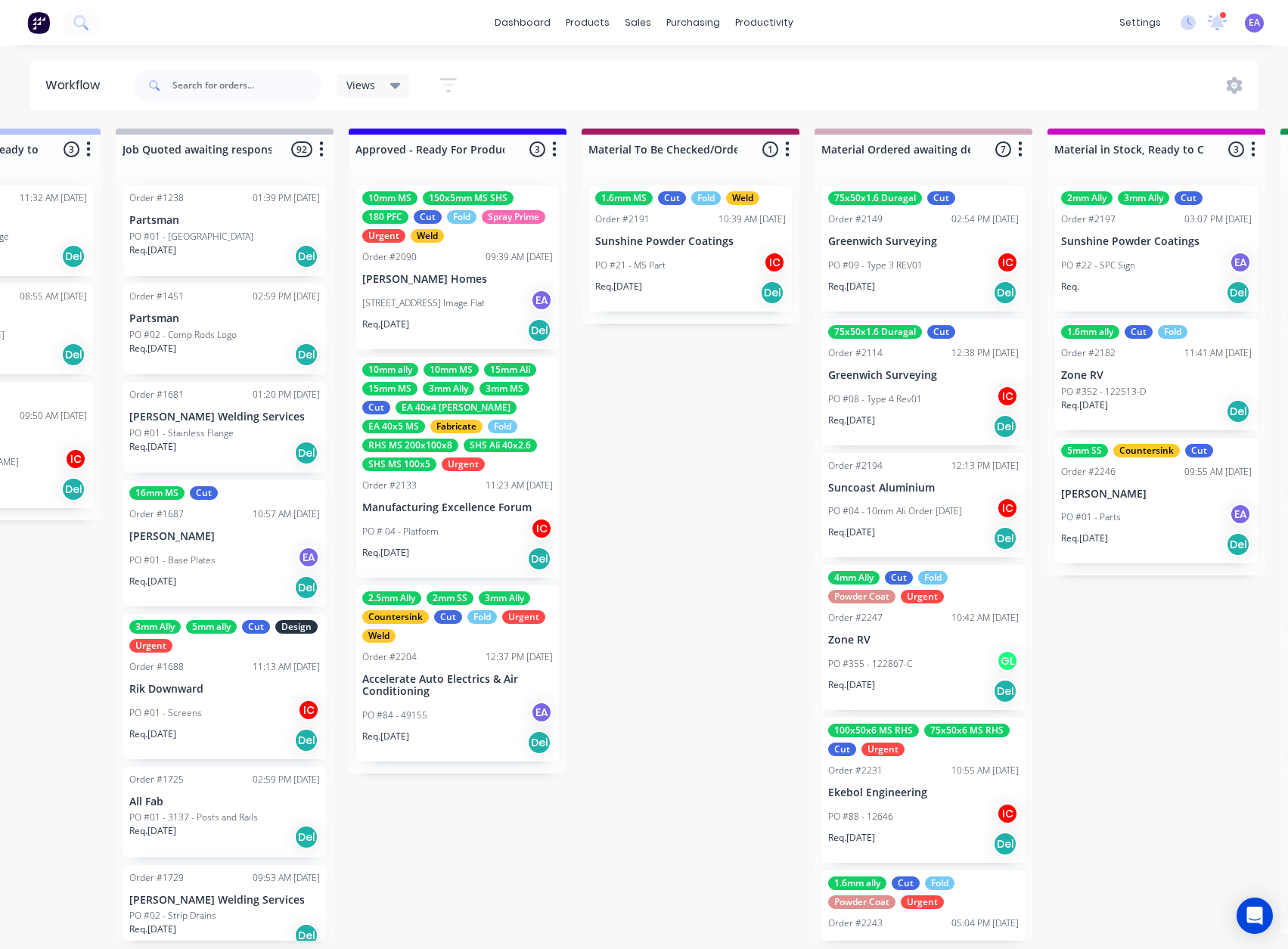
scroll to position [0, 0]
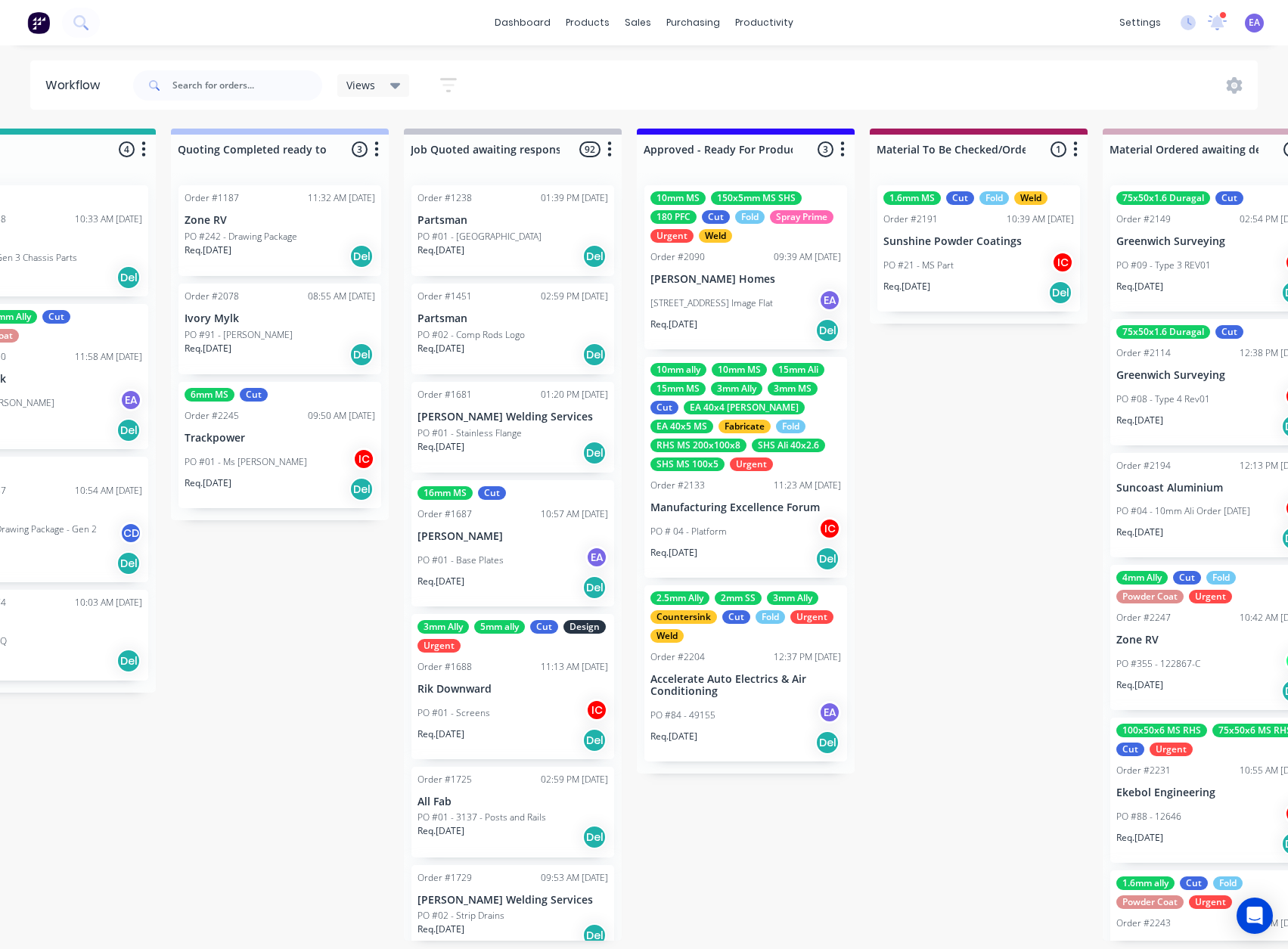
drag, startPoint x: 1083, startPoint y: 500, endPoint x: 1116, endPoint y: 499, distance: 33.0
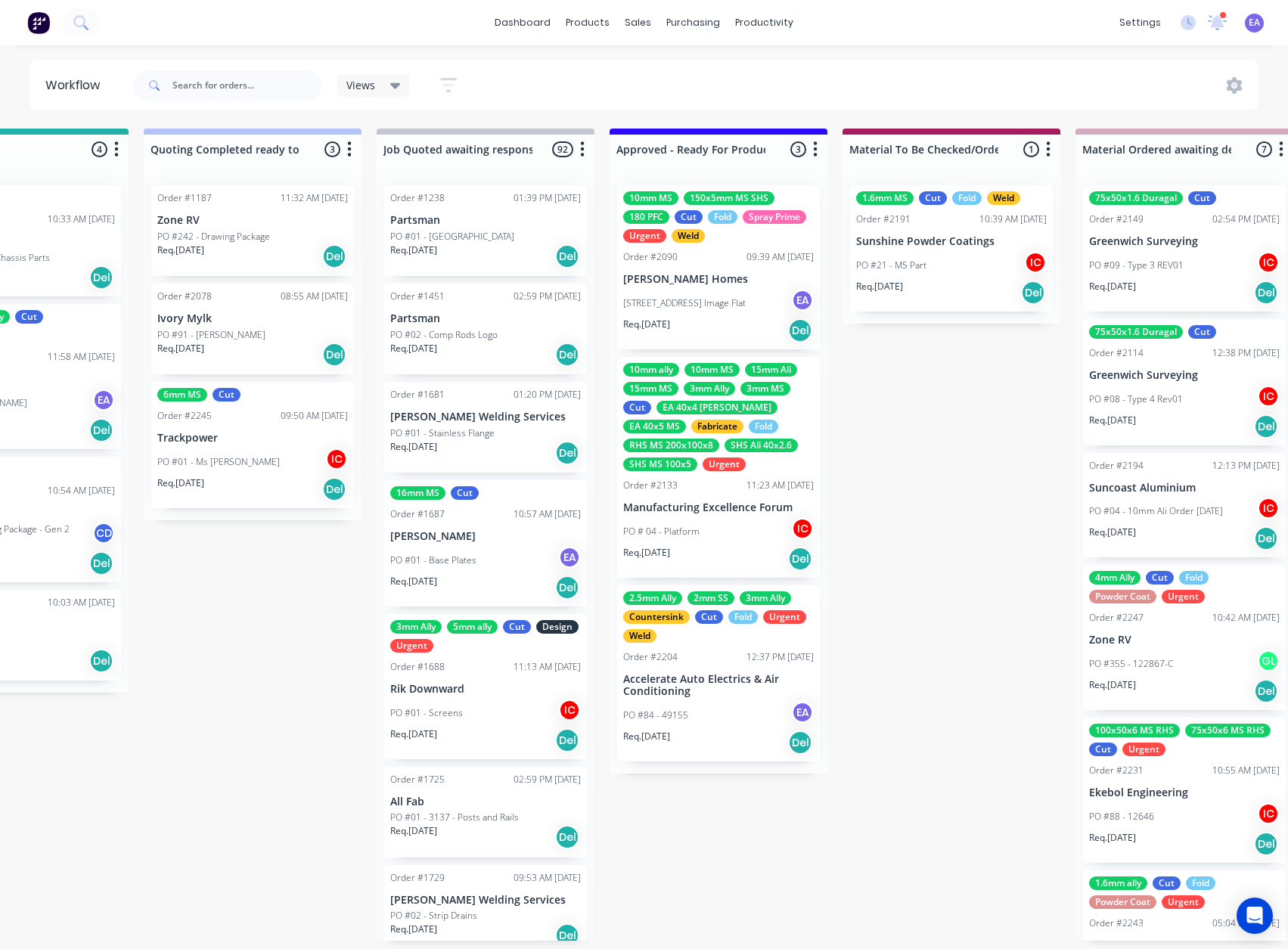
click at [719, 293] on div "[STREET_ADDRESS] Image Flat EA" at bounding box center [718, 304] width 190 height 29
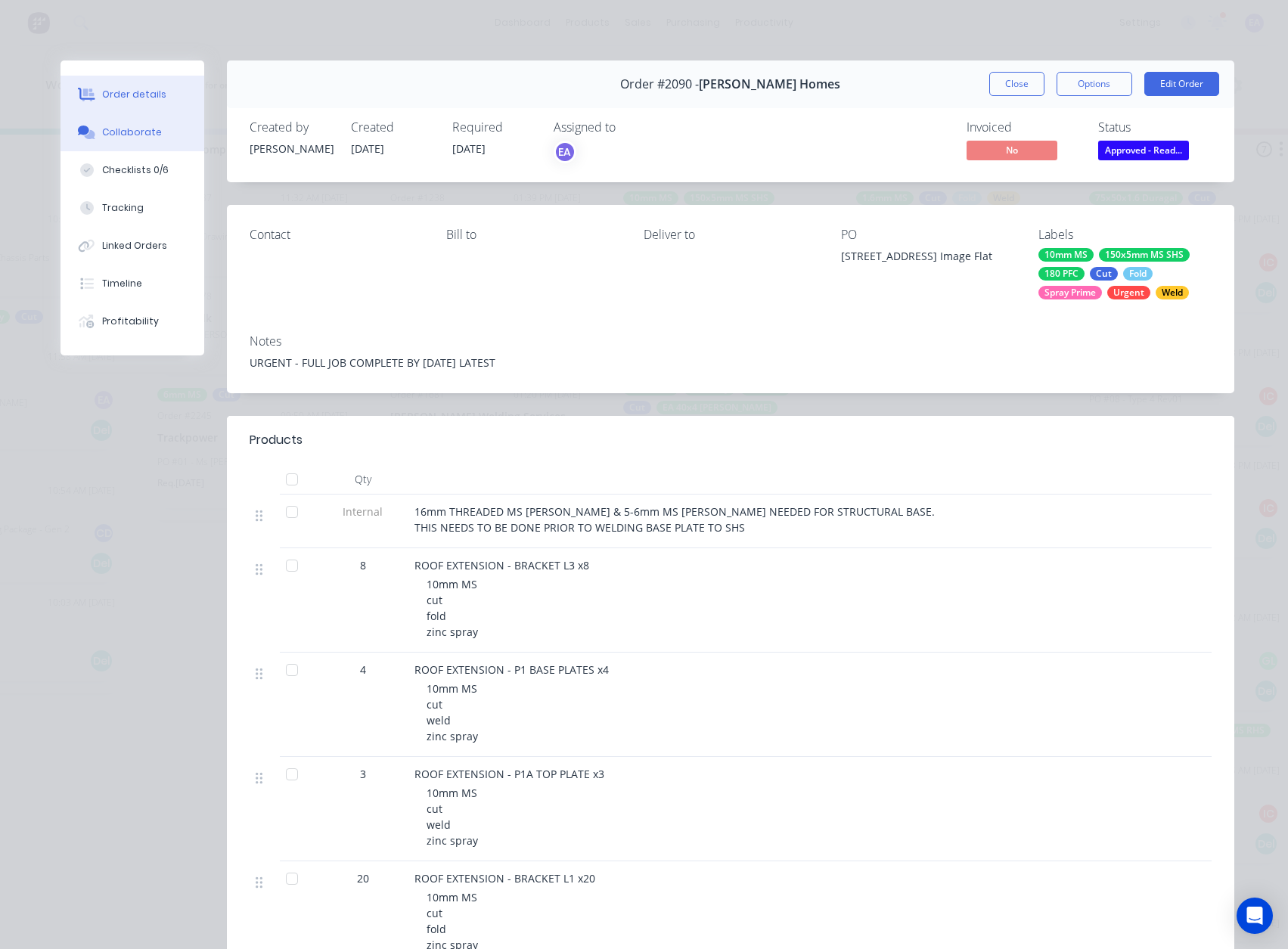
click at [132, 134] on div "Collaborate" at bounding box center [132, 133] width 60 height 13
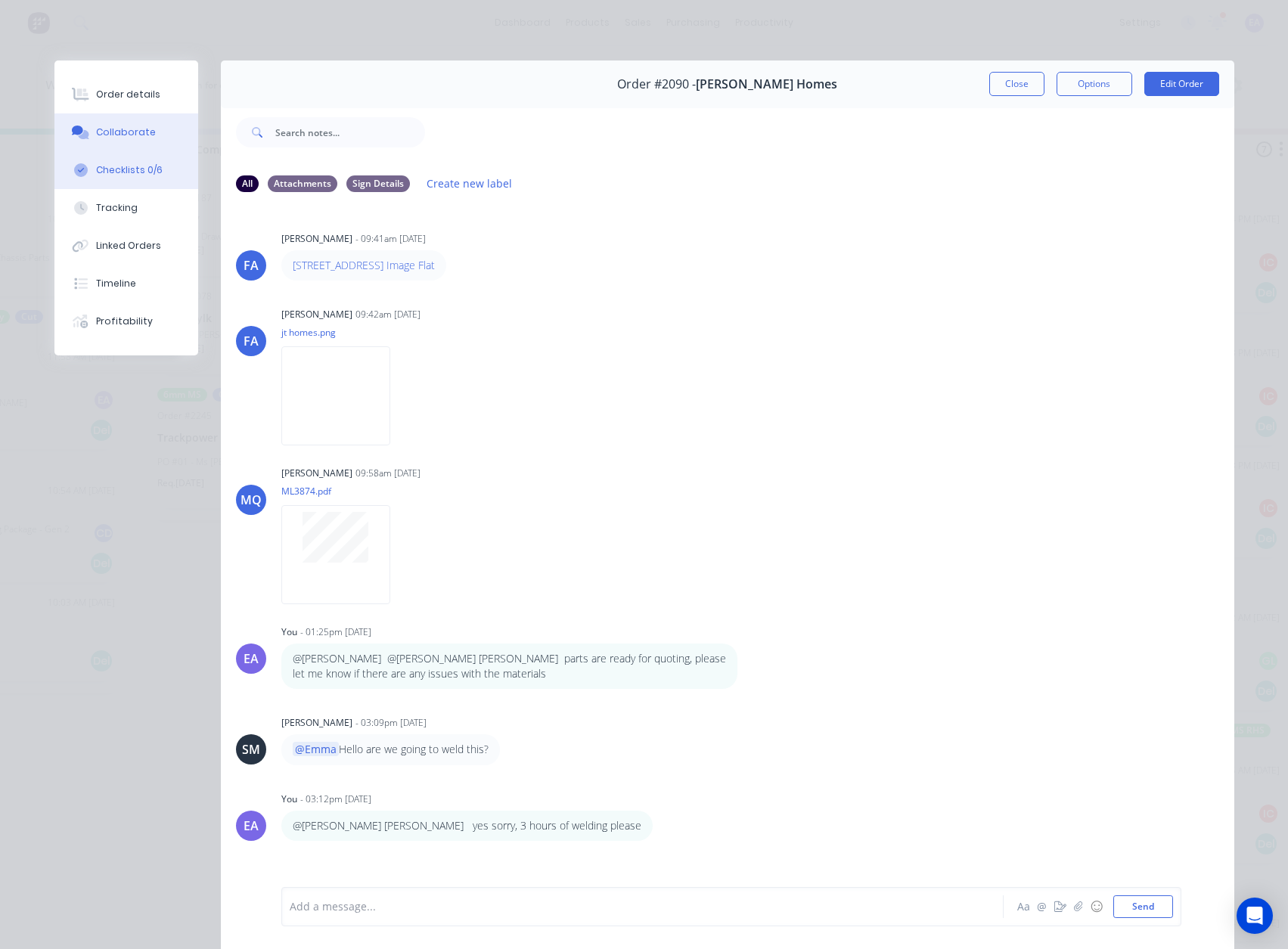
click at [127, 173] on div "Checklists 0/6" at bounding box center [129, 170] width 66 height 13
type textarea "x"
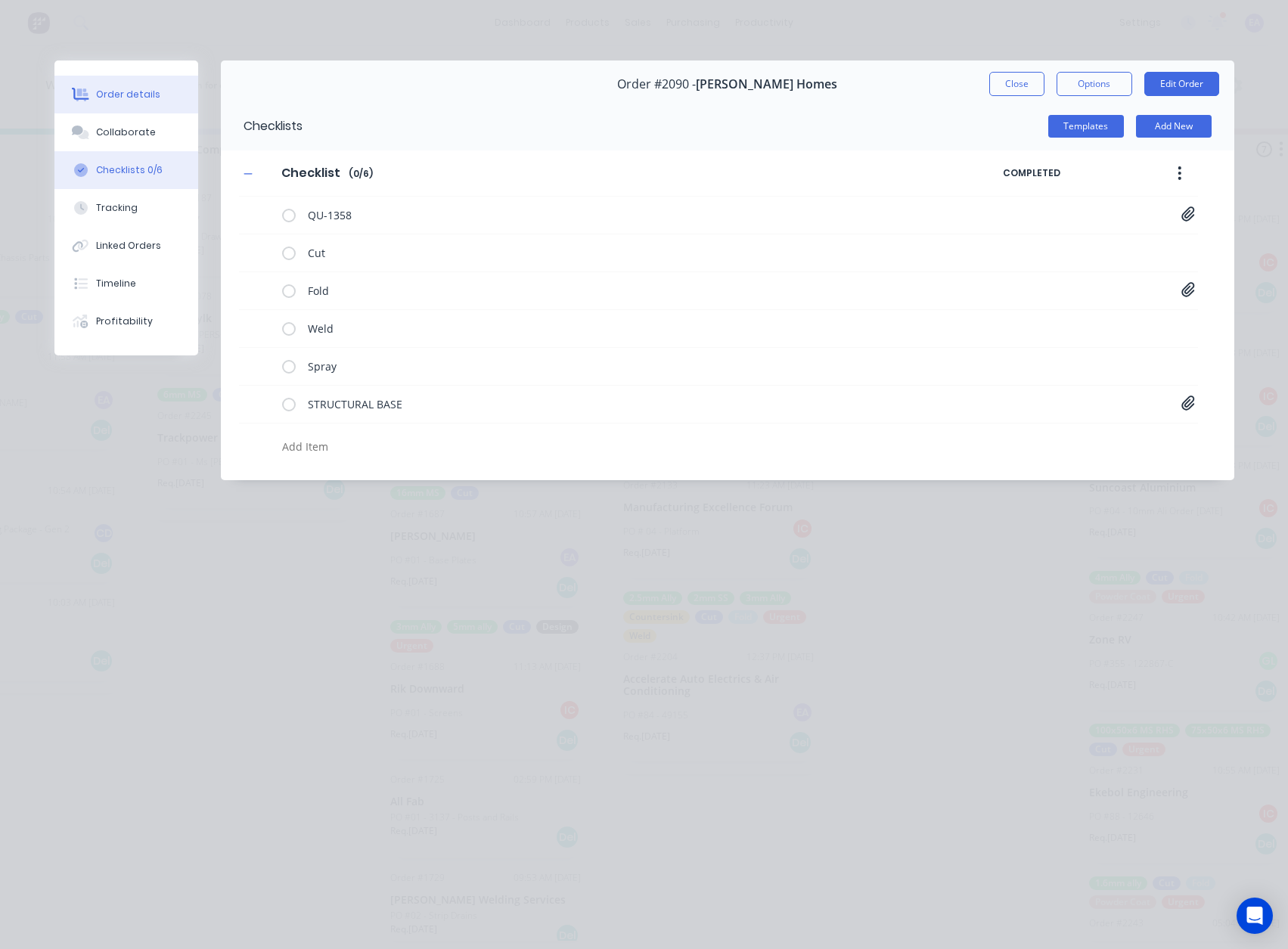
click at [127, 87] on div "Order details" at bounding box center [128, 94] width 64 height 13
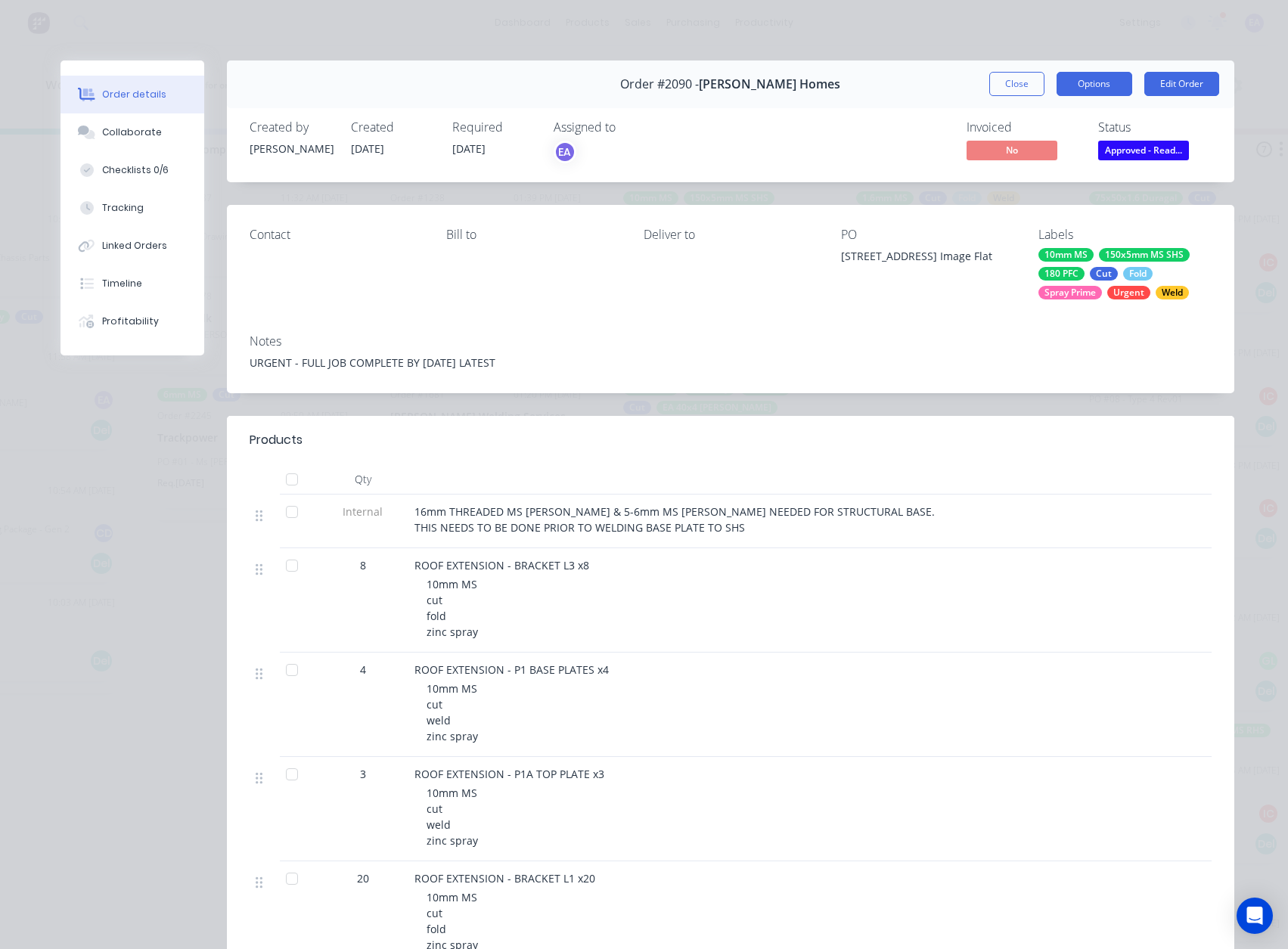
click at [1103, 86] on button "Options" at bounding box center [1094, 84] width 76 height 24
click at [1073, 143] on div "Work Order" at bounding box center [1053, 153] width 132 height 22
click at [1017, 182] on div "Standard" at bounding box center [1053, 183] width 132 height 22
click at [1024, 88] on button "Close" at bounding box center [1016, 84] width 55 height 24
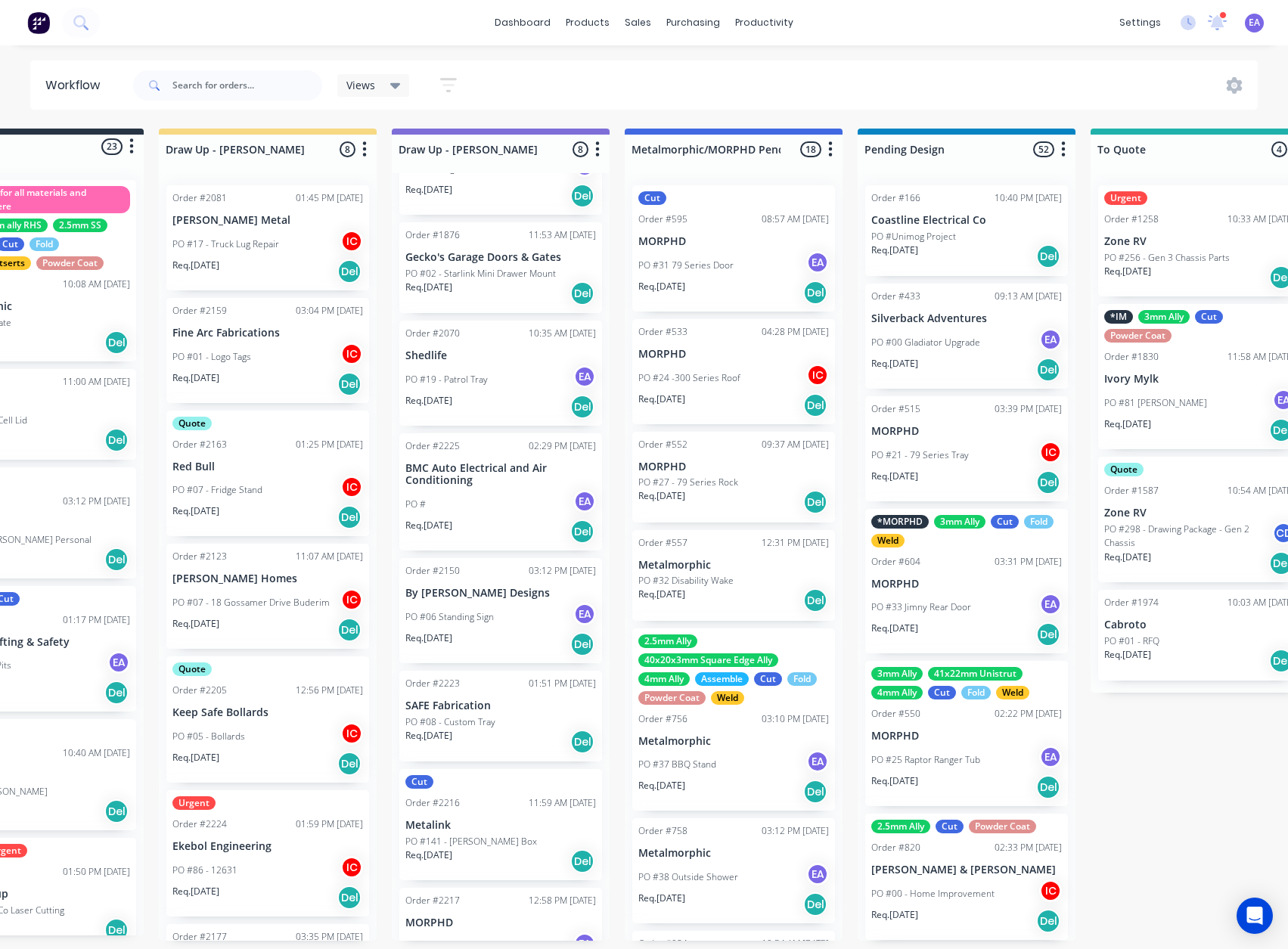
scroll to position [3, 0]
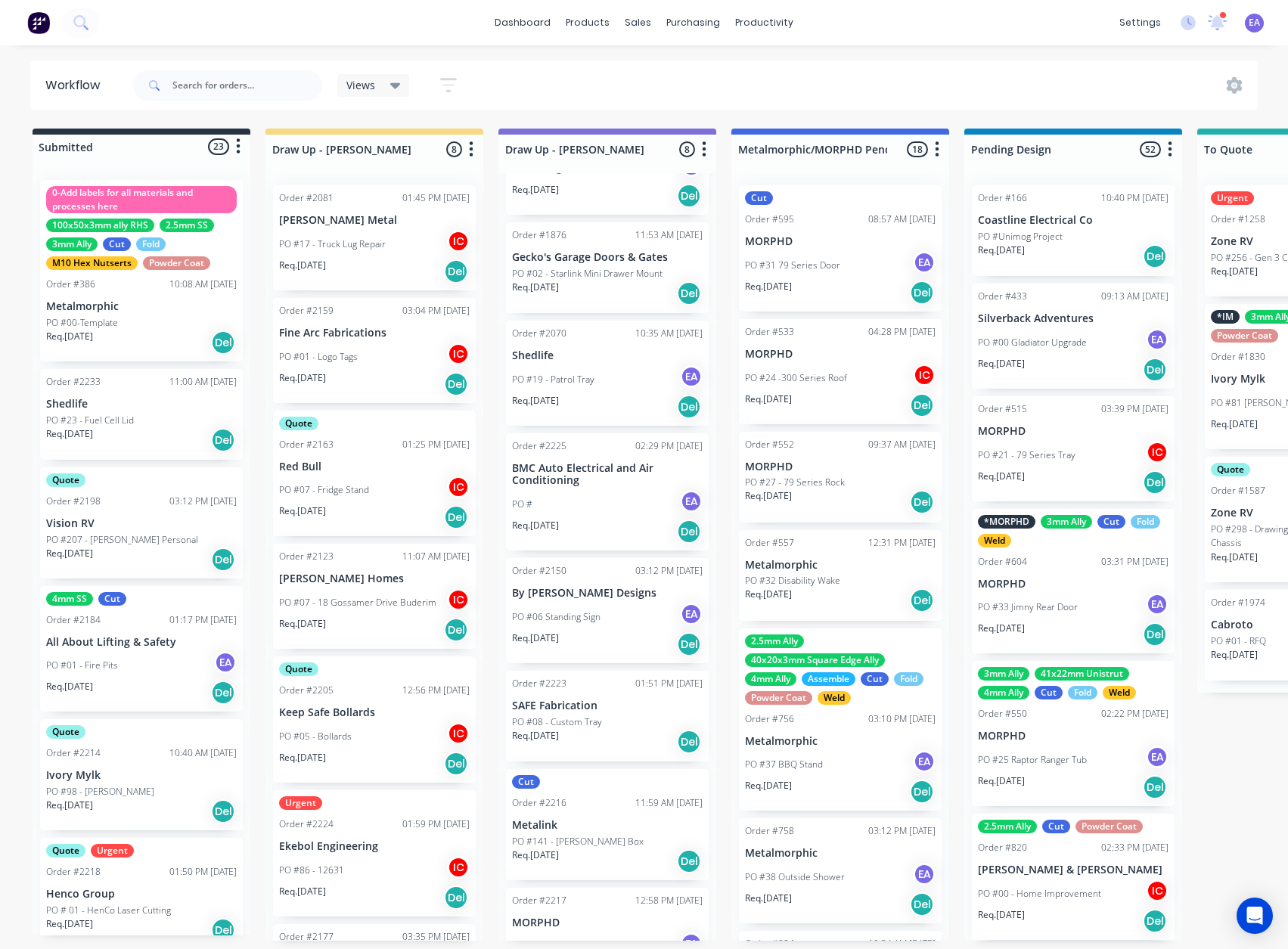
drag, startPoint x: 245, startPoint y: 696, endPoint x: 116, endPoint y: 727, distance: 132.7
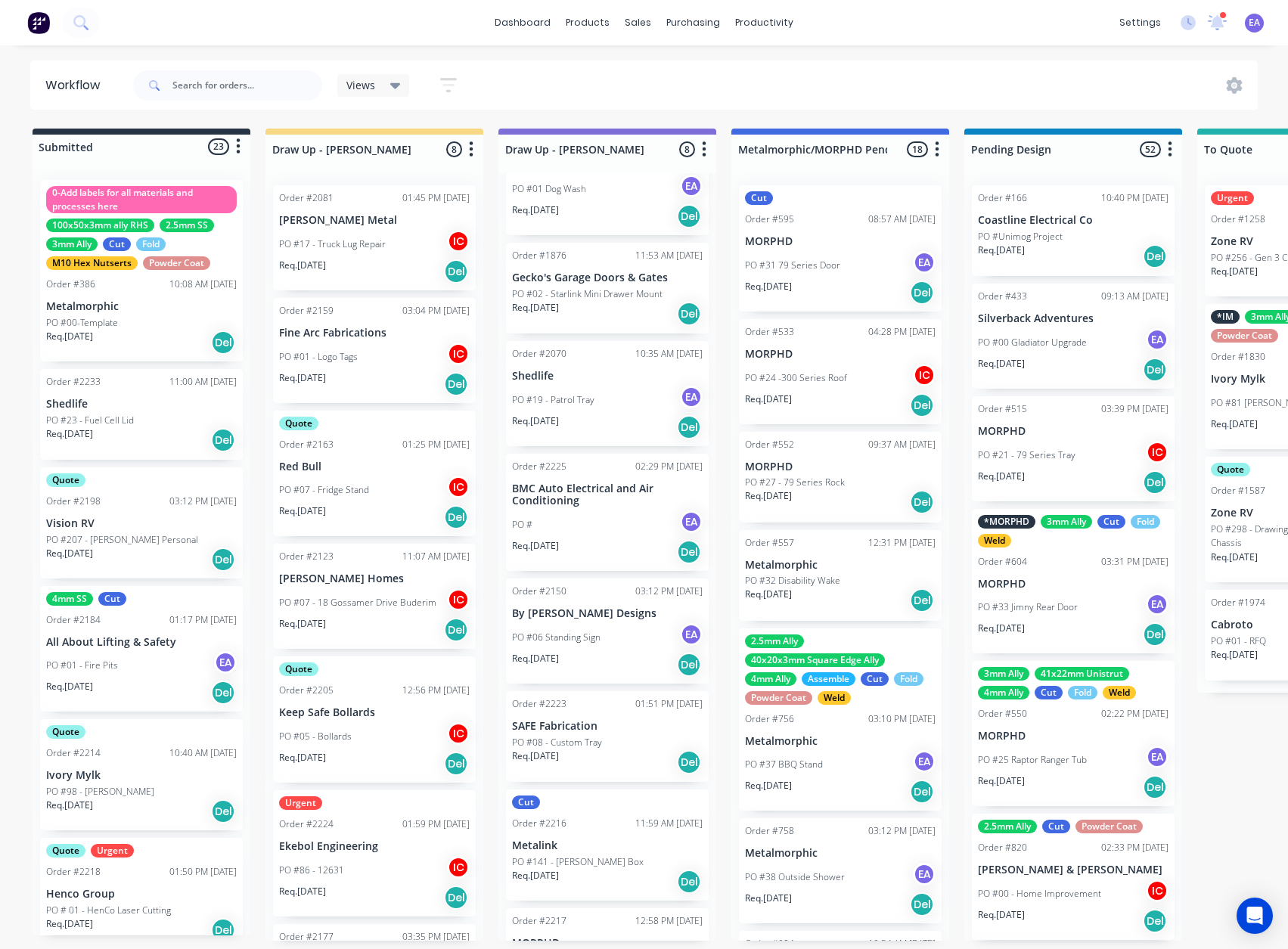
scroll to position [53, 0]
